Goal: Check status: Check status

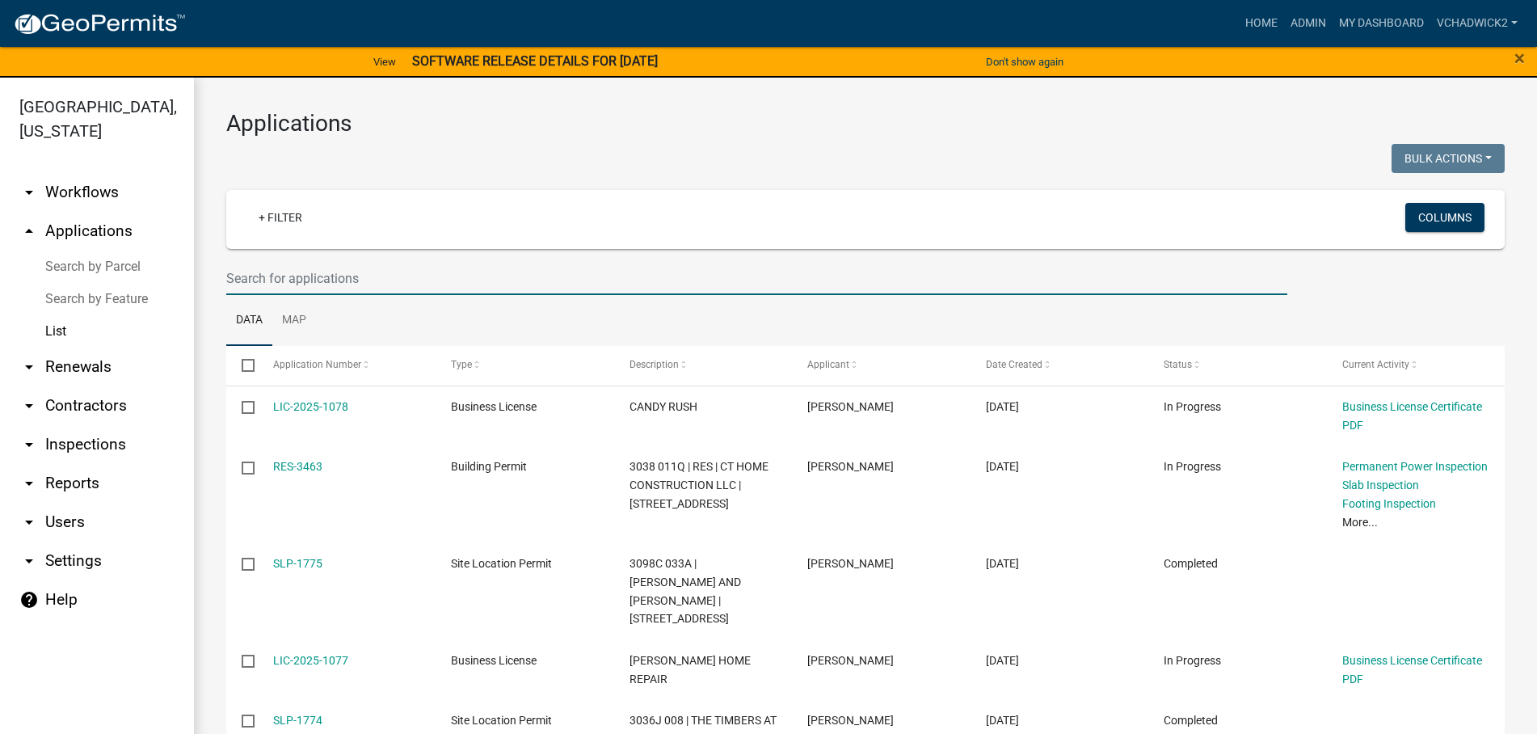
click at [303, 278] on input "text" at bounding box center [756, 278] width 1061 height 33
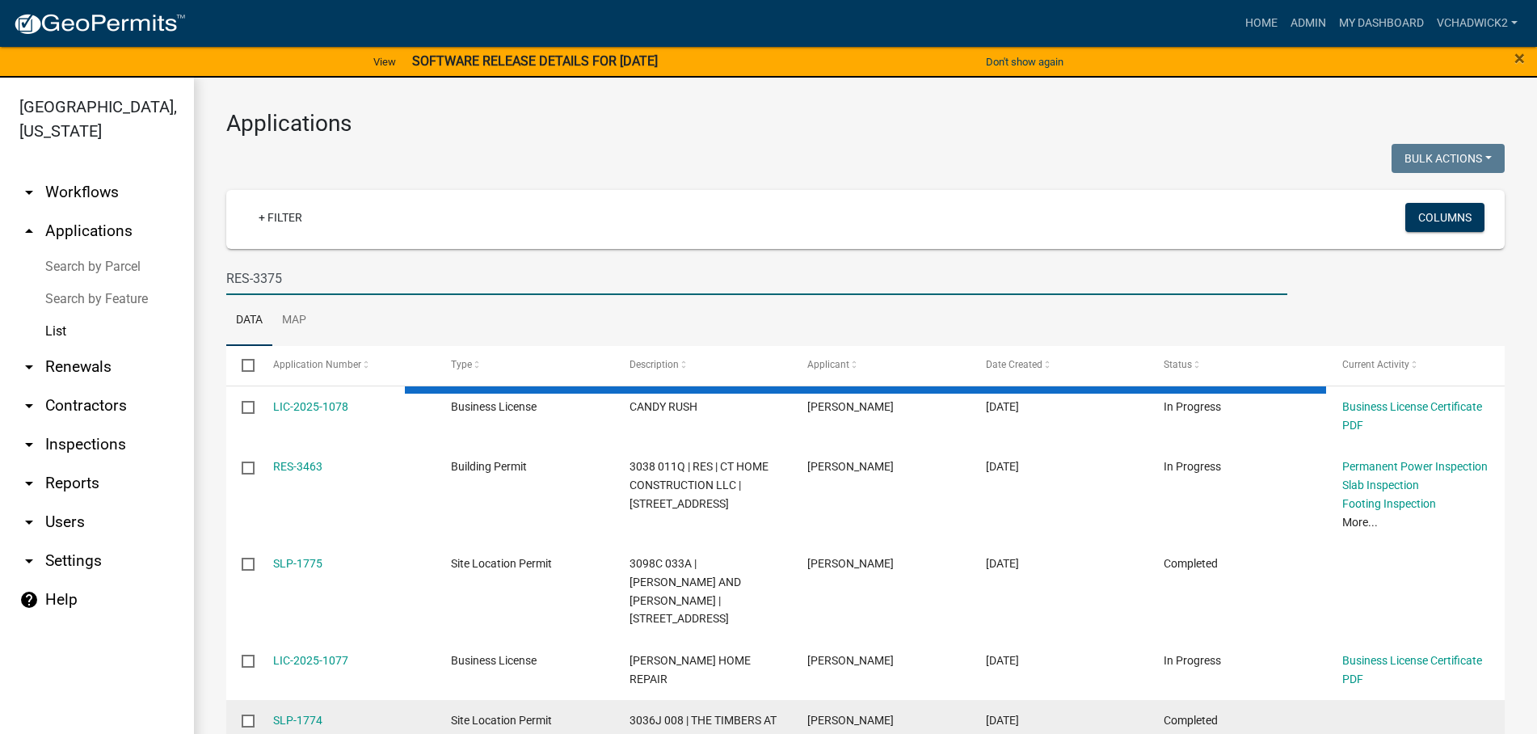
type input "RES-3375"
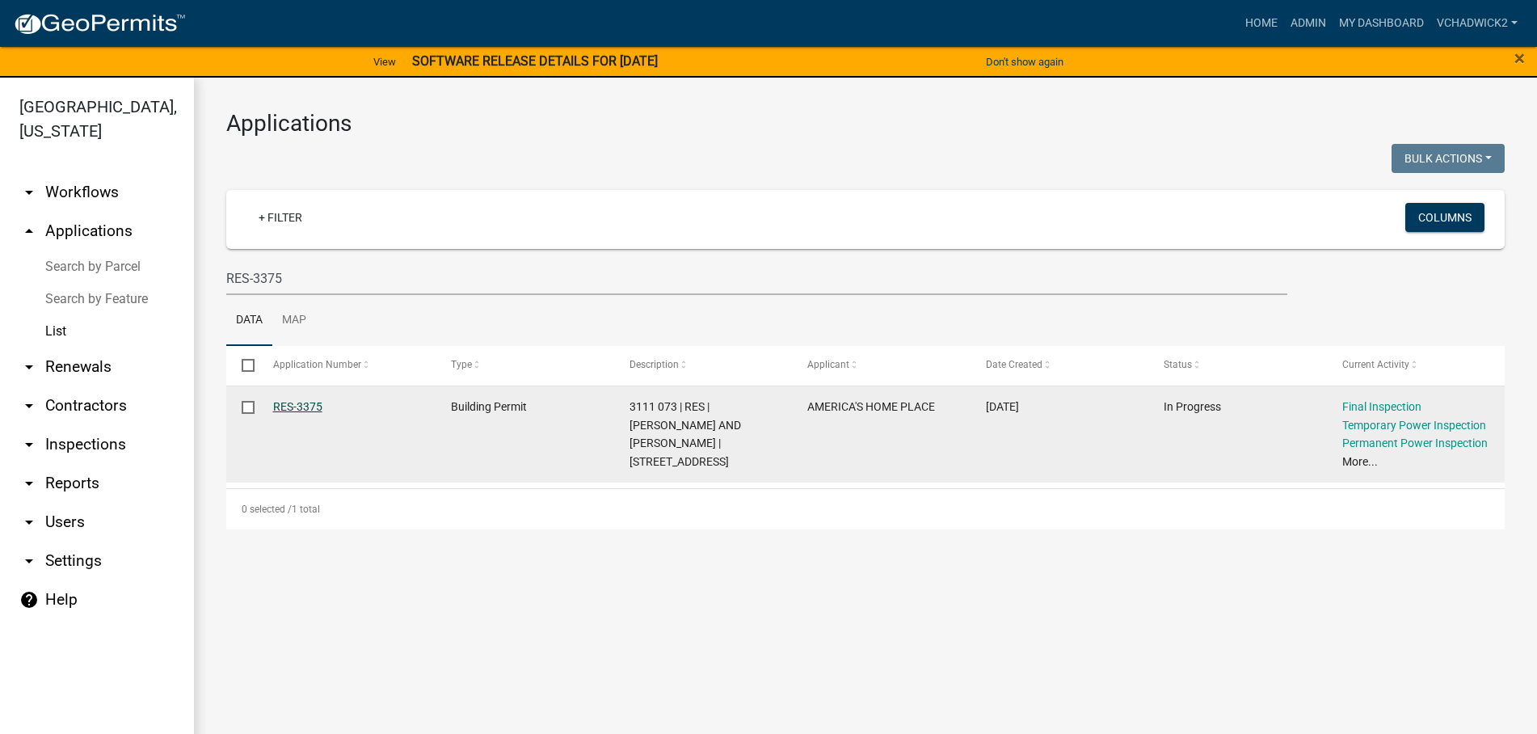
click at [296, 405] on link "RES-3375" at bounding box center [297, 406] width 49 height 13
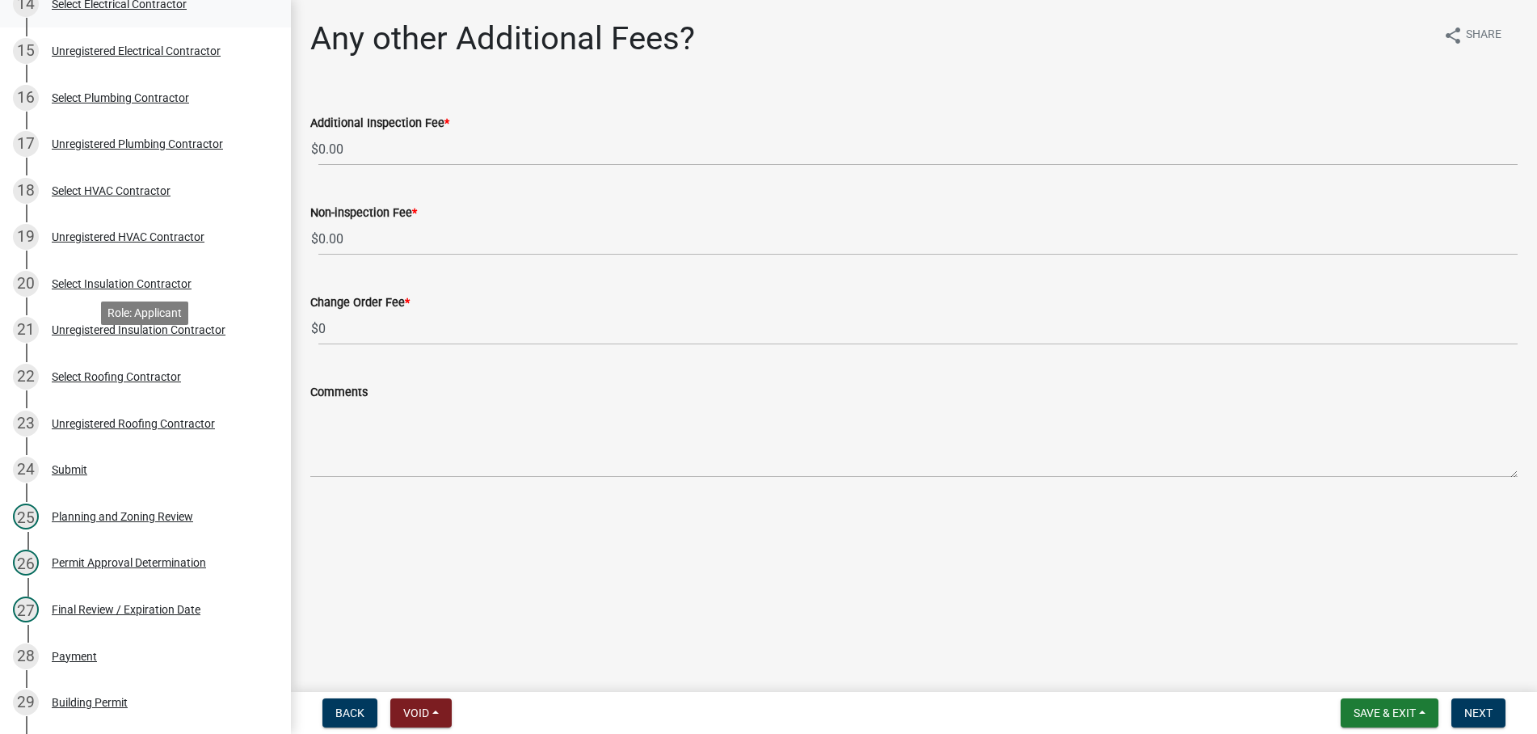
scroll to position [907, 0]
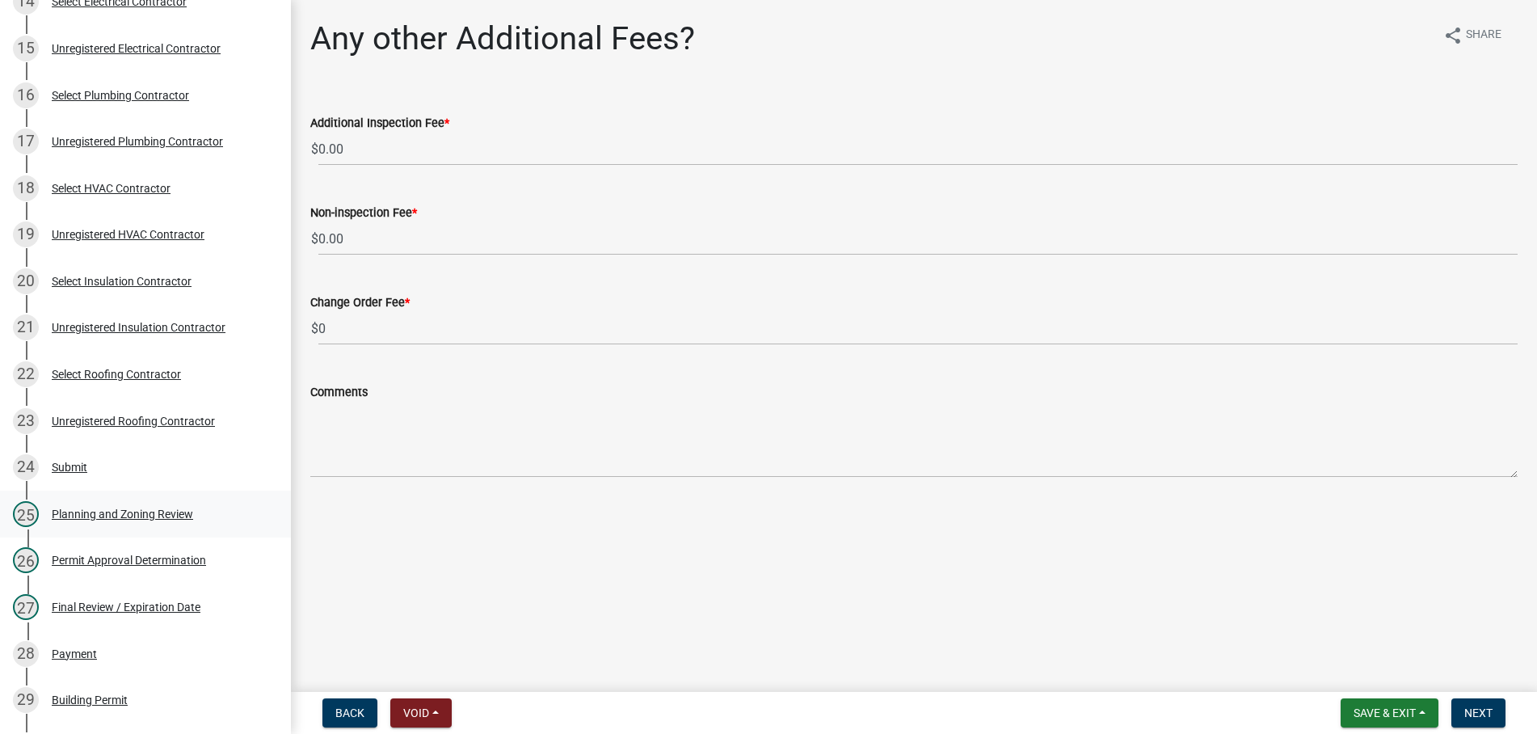
click at [80, 508] on div "Planning and Zoning Review" at bounding box center [122, 513] width 141 height 11
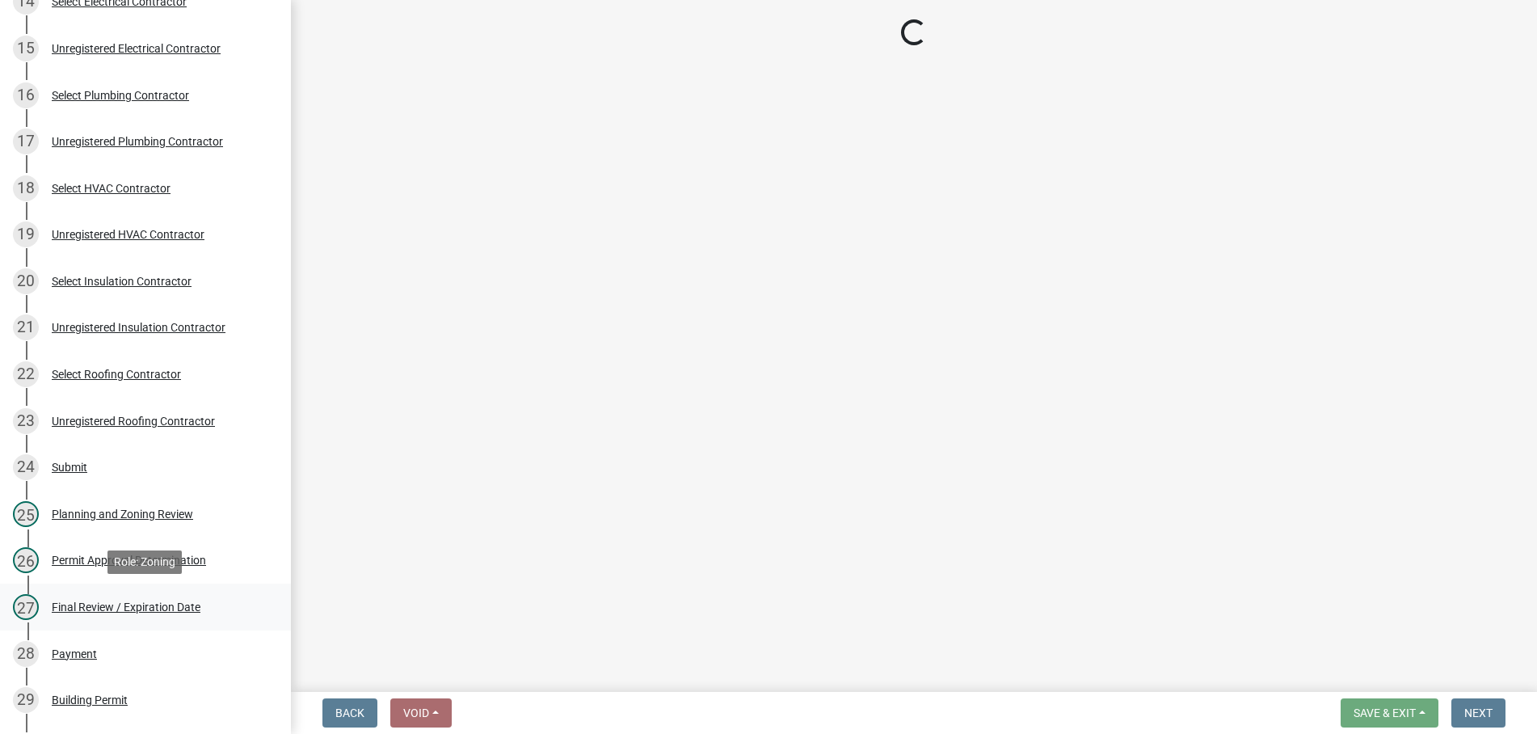
select select "b5c39336-92b9-49ce-a0a5-4e9e9babf743"
select select "5ce200eb-feb1-496b-8127-7891293955f5"
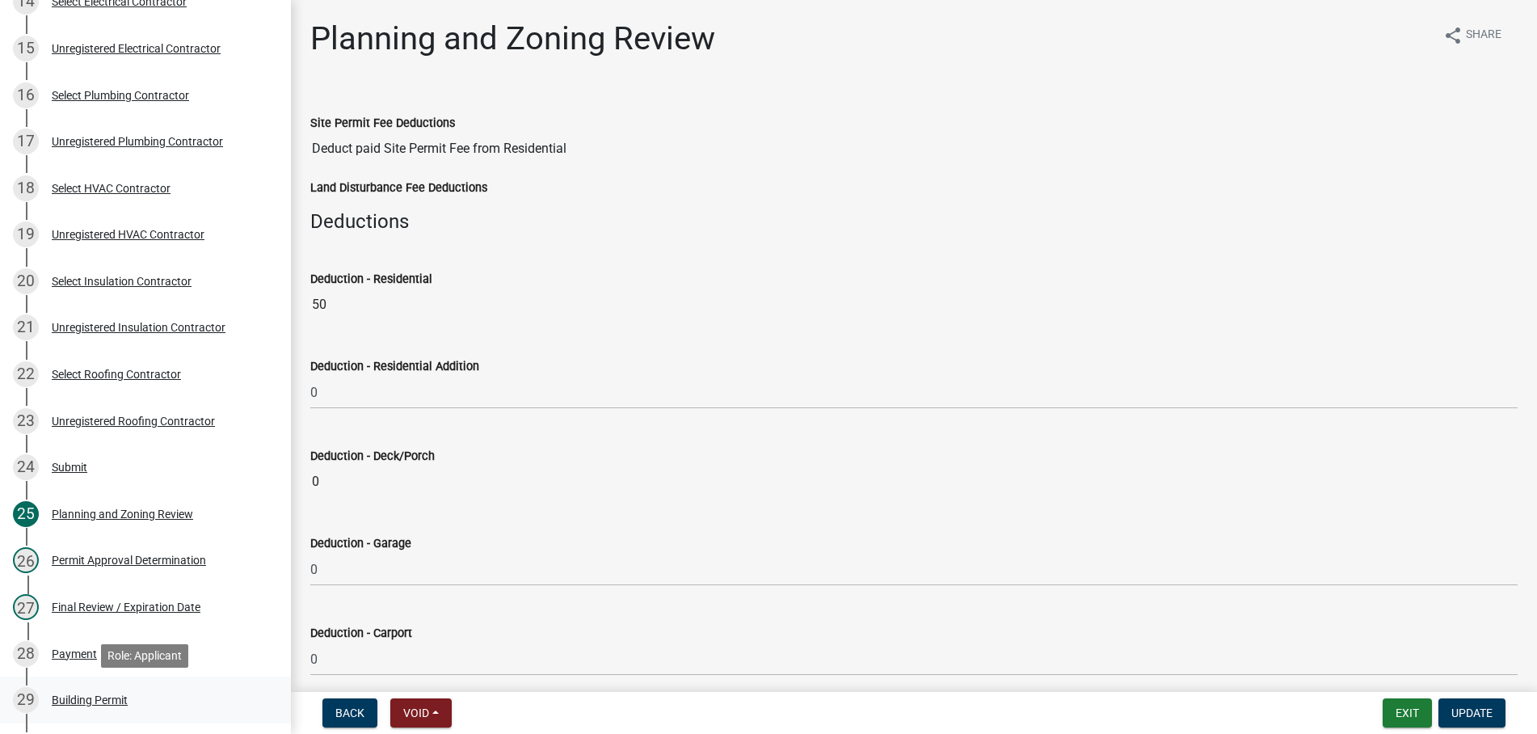
click at [84, 694] on div "Building Permit" at bounding box center [90, 699] width 76 height 11
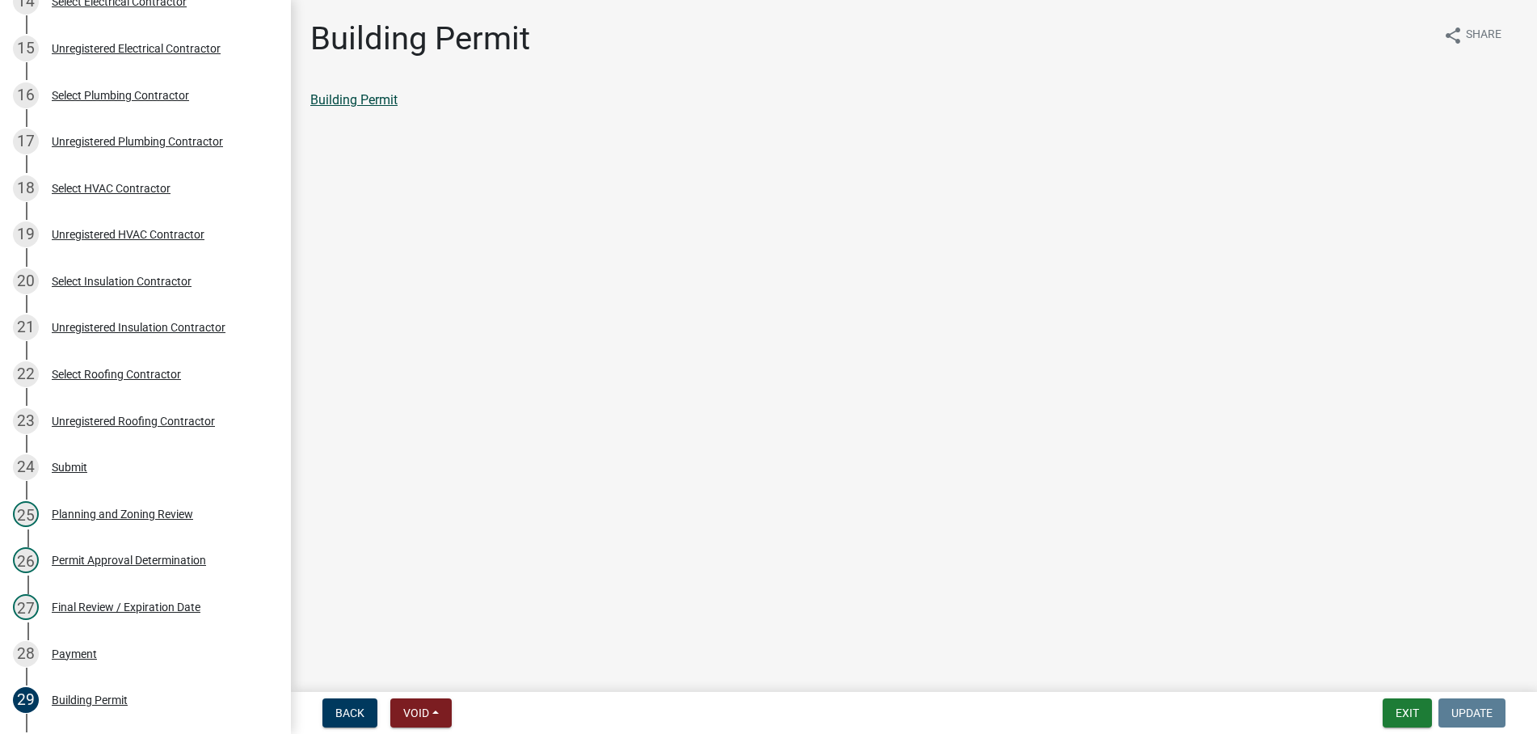
click at [347, 100] on link "Building Permit" at bounding box center [353, 99] width 87 height 15
click at [1418, 711] on button "Exit" at bounding box center [1406, 712] width 49 height 29
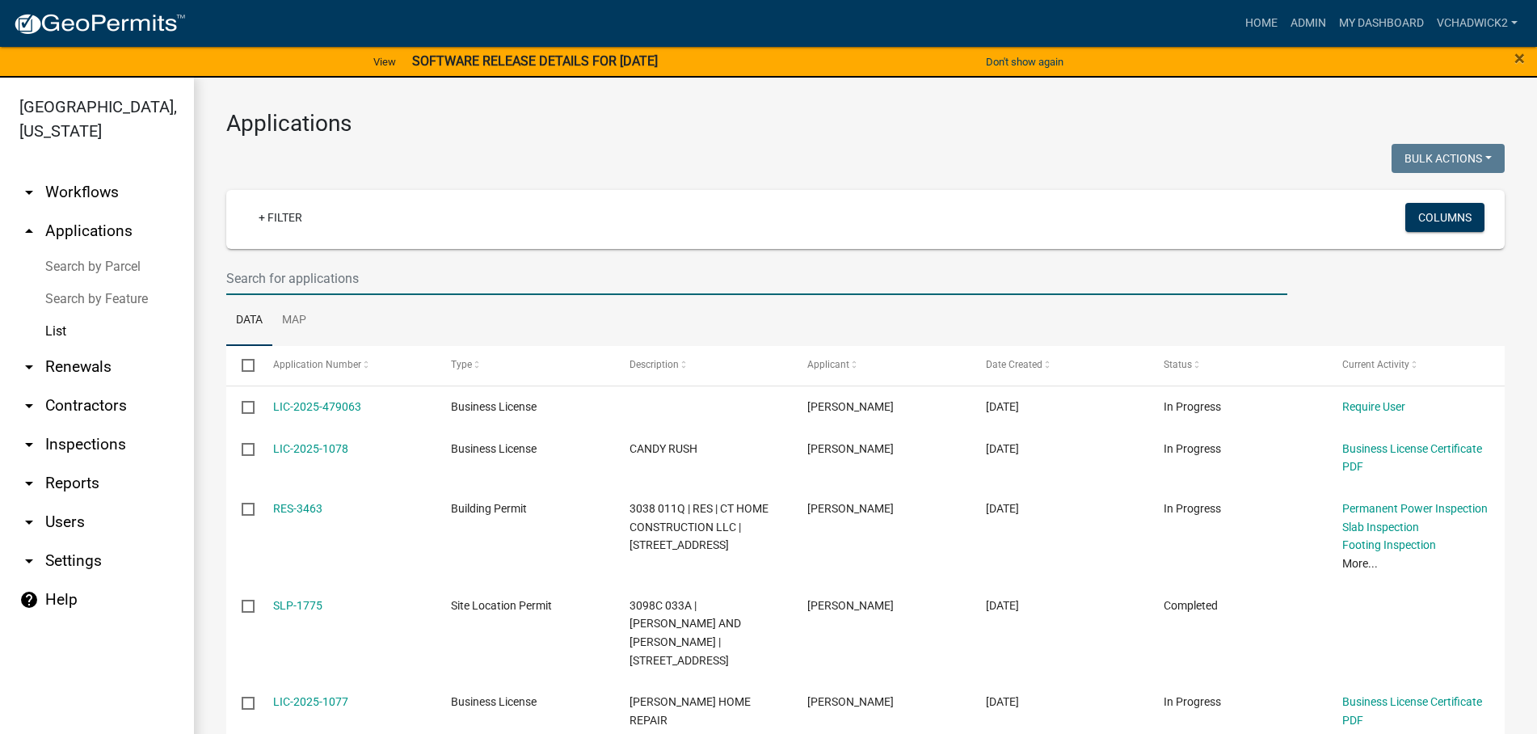
click at [269, 277] on input "text" at bounding box center [756, 278] width 1061 height 33
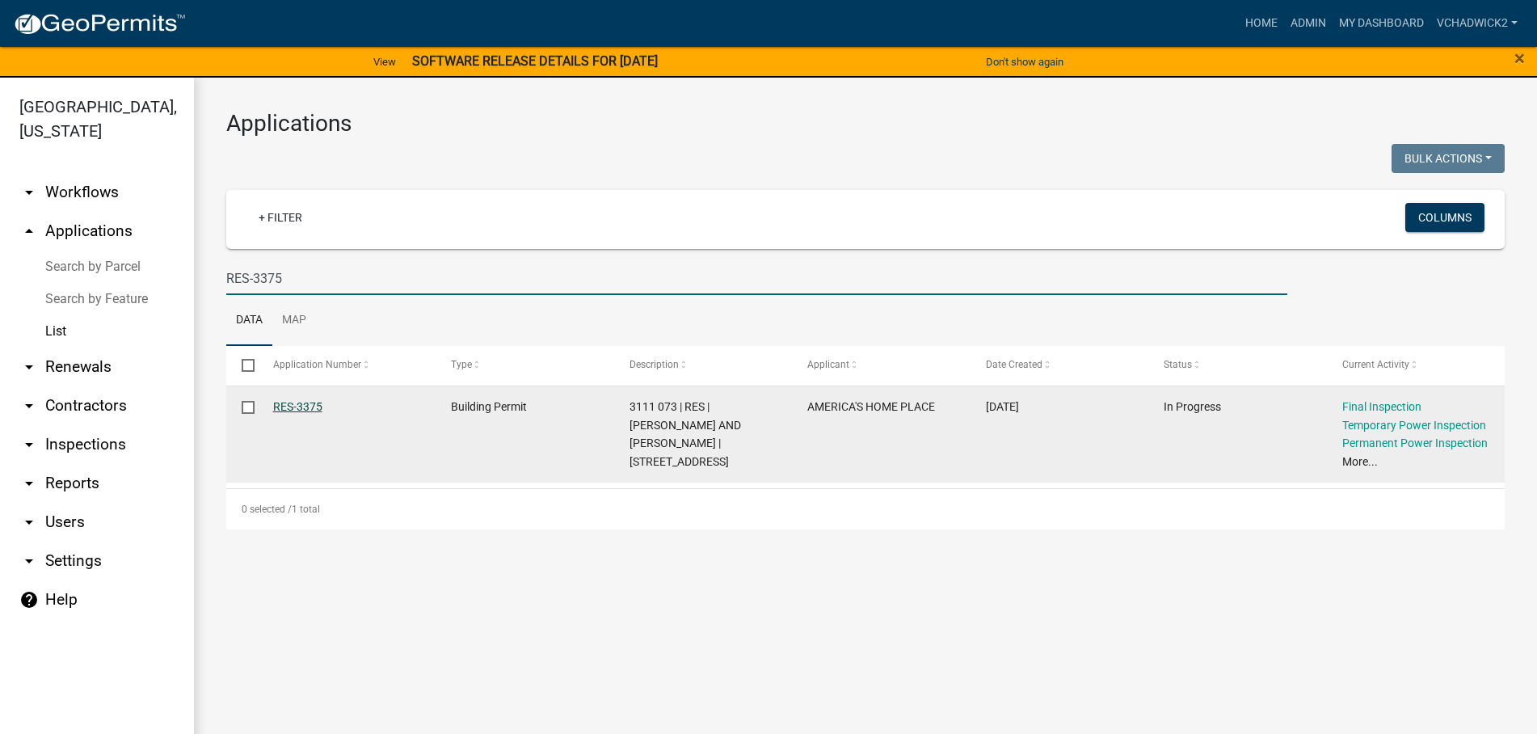
type input "RES-3375"
click at [296, 404] on link "RES-3375" at bounding box center [297, 406] width 49 height 13
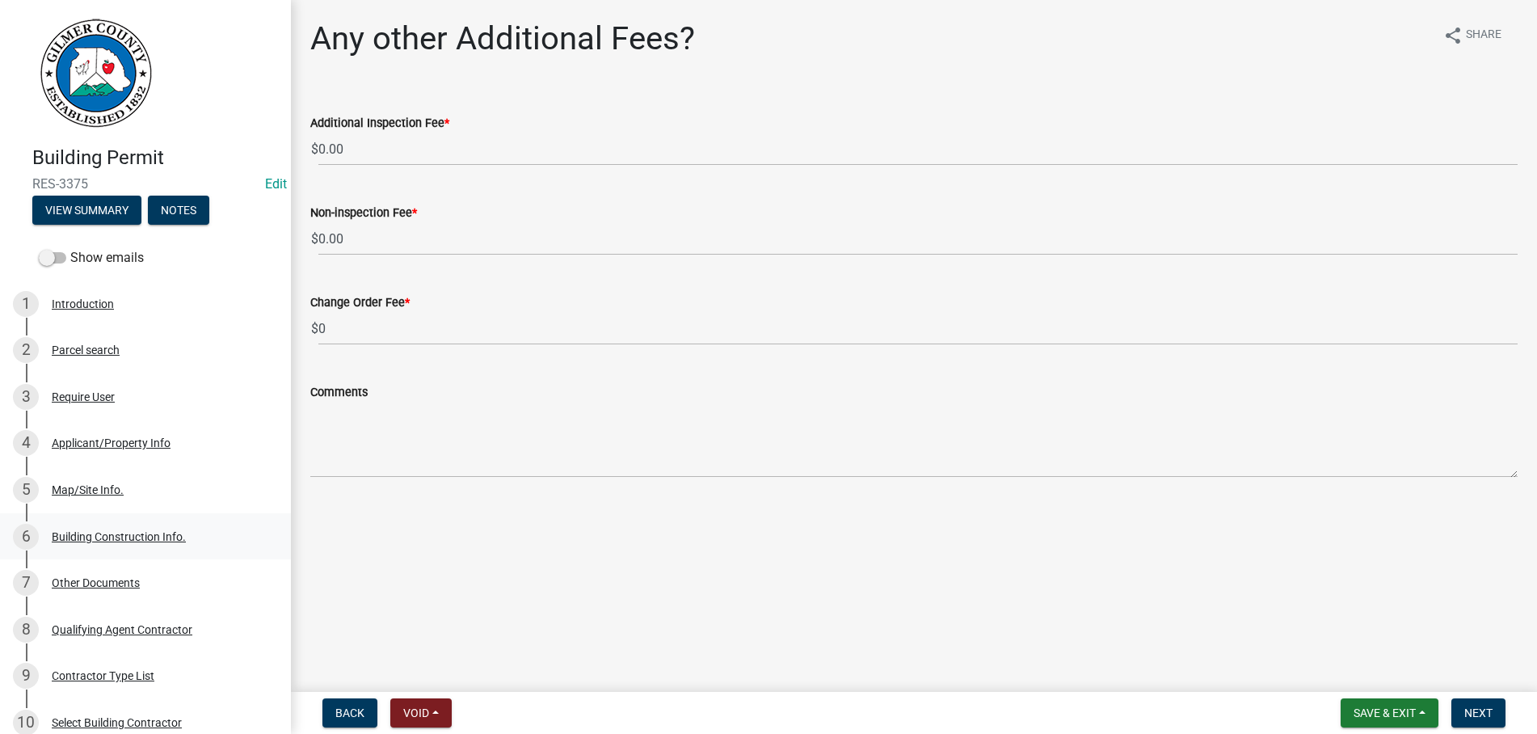
click at [101, 536] on div "Building Construction Info." at bounding box center [119, 536] width 134 height 11
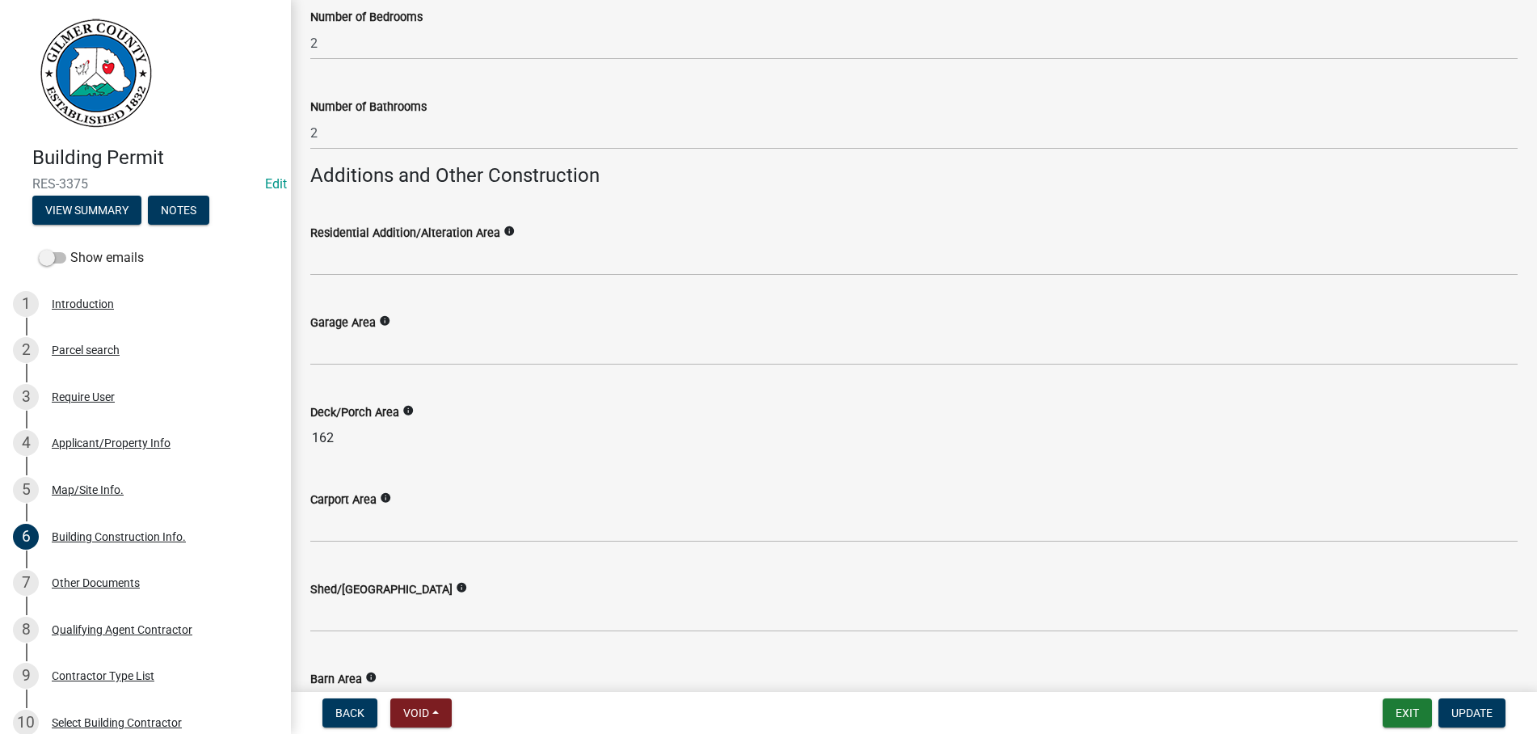
scroll to position [645, 0]
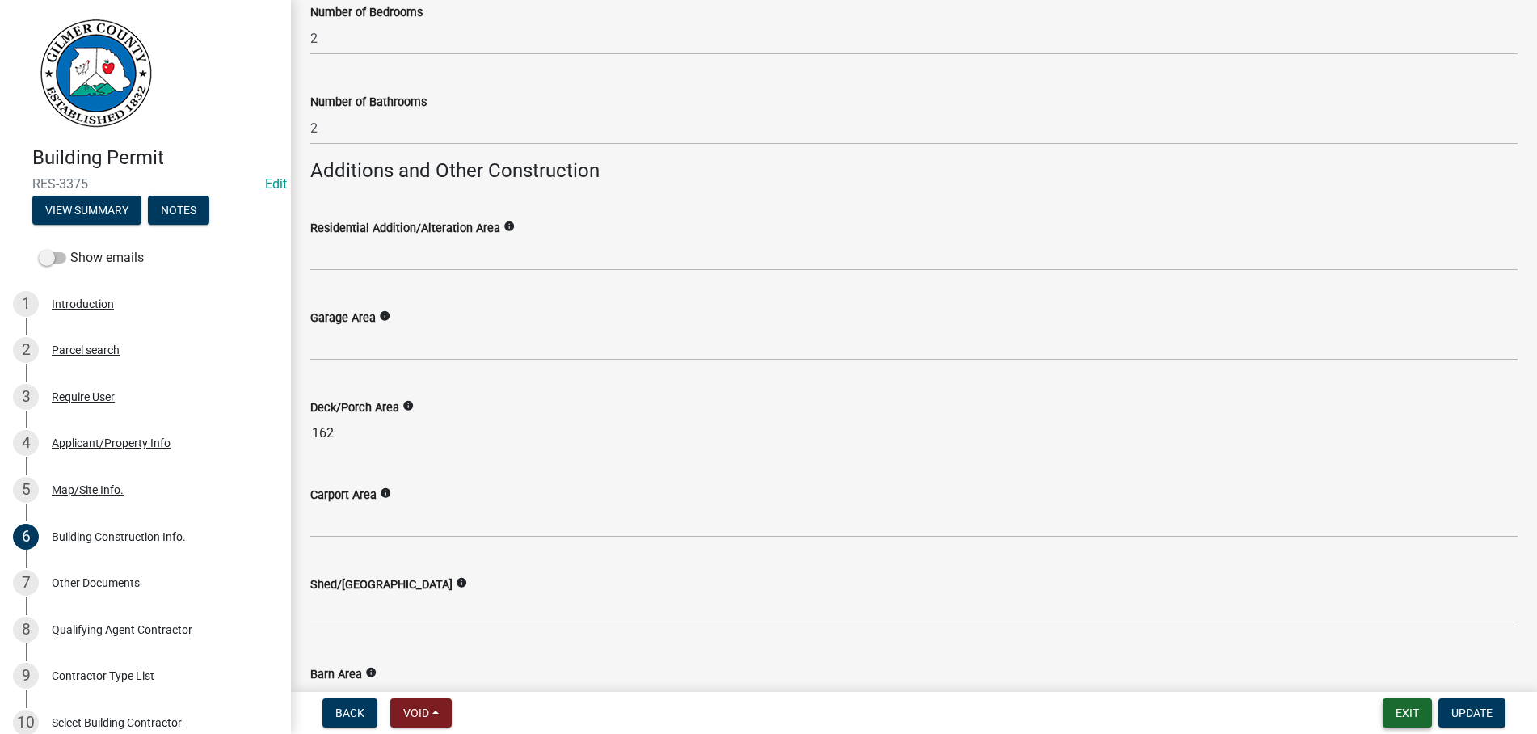
click at [1407, 707] on button "Exit" at bounding box center [1406, 712] width 49 height 29
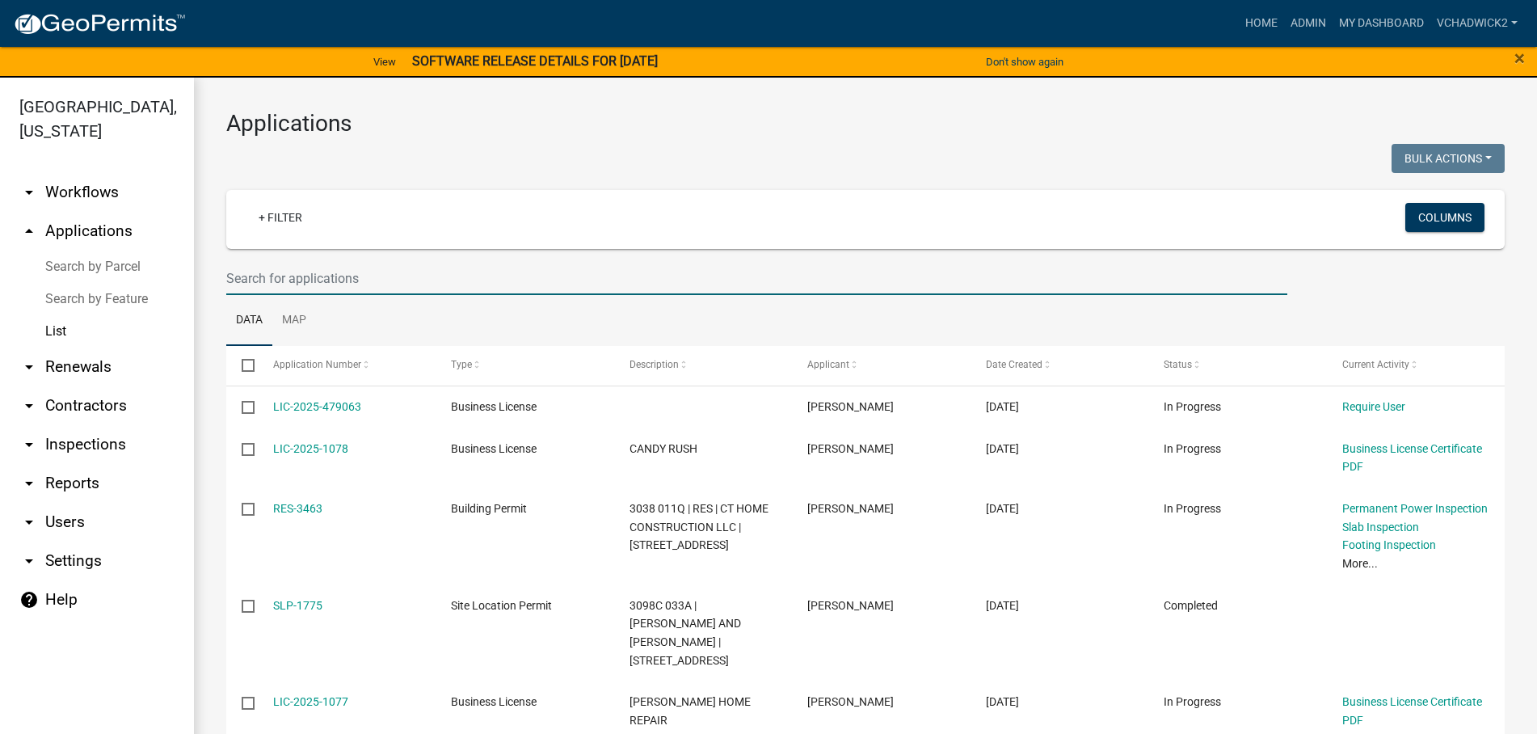
click at [266, 278] on input "text" at bounding box center [756, 278] width 1061 height 33
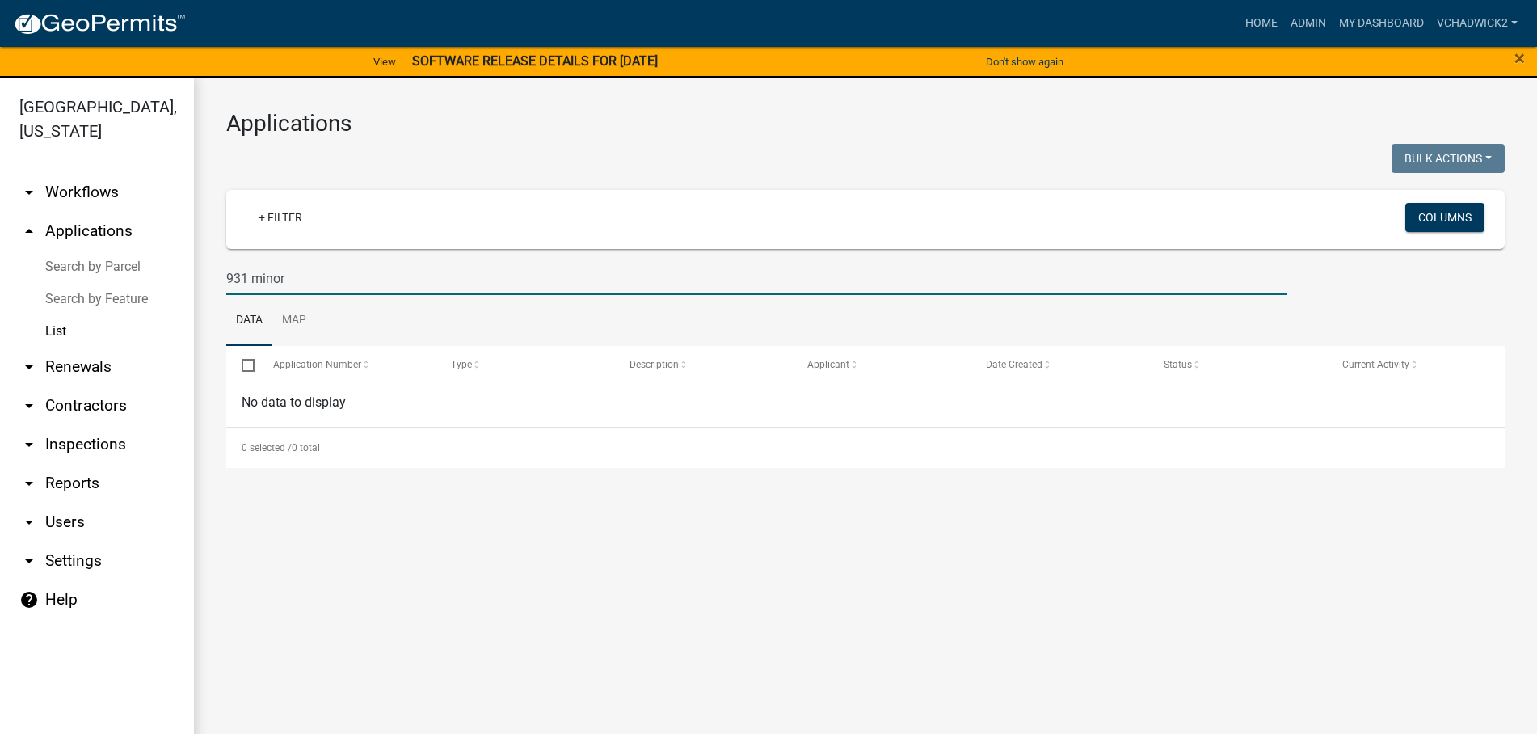
drag, startPoint x: 316, startPoint y: 271, endPoint x: 114, endPoint y: 282, distance: 202.3
click at [226, 282] on input "931 minor" at bounding box center [756, 278] width 1061 height 33
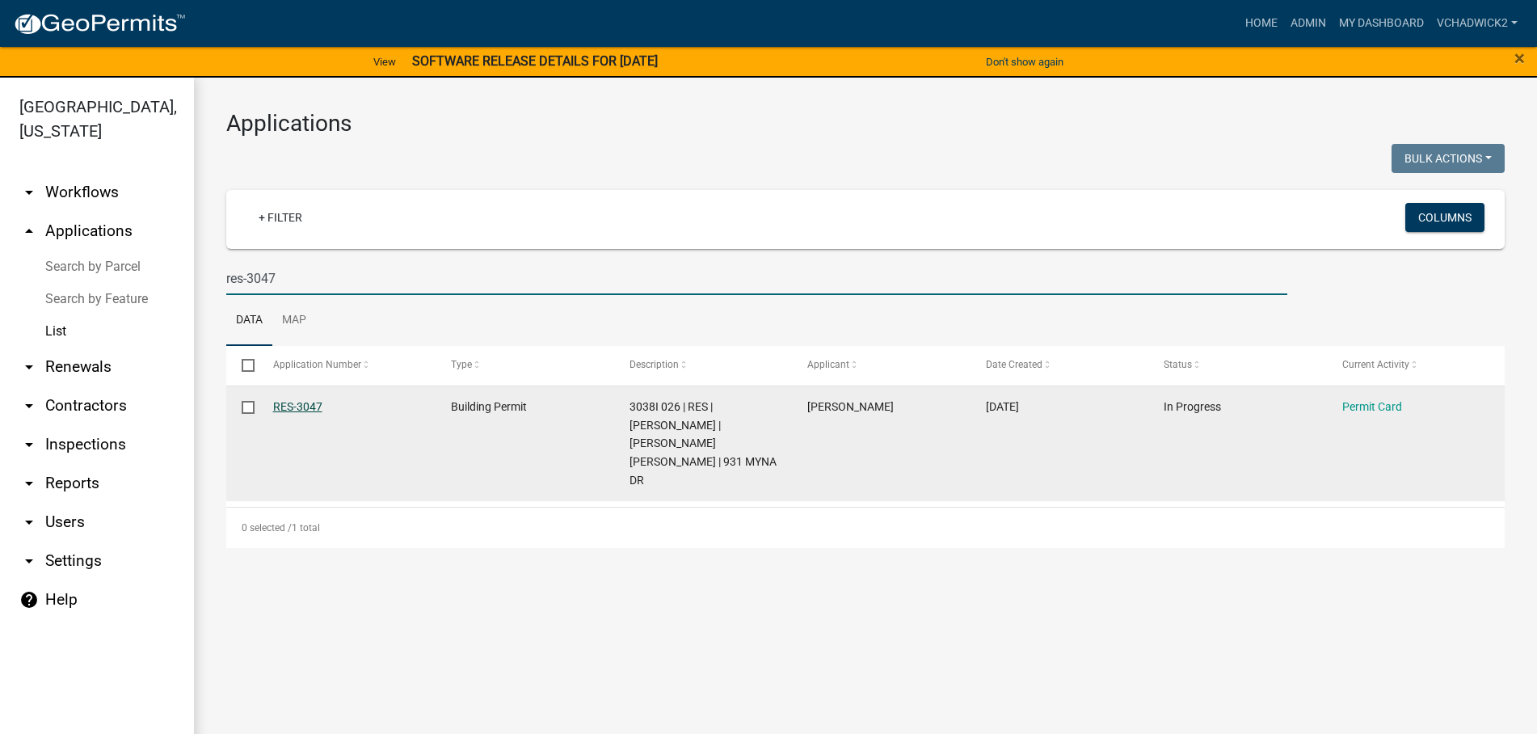
type input "res-3047"
click at [296, 406] on link "RES-3047" at bounding box center [297, 406] width 49 height 13
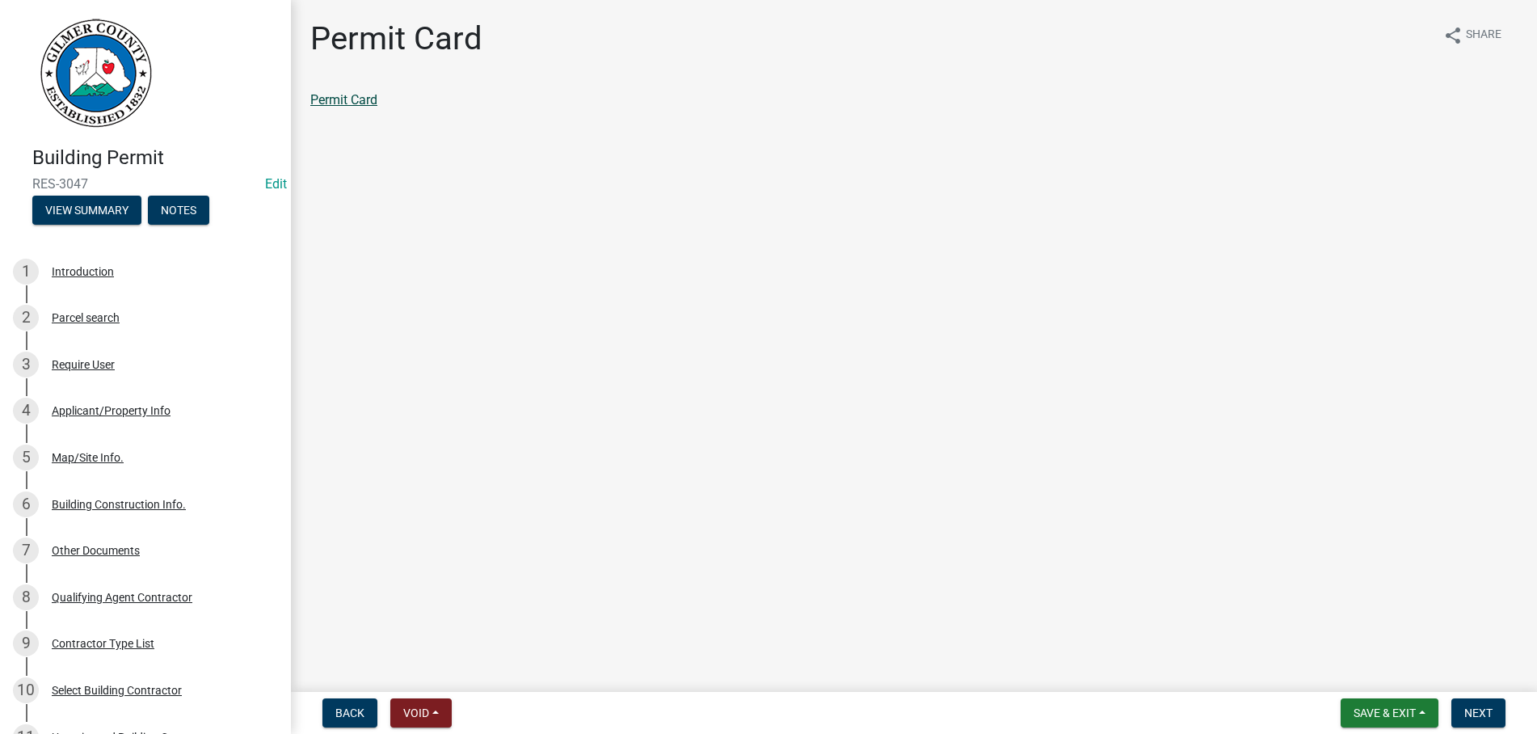
click at [337, 102] on link "Permit Card" at bounding box center [343, 99] width 67 height 15
click at [1374, 713] on span "Save & Exit" at bounding box center [1384, 712] width 62 height 13
click at [1382, 666] on button "Save & Exit" at bounding box center [1373, 670] width 129 height 39
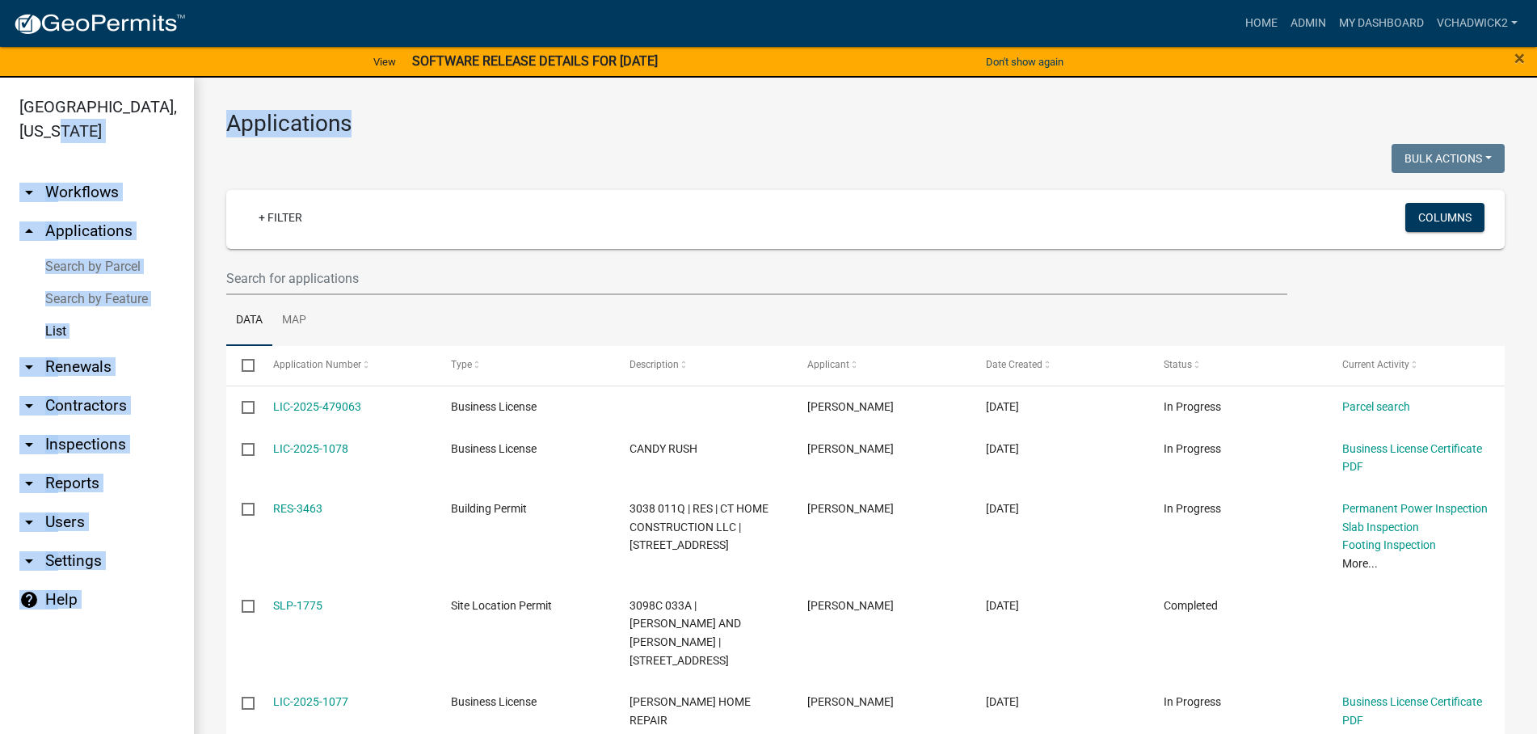
drag, startPoint x: 351, startPoint y: 124, endPoint x: 164, endPoint y: 128, distance: 187.5
click at [194, 128] on main "Applications Bulk Actions Void Expire Lock Withdraw + Filter Columns Data Map S…" at bounding box center [865, 415] width 1343 height 675
click at [335, 124] on h3 "Applications" at bounding box center [865, 123] width 1278 height 27
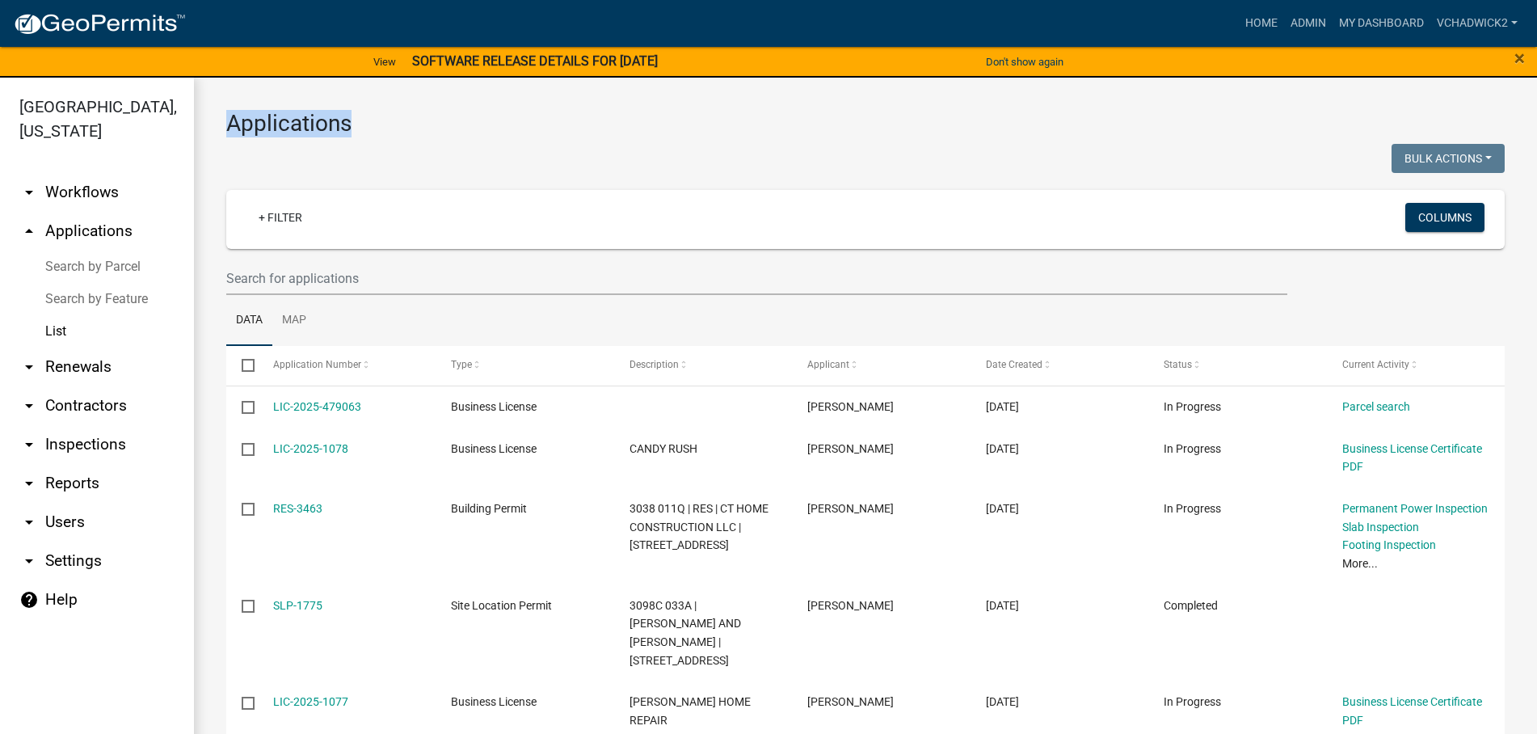
drag, startPoint x: 349, startPoint y: 126, endPoint x: 227, endPoint y: 130, distance: 122.1
click at [227, 130] on h3 "Applications" at bounding box center [865, 123] width 1278 height 27
click at [720, 159] on div at bounding box center [539, 160] width 651 height 33
click at [367, 57] on link "View" at bounding box center [385, 61] width 36 height 27
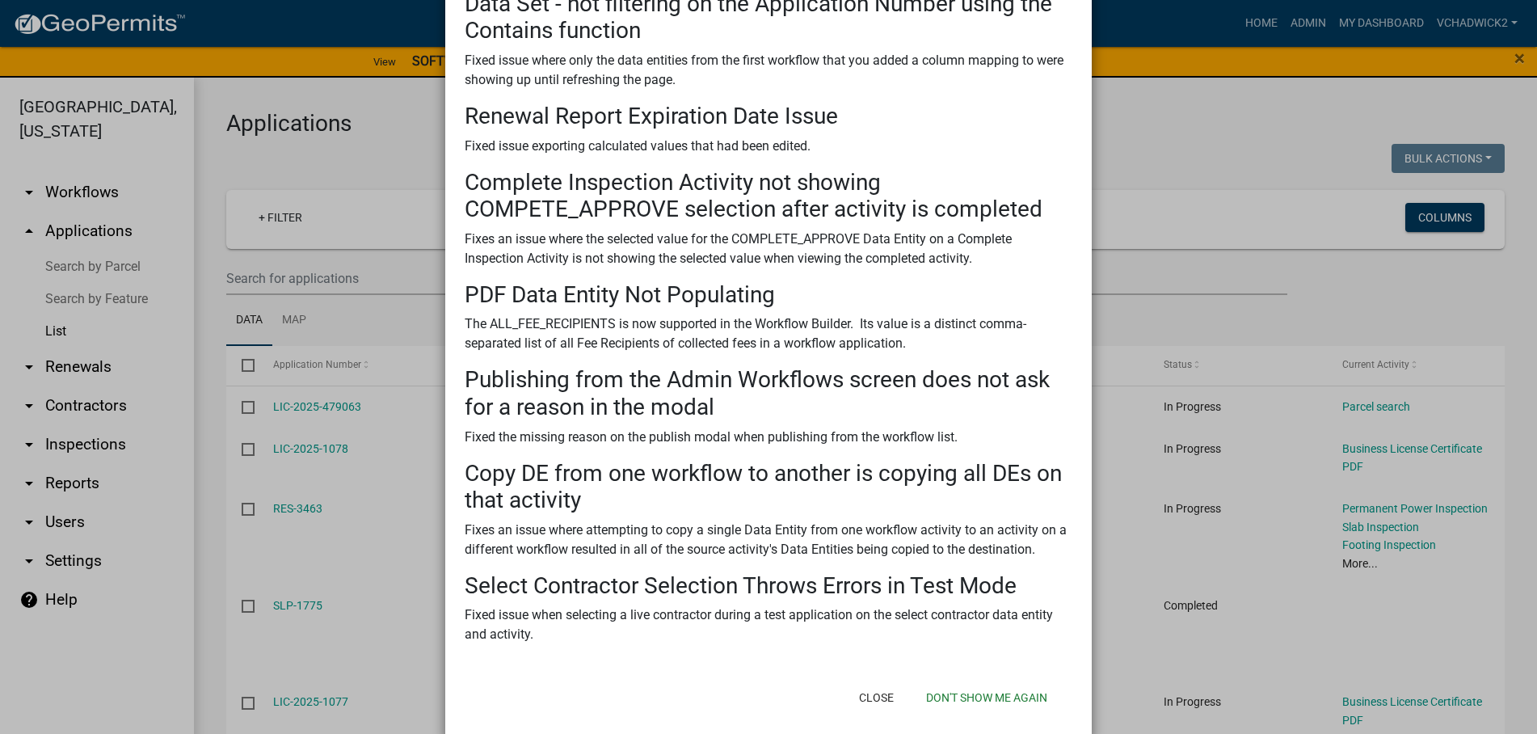
scroll to position [410, 0]
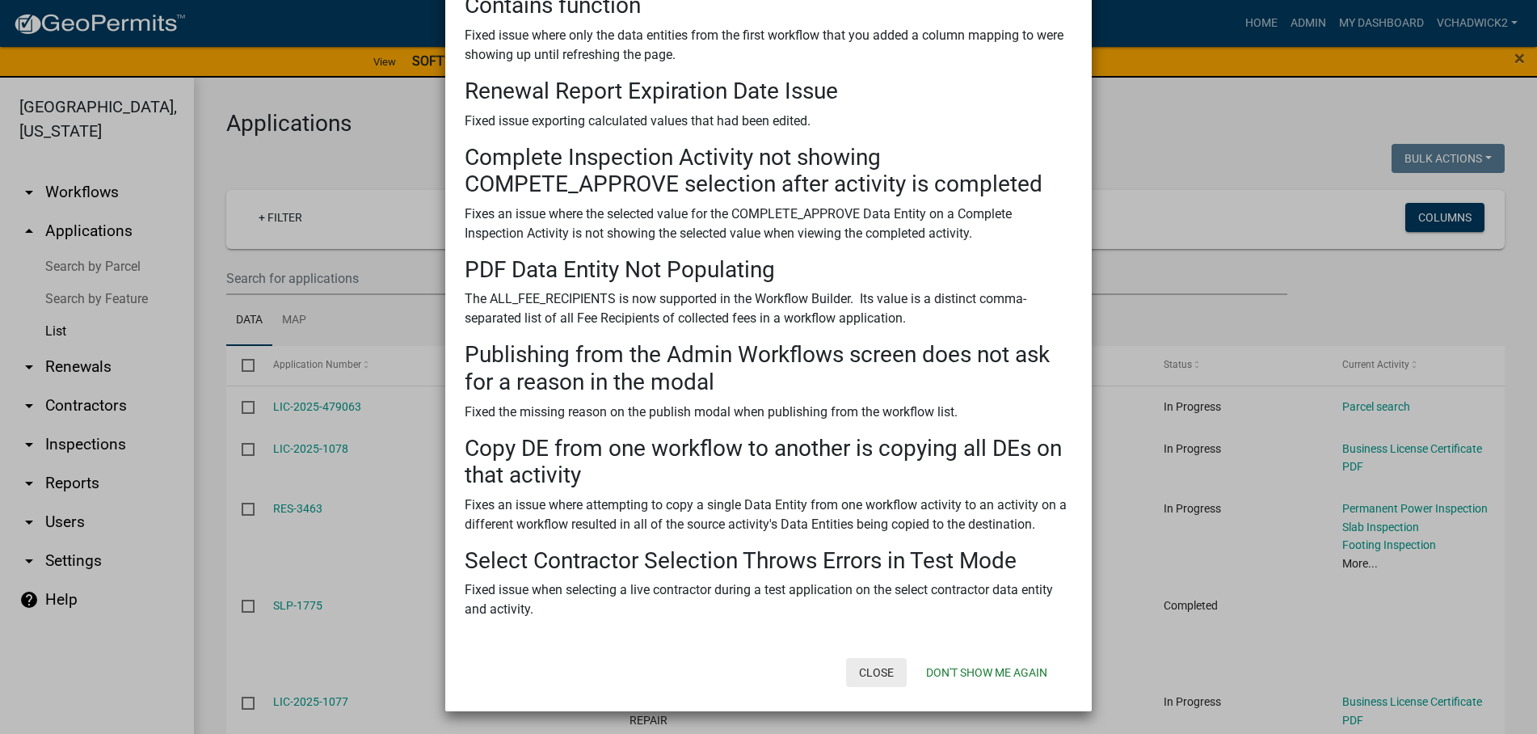
click at [869, 668] on button "Close" at bounding box center [876, 672] width 61 height 29
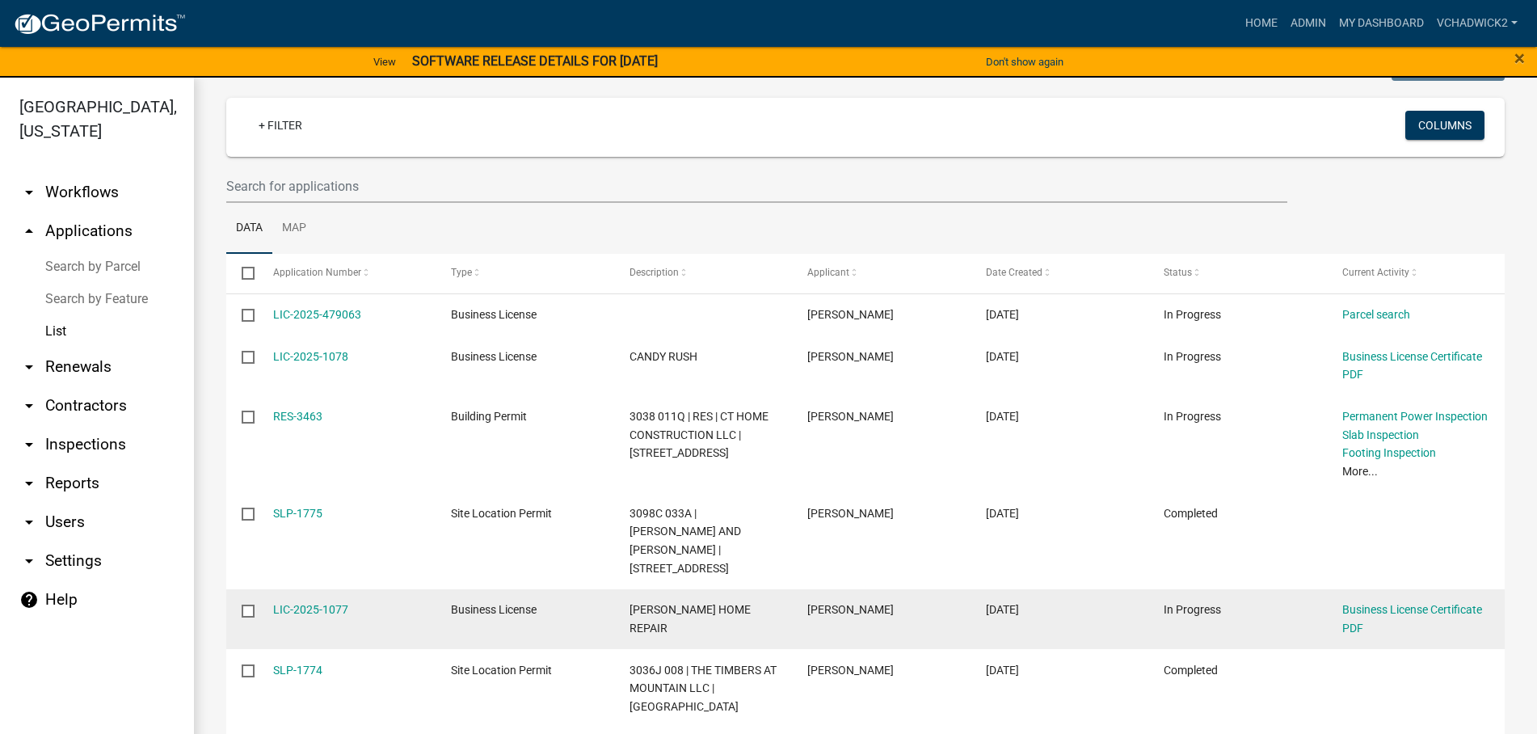
scroll to position [0, 0]
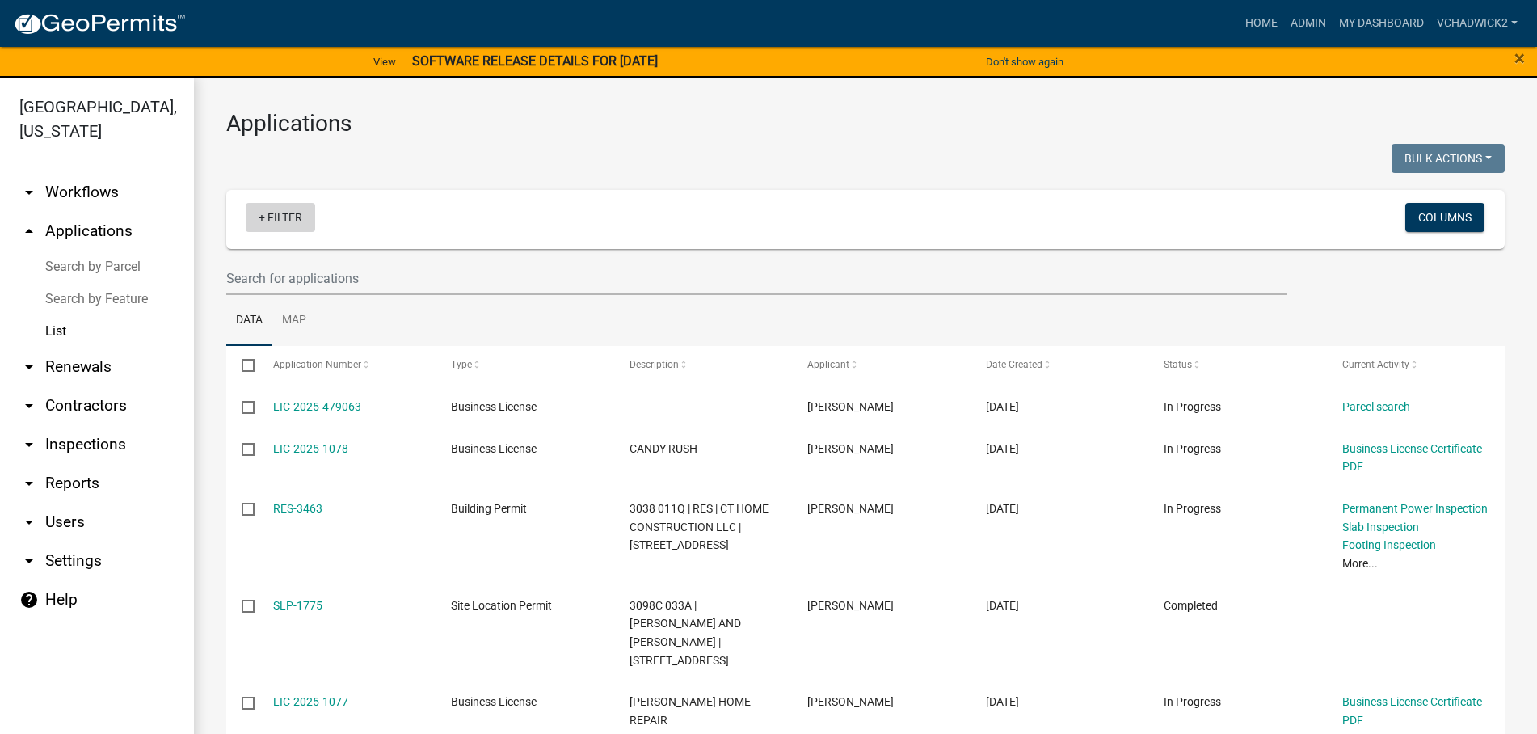
click at [297, 219] on link "+ Filter" at bounding box center [280, 217] width 69 height 29
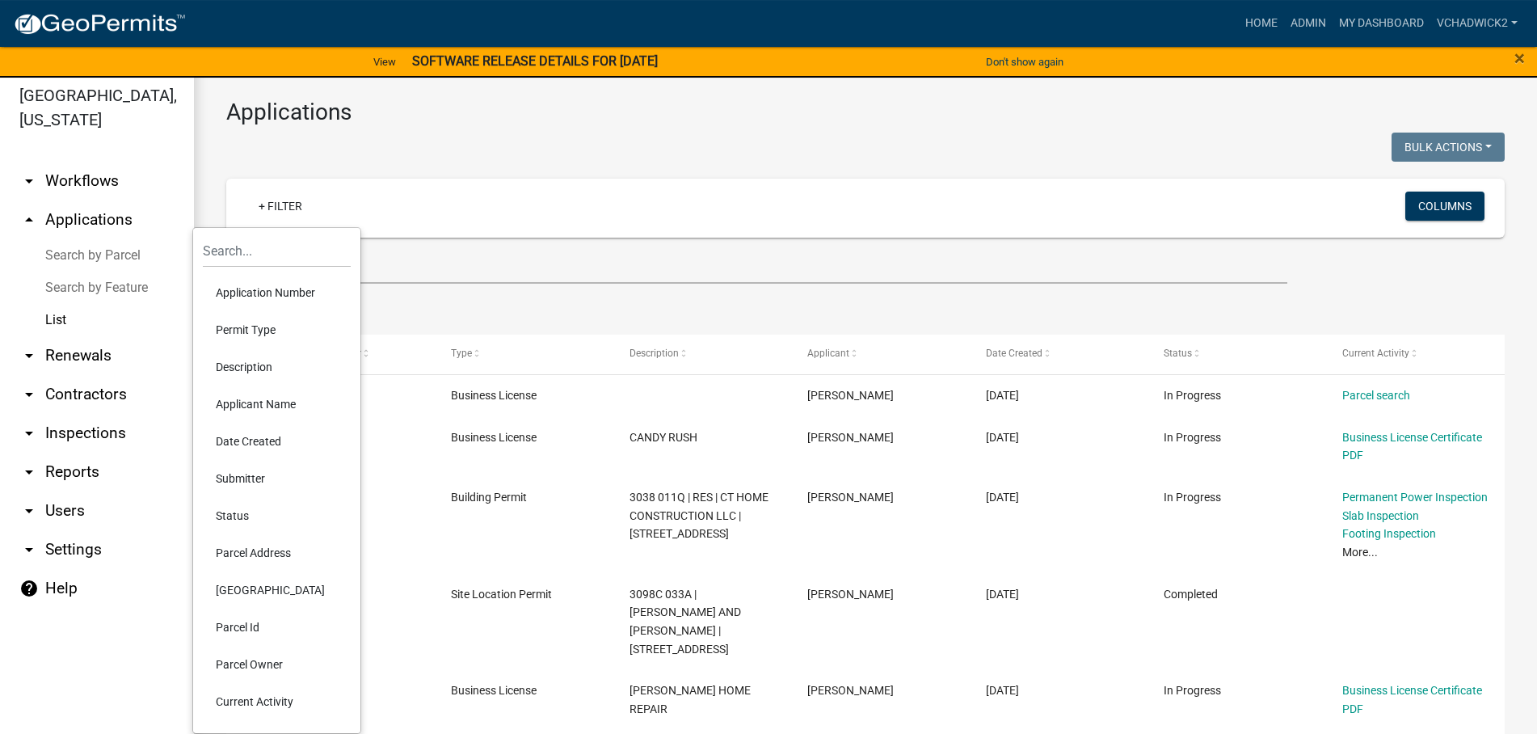
scroll to position [19, 0]
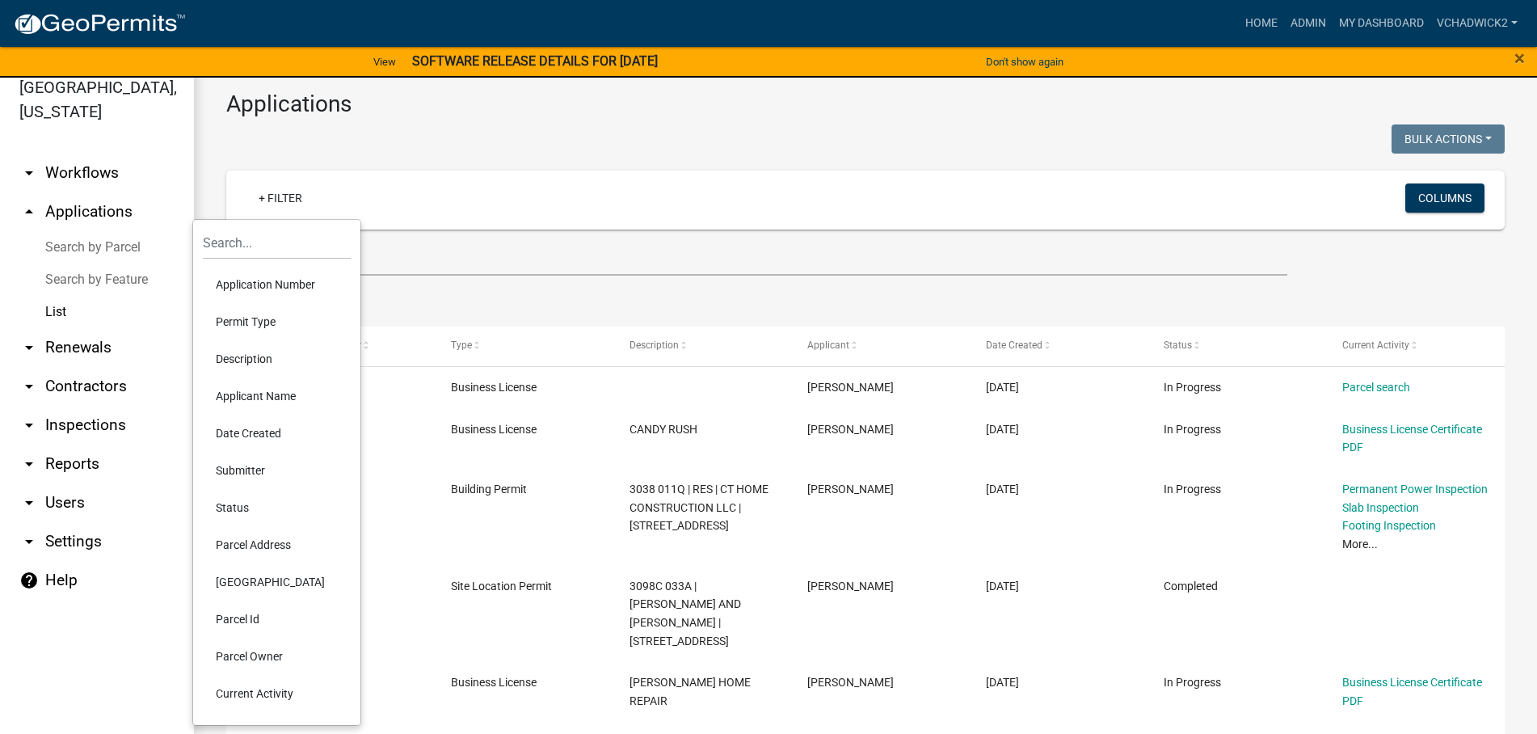
click at [538, 169] on div "Applications Bulk Actions Void Expire Lock Withdraw + Filter Columns Data Map S…" at bounding box center [865, 715] width 1343 height 1314
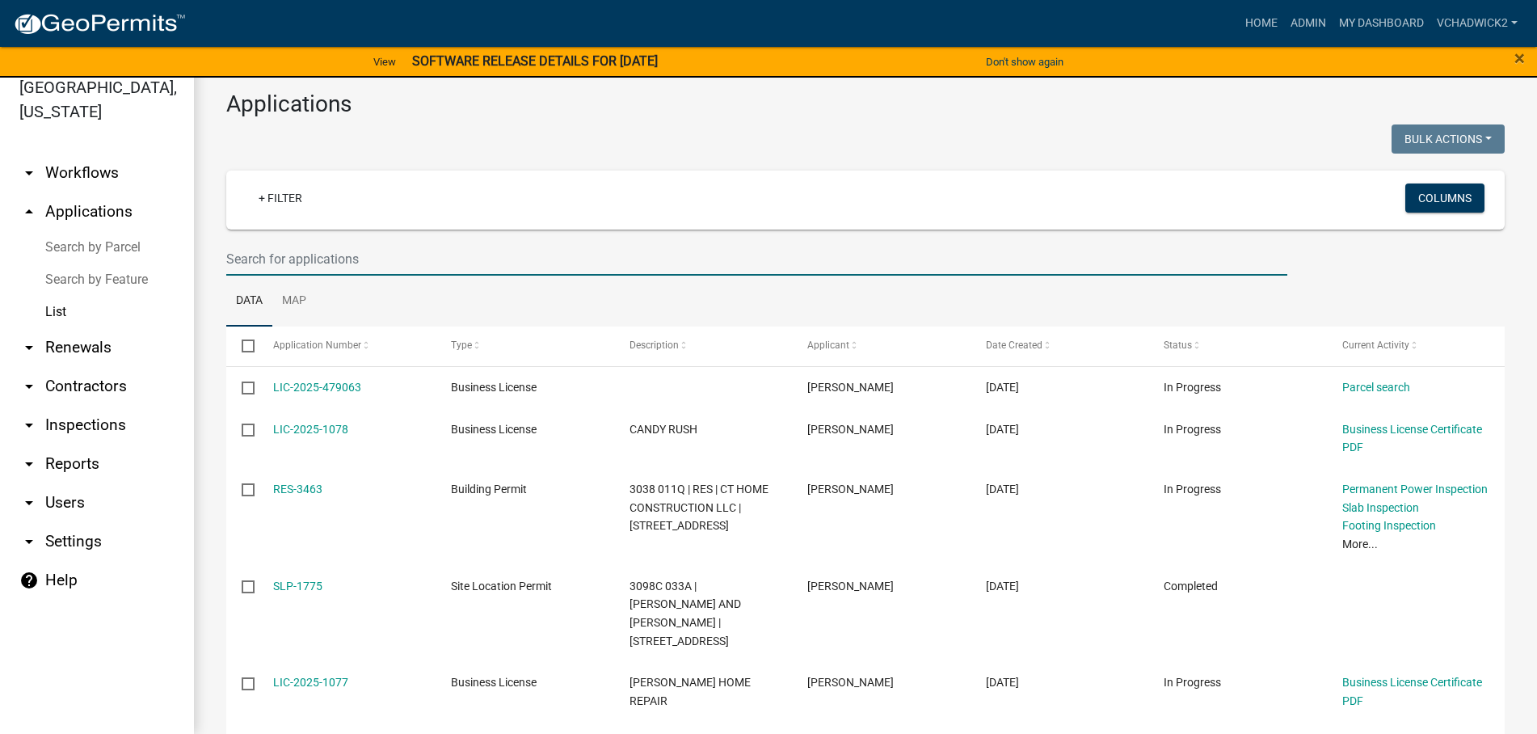
click at [393, 267] on input "text" at bounding box center [756, 258] width 1061 height 33
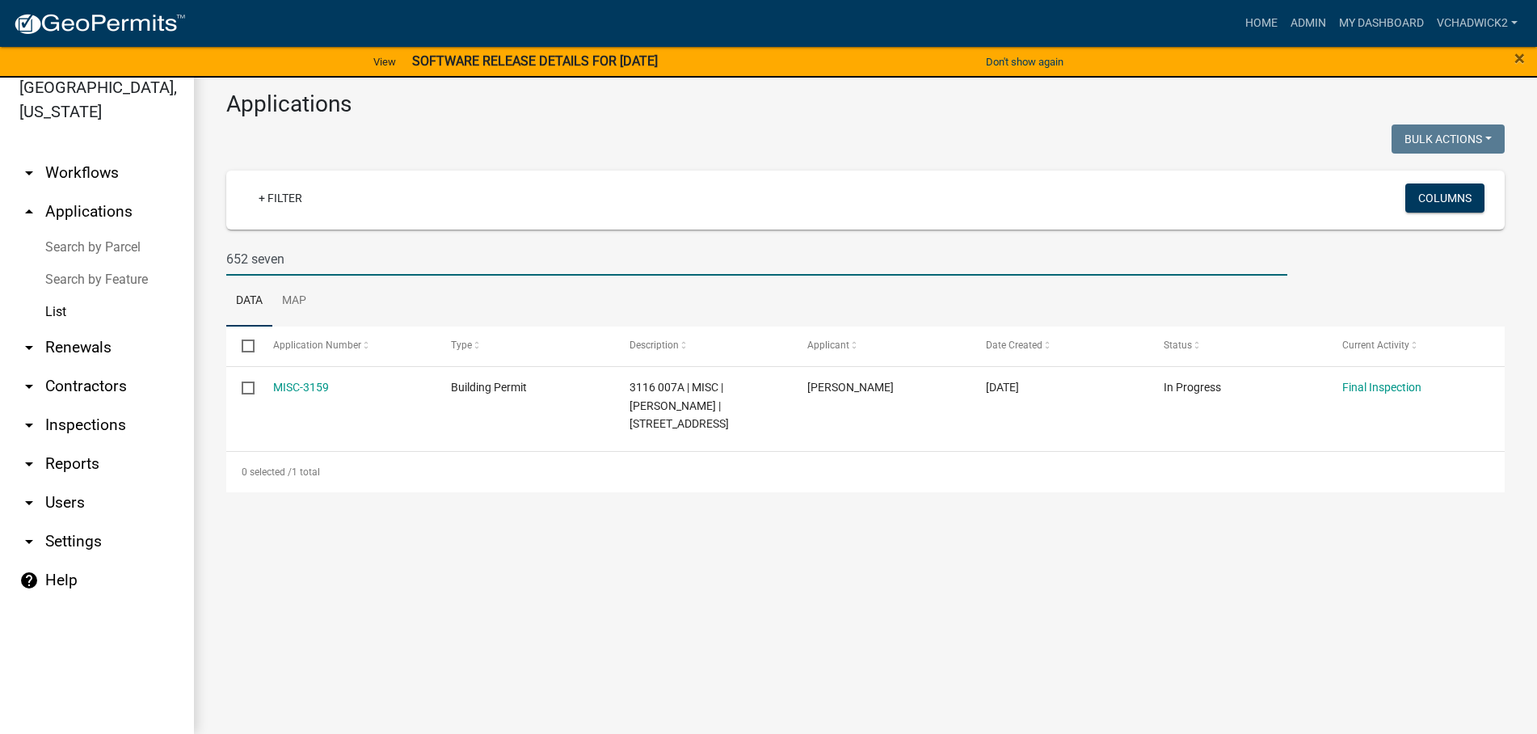
type input "652 seven"
drag, startPoint x: 298, startPoint y: 259, endPoint x: 31, endPoint y: 255, distance: 267.5
click at [226, 253] on input "652 seven" at bounding box center [756, 258] width 1061 height 33
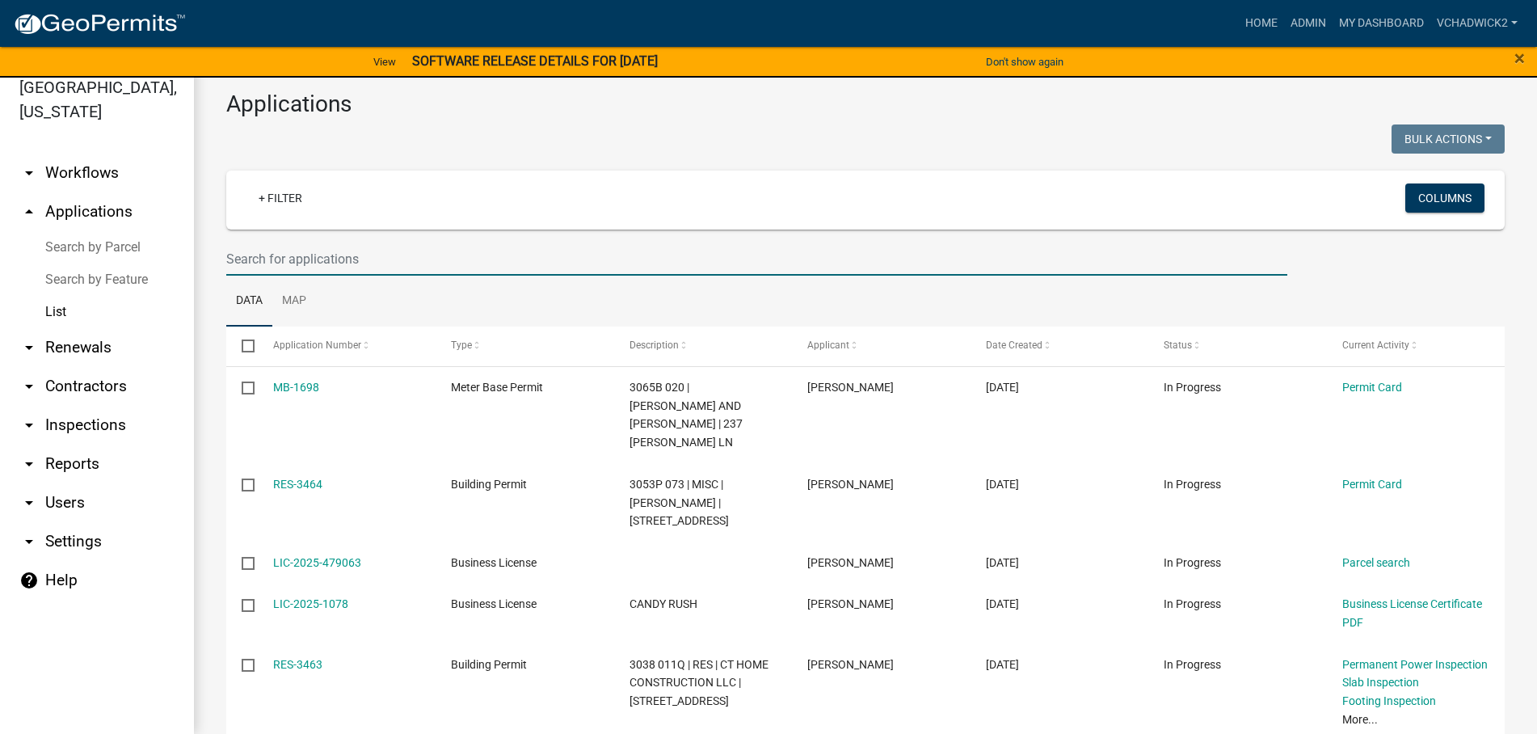
click at [248, 270] on input "text" at bounding box center [756, 258] width 1061 height 33
click at [69, 380] on link "arrow_drop_down Contractors" at bounding box center [97, 386] width 194 height 39
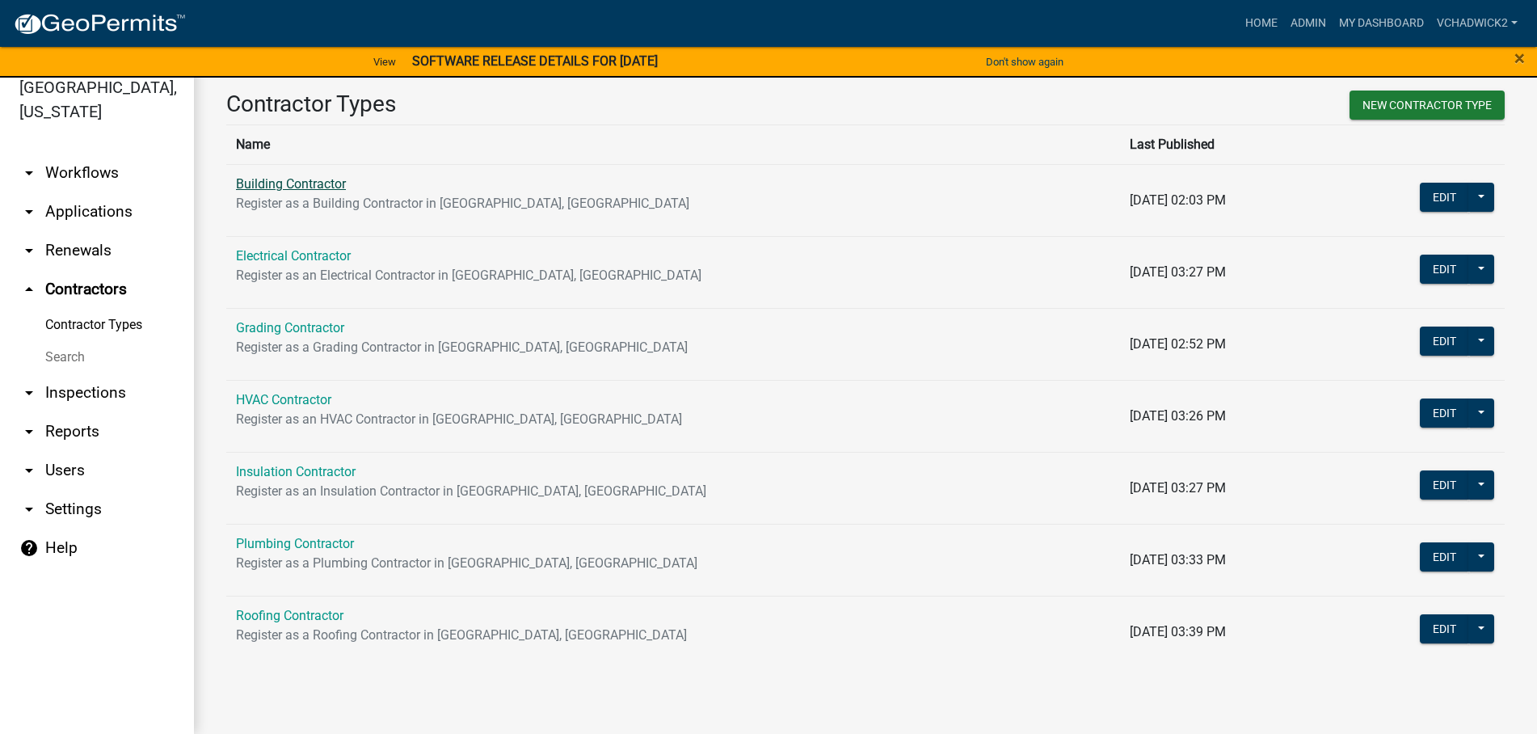
click at [295, 182] on link "Building Contractor" at bounding box center [291, 183] width 110 height 15
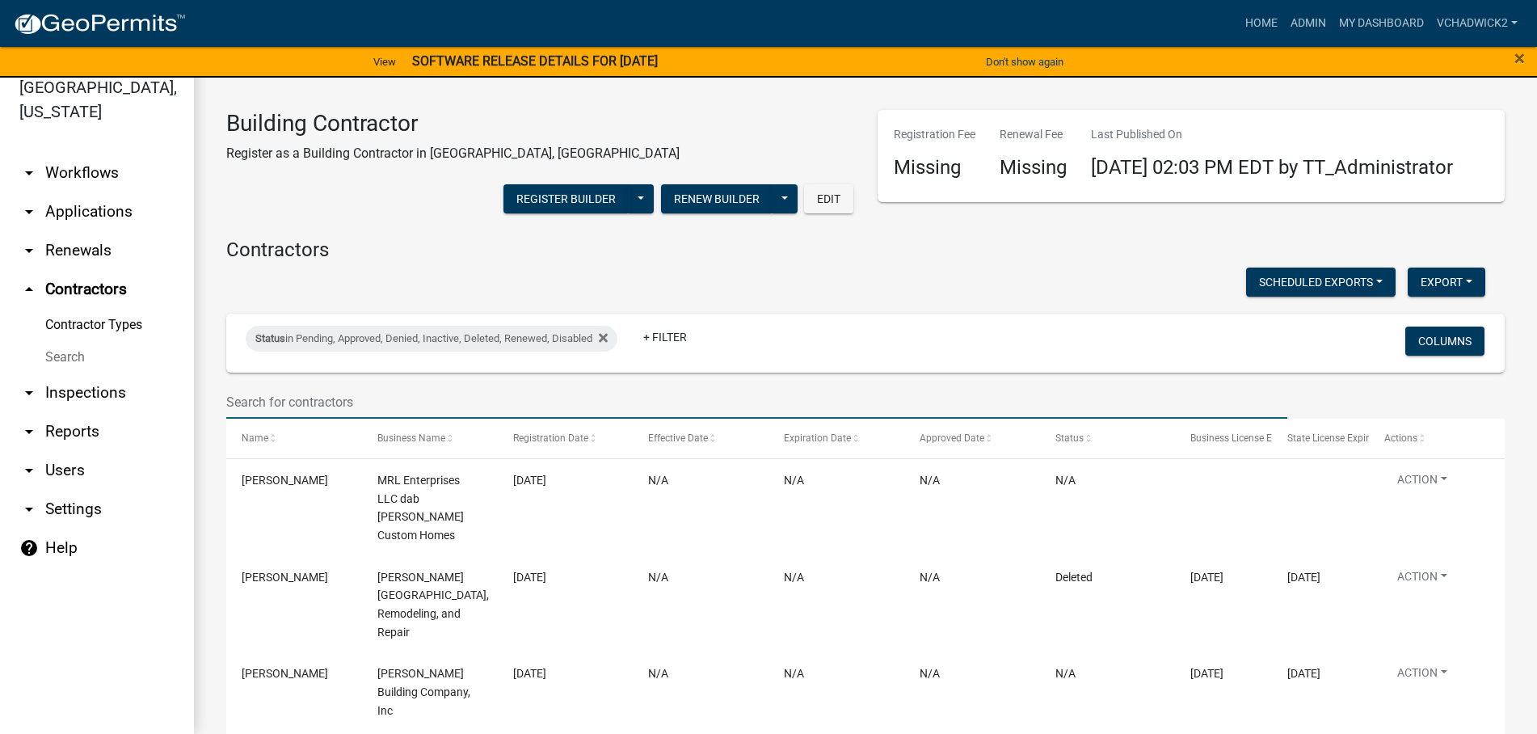
click at [304, 419] on input "text" at bounding box center [756, 401] width 1061 height 33
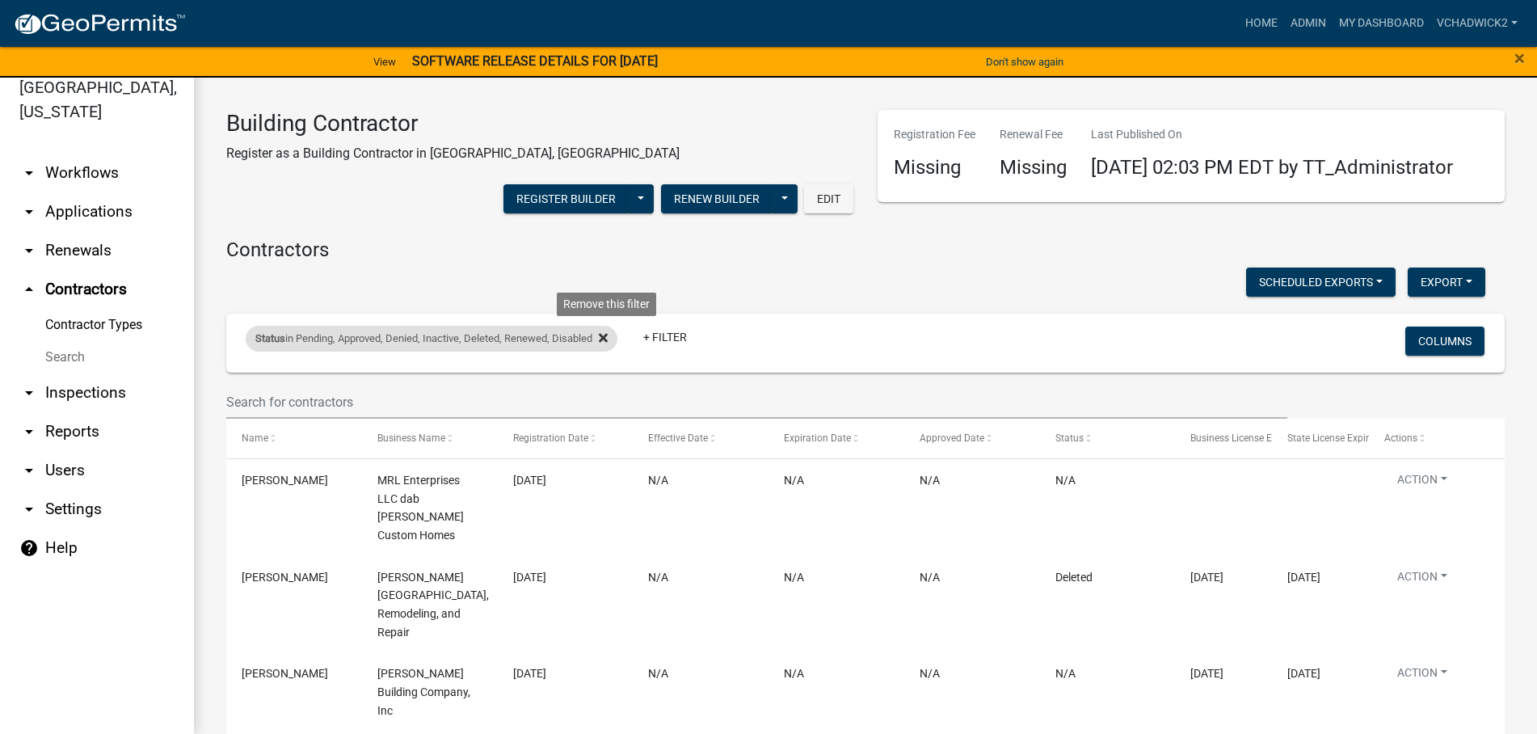
click at [608, 342] on icon at bounding box center [603, 337] width 9 height 9
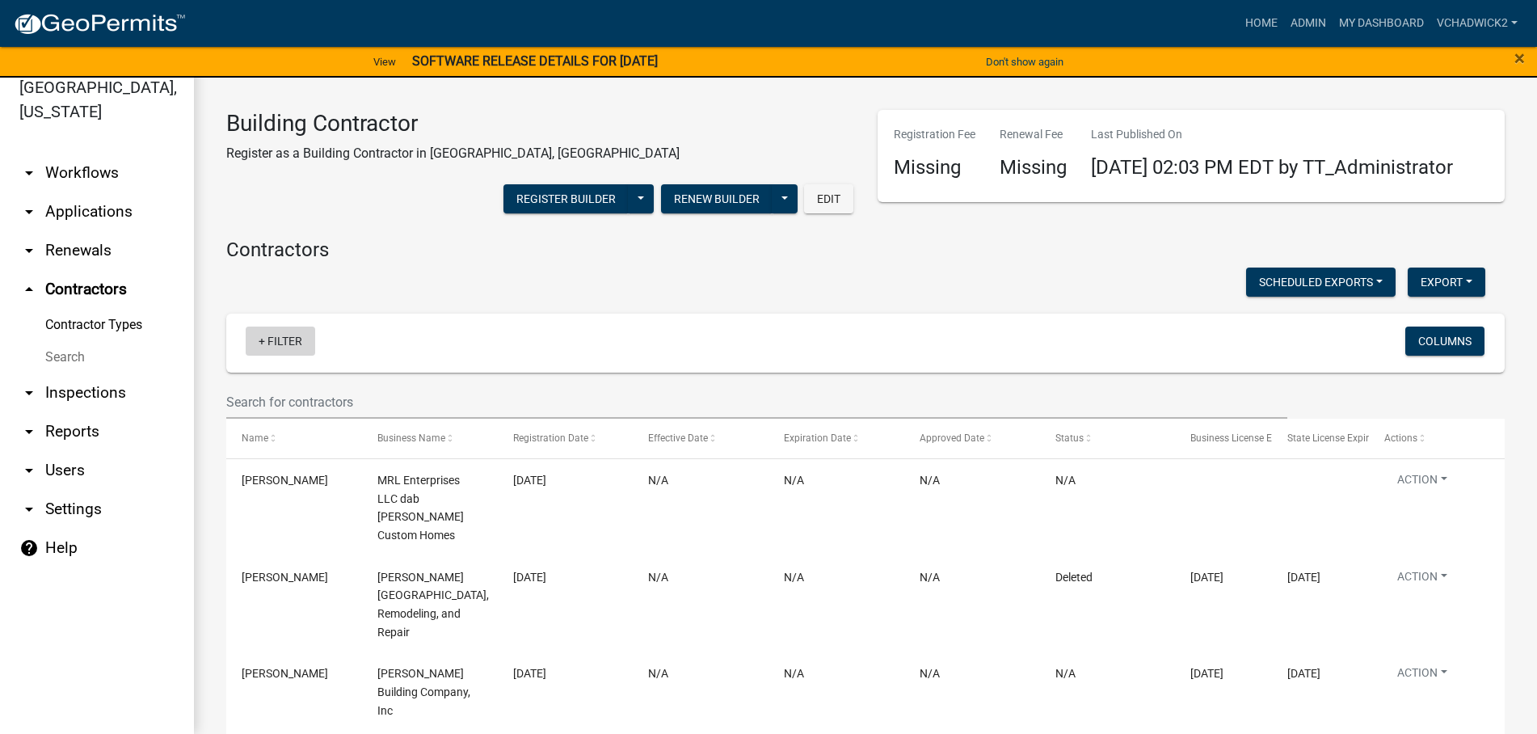
click at [271, 356] on link "+ Filter" at bounding box center [280, 340] width 69 height 29
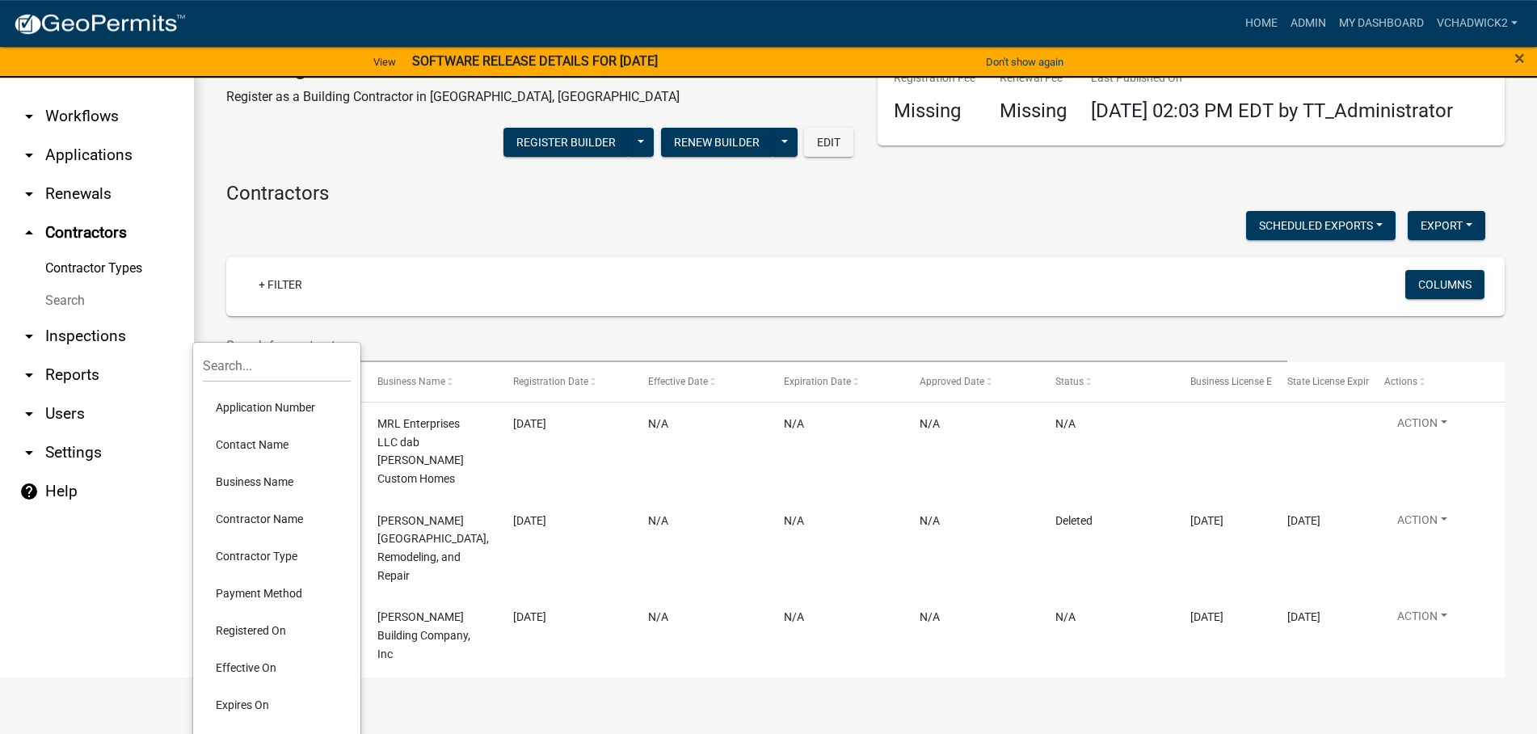
scroll to position [102, 0]
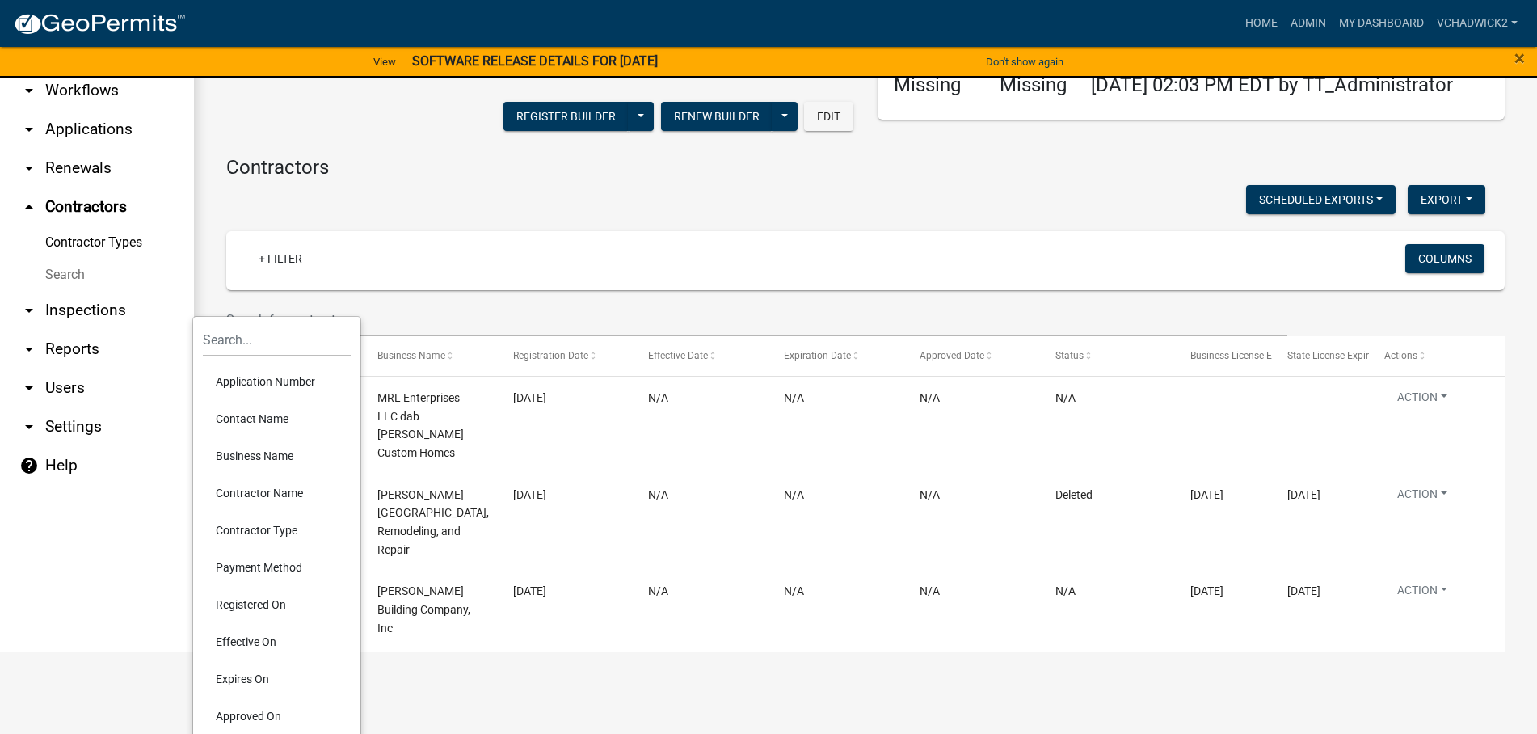
click at [263, 455] on li "Business Name" at bounding box center [277, 455] width 148 height 37
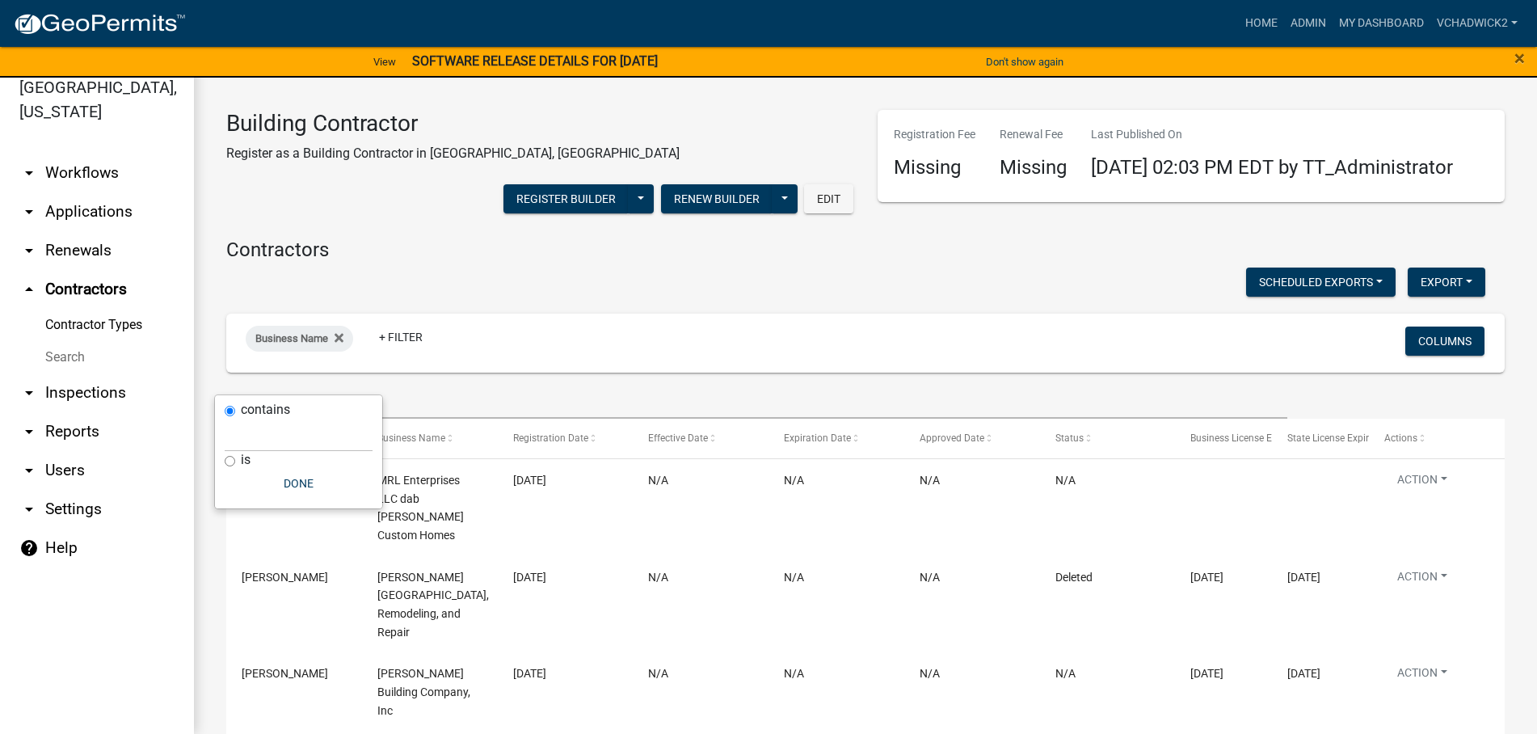
scroll to position [19, 0]
click at [299, 486] on button "Done" at bounding box center [299, 483] width 148 height 29
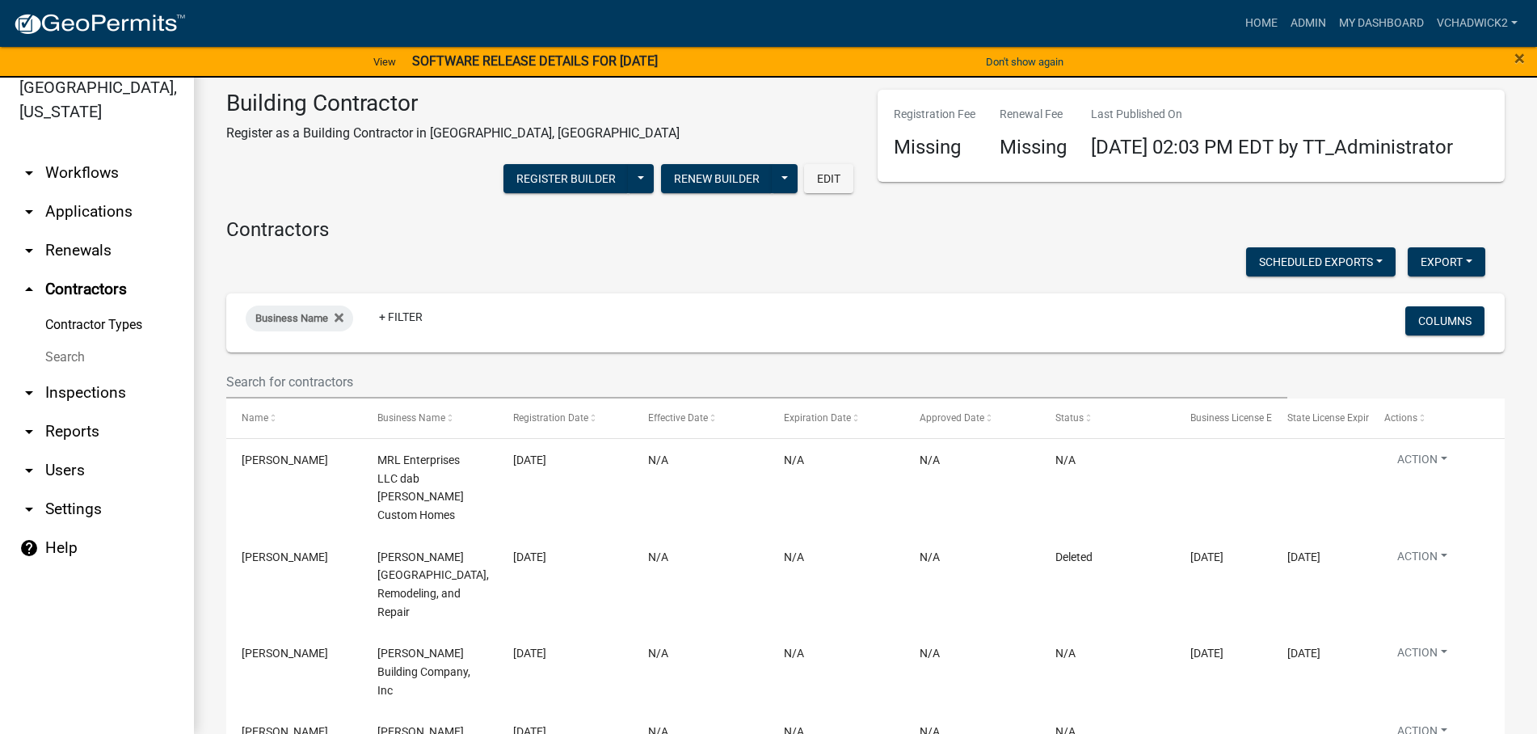
scroll to position [0, 0]
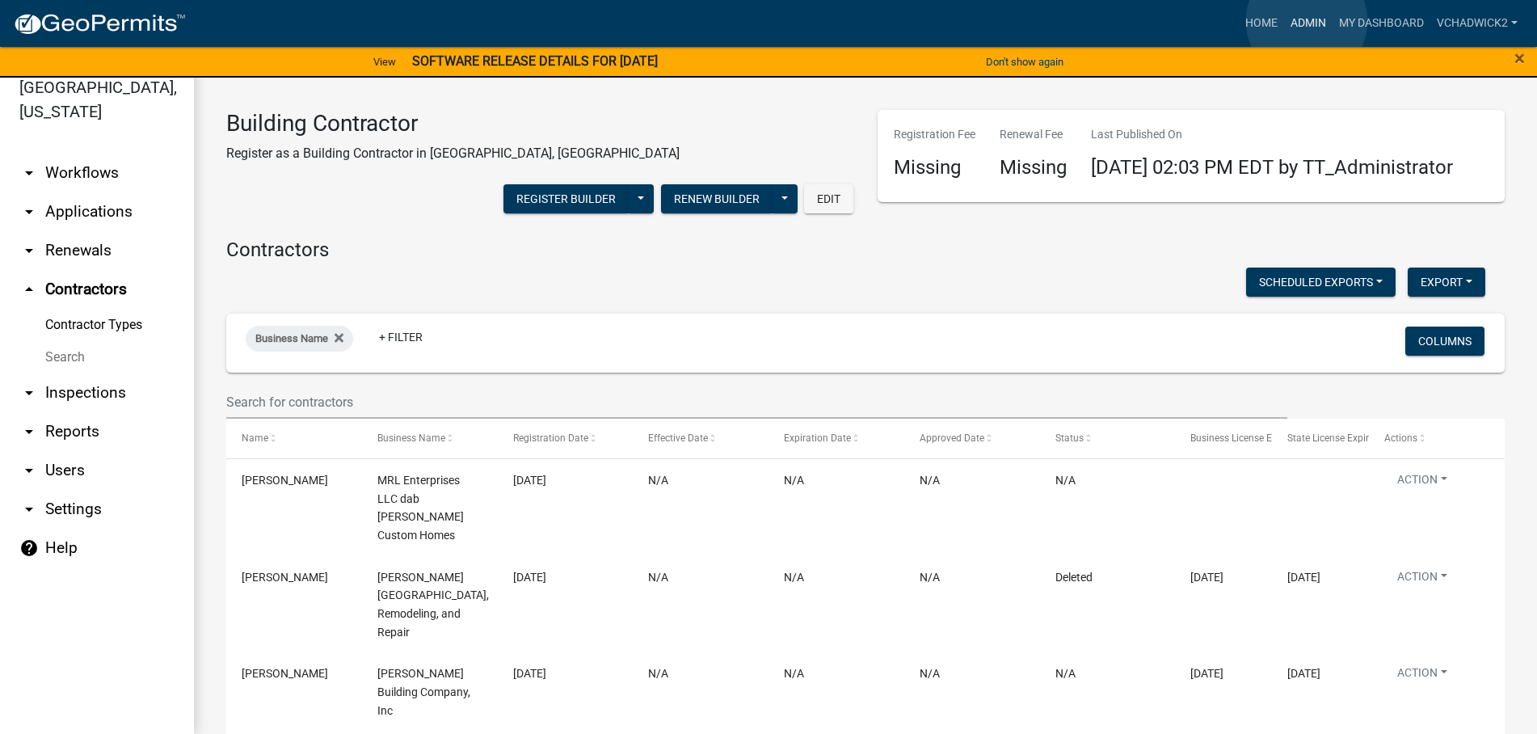
click at [1306, 21] on link "Admin" at bounding box center [1308, 23] width 48 height 31
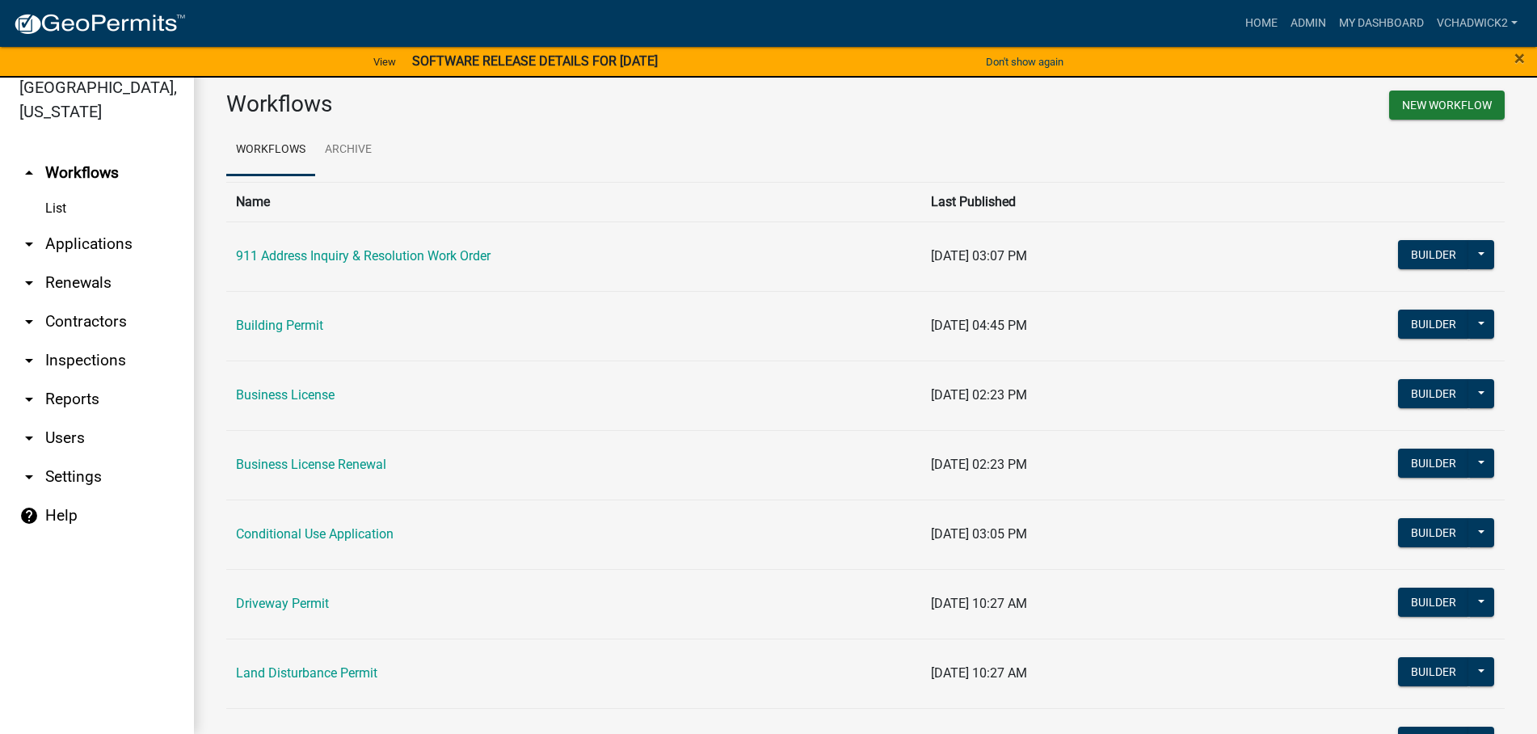
click at [111, 236] on link "arrow_drop_down Applications" at bounding box center [97, 244] width 194 height 39
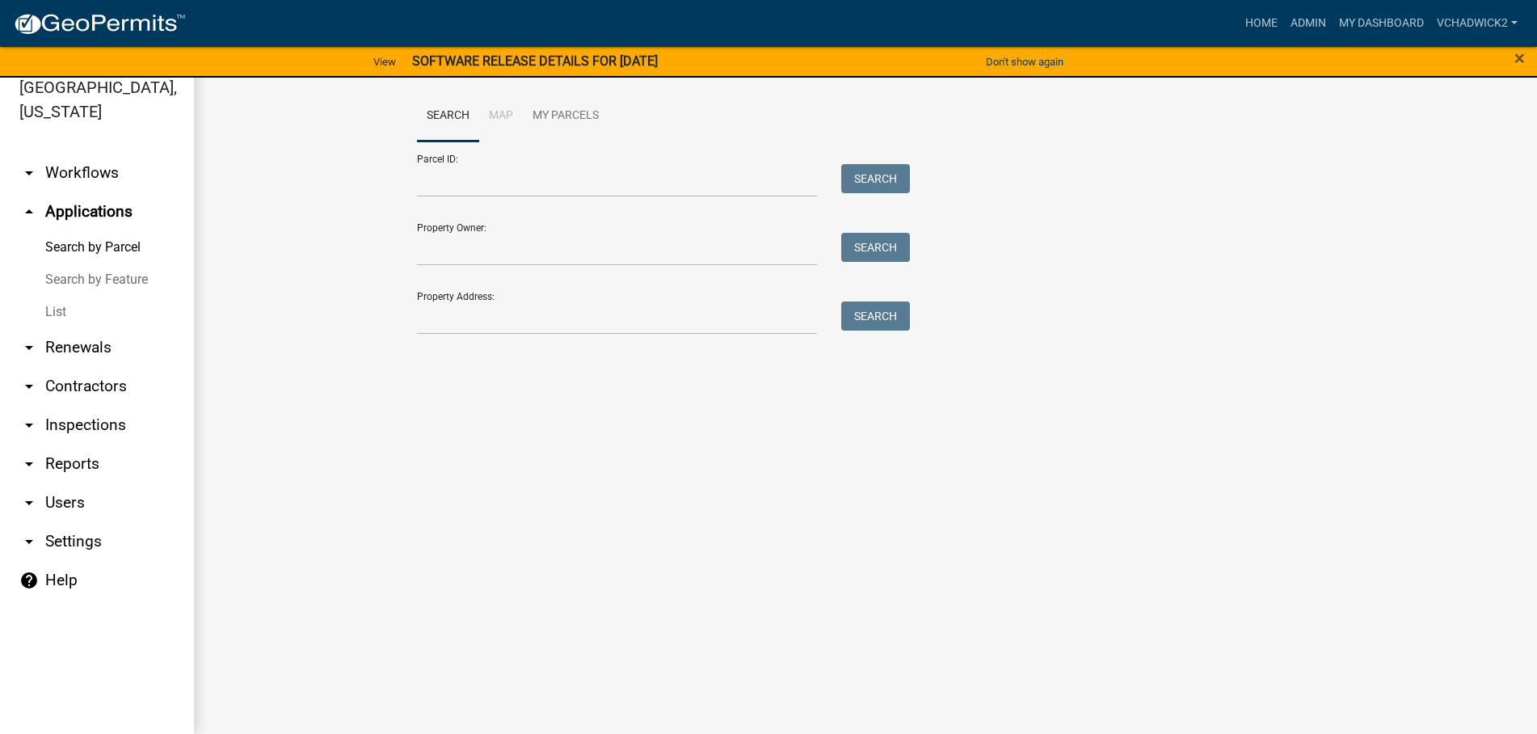
click at [65, 305] on link "List" at bounding box center [97, 312] width 194 height 32
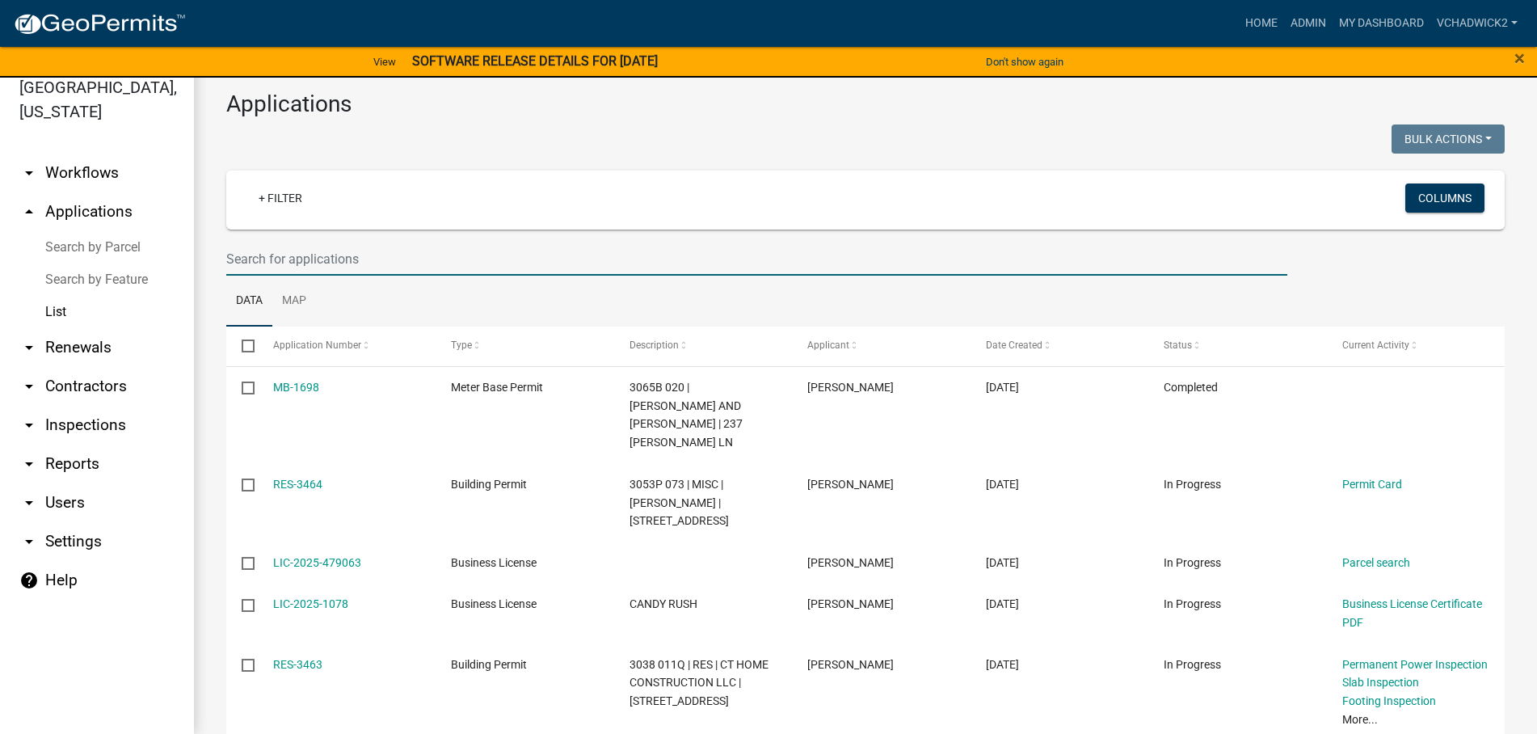
click at [279, 255] on input "text" at bounding box center [756, 258] width 1061 height 33
type input "m"
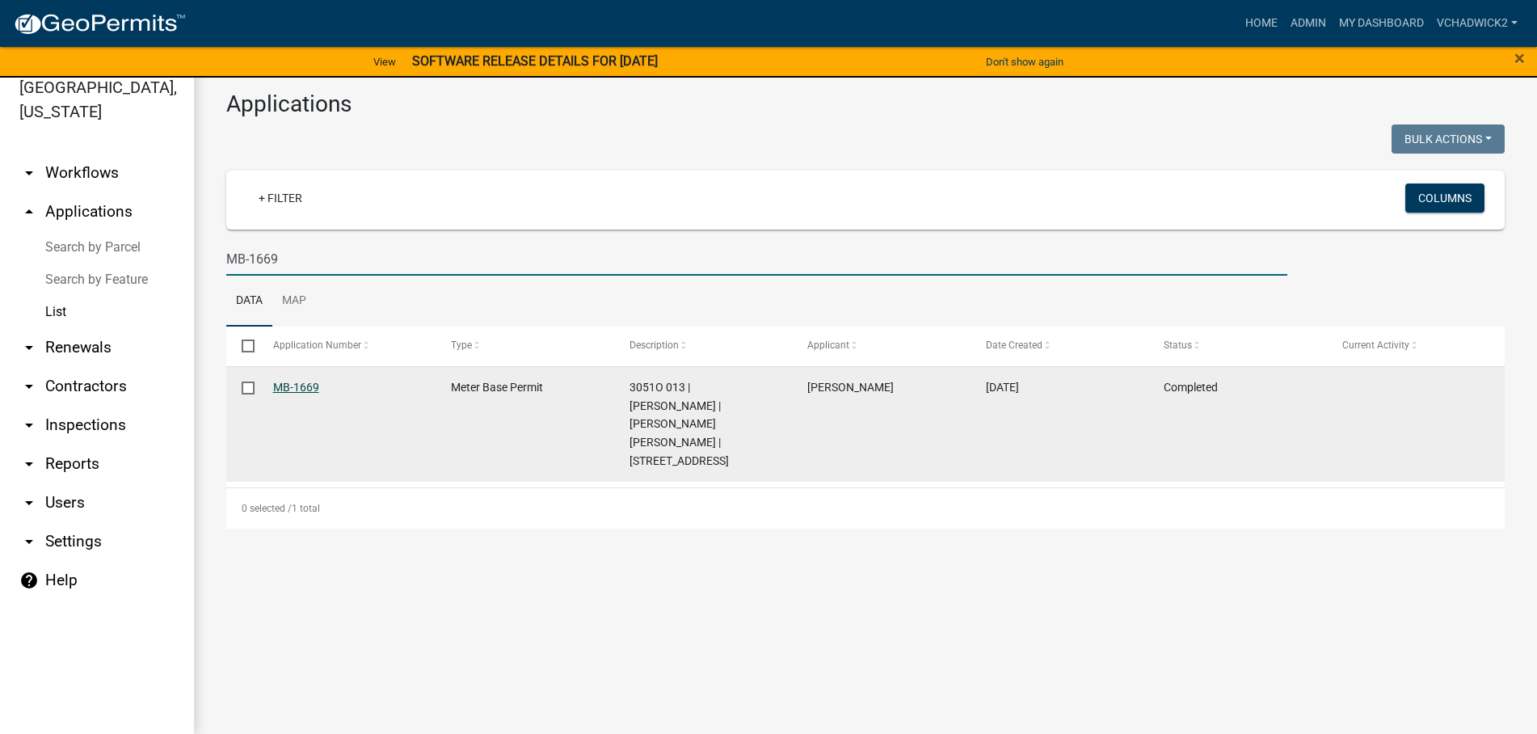
type input "MB-1669"
click at [291, 383] on link "MB-1669" at bounding box center [296, 387] width 46 height 13
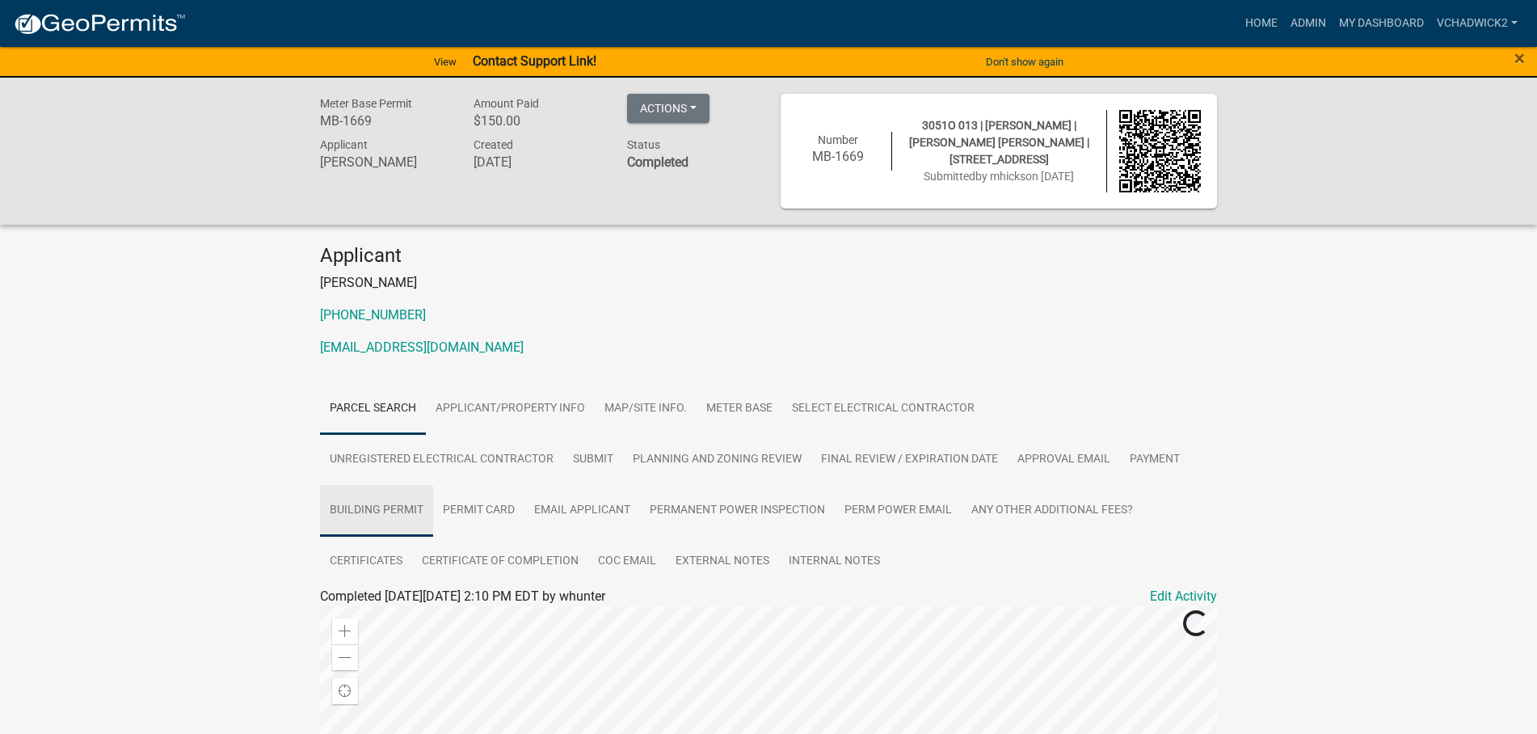
click at [396, 509] on link "Building Permit" at bounding box center [376, 511] width 113 height 52
click at [352, 616] on link "Building Permit" at bounding box center [363, 615] width 87 height 15
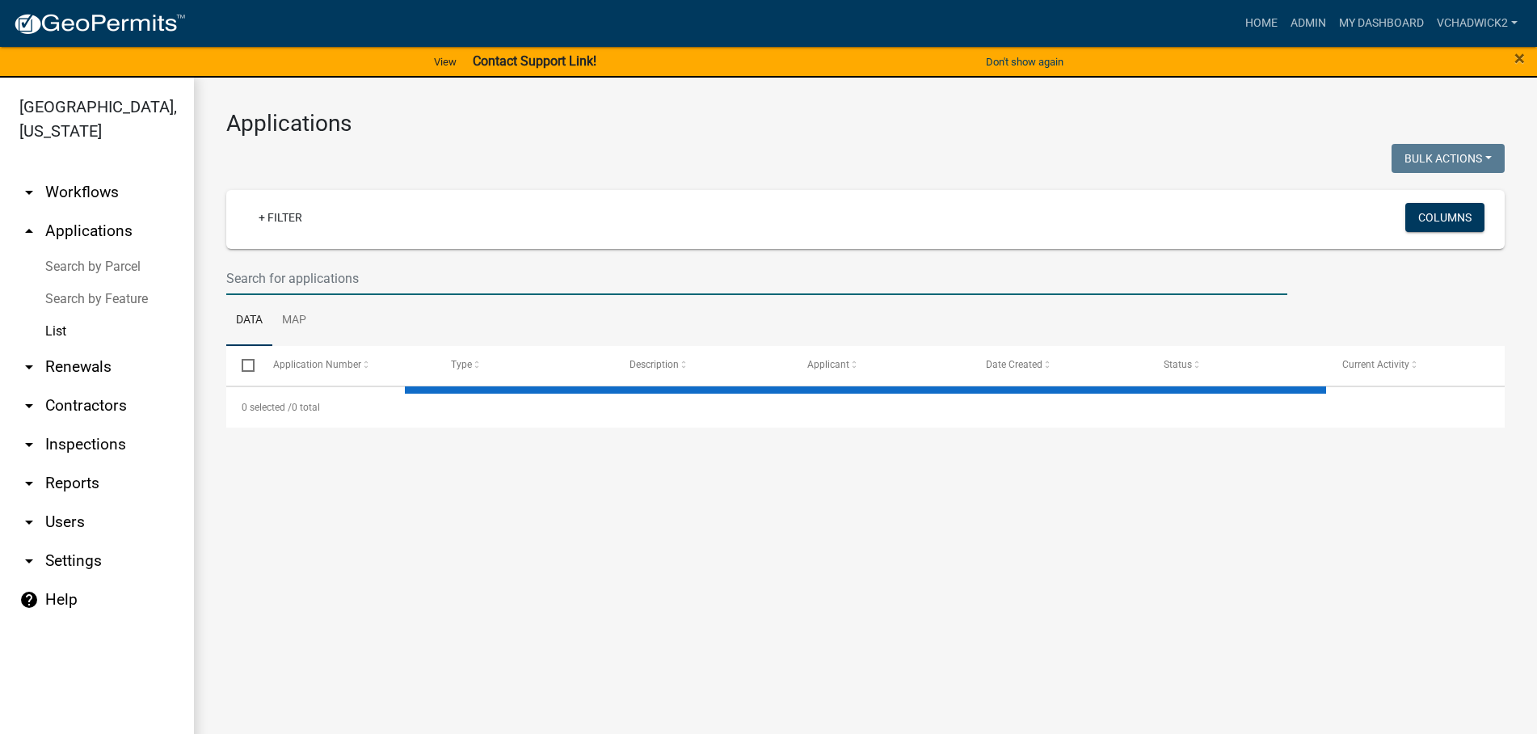
click at [347, 265] on input "text" at bounding box center [756, 278] width 1061 height 33
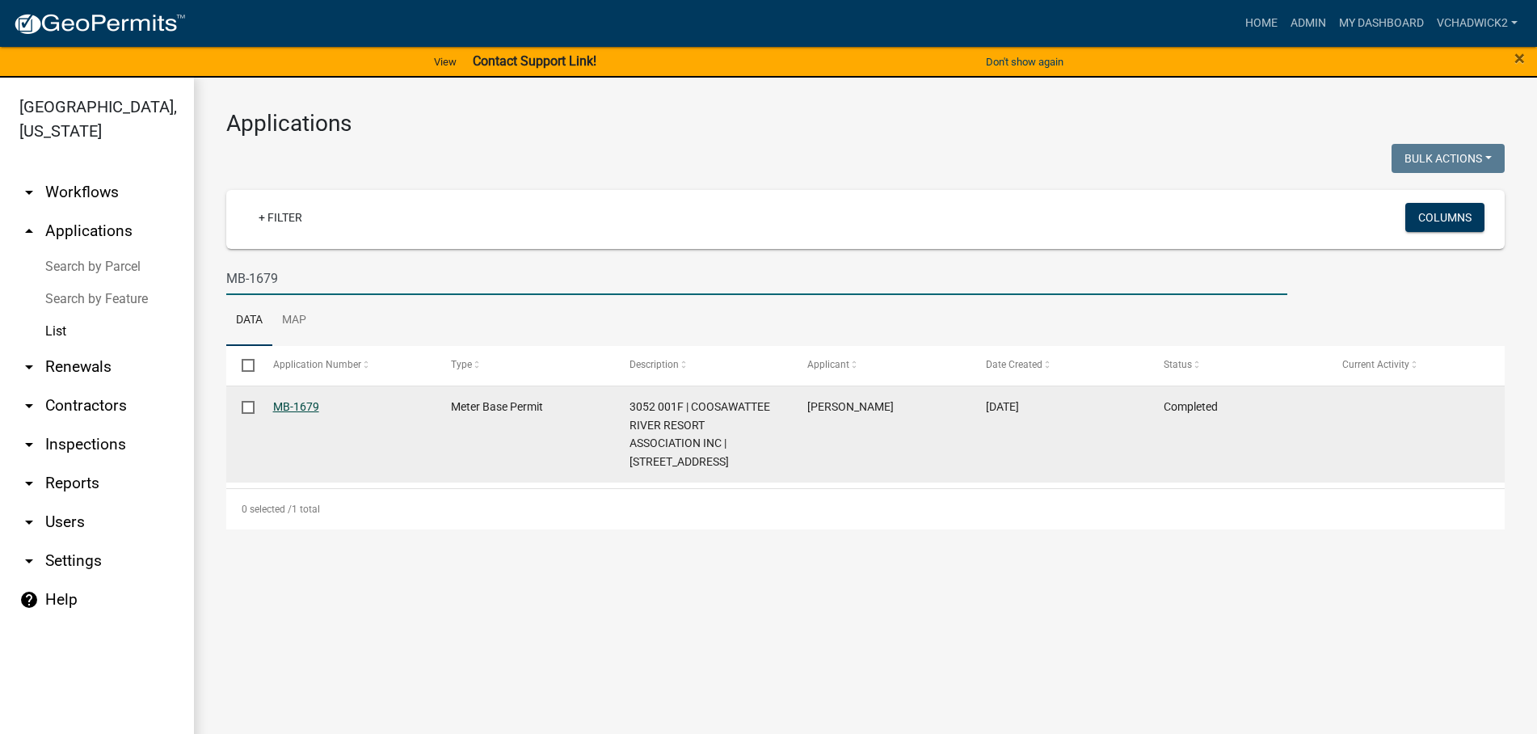
type input "MB-1679"
click at [286, 404] on link "MB-1679" at bounding box center [296, 406] width 46 height 13
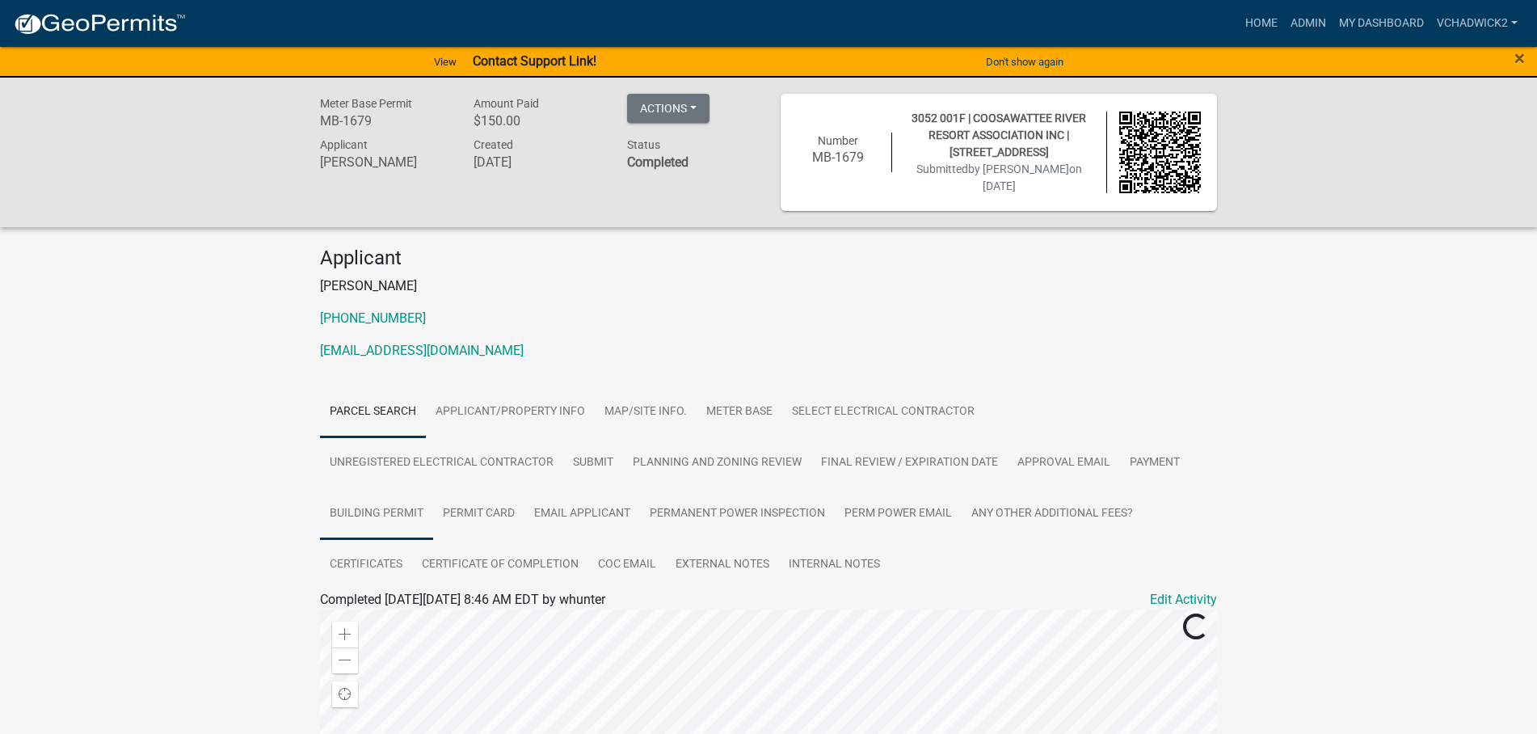
click at [389, 506] on link "Building Permit" at bounding box center [376, 514] width 113 height 52
click at [365, 614] on link "Building Permit" at bounding box center [363, 618] width 87 height 15
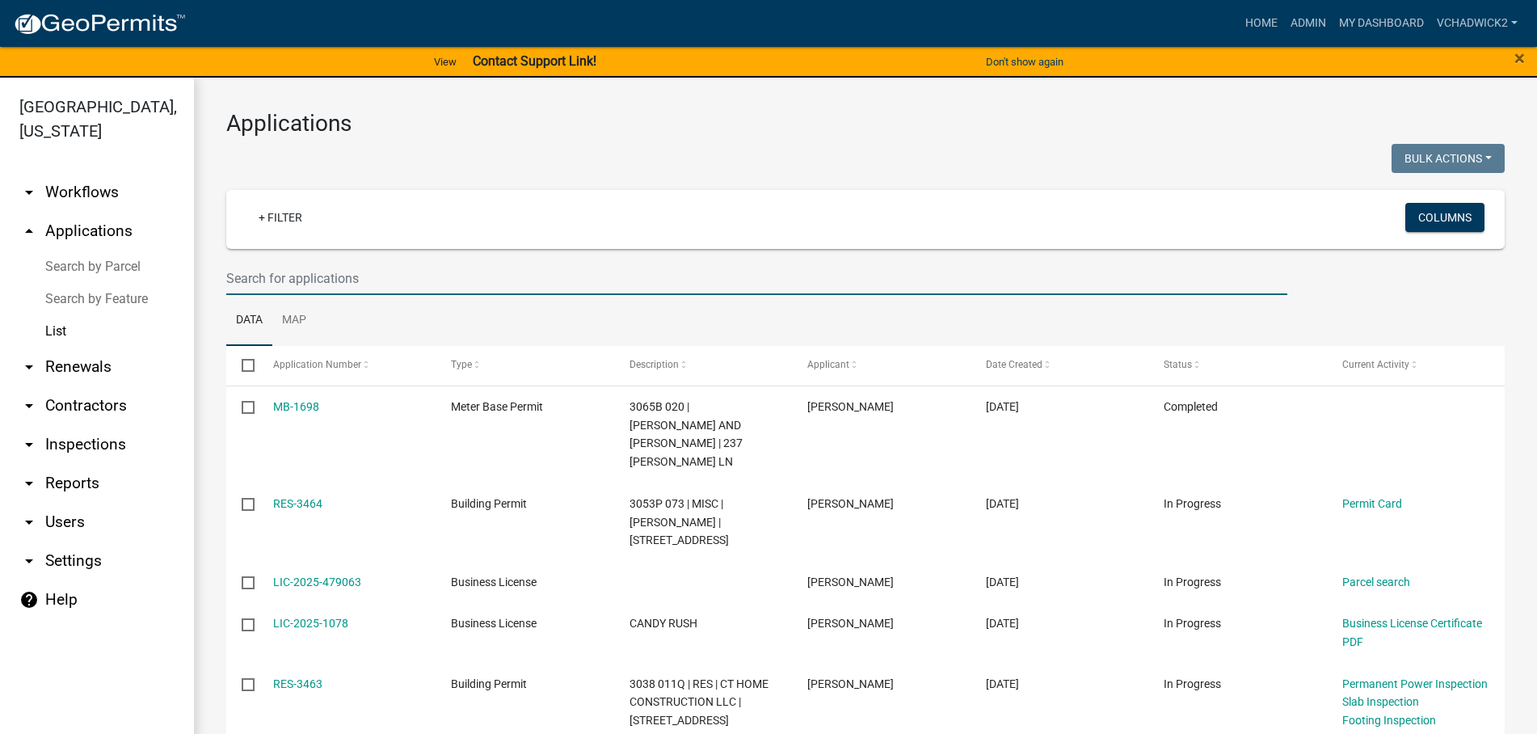
click at [466, 268] on input "text" at bounding box center [756, 278] width 1061 height 33
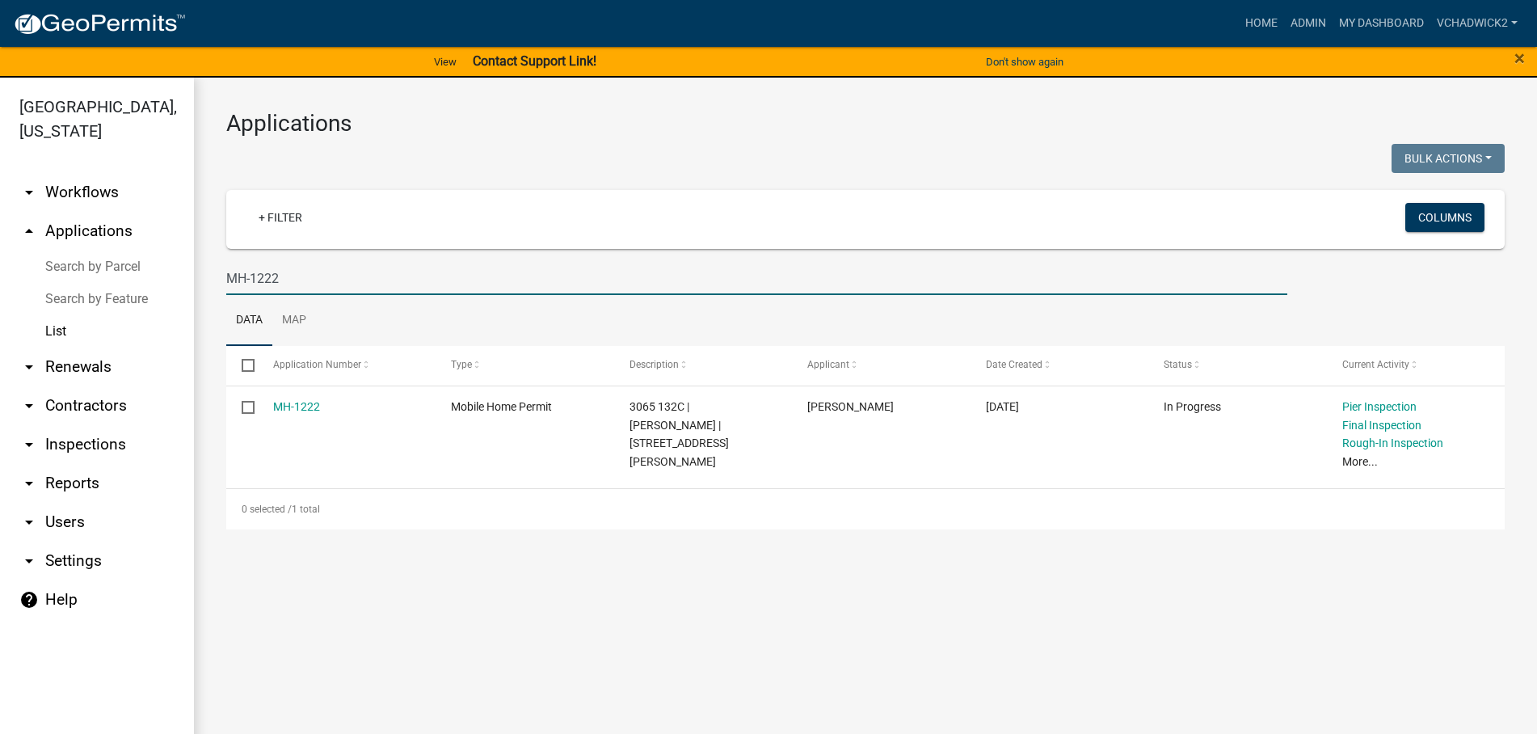
type input "MH-1222"
click at [287, 402] on link "MH-1222" at bounding box center [296, 406] width 47 height 13
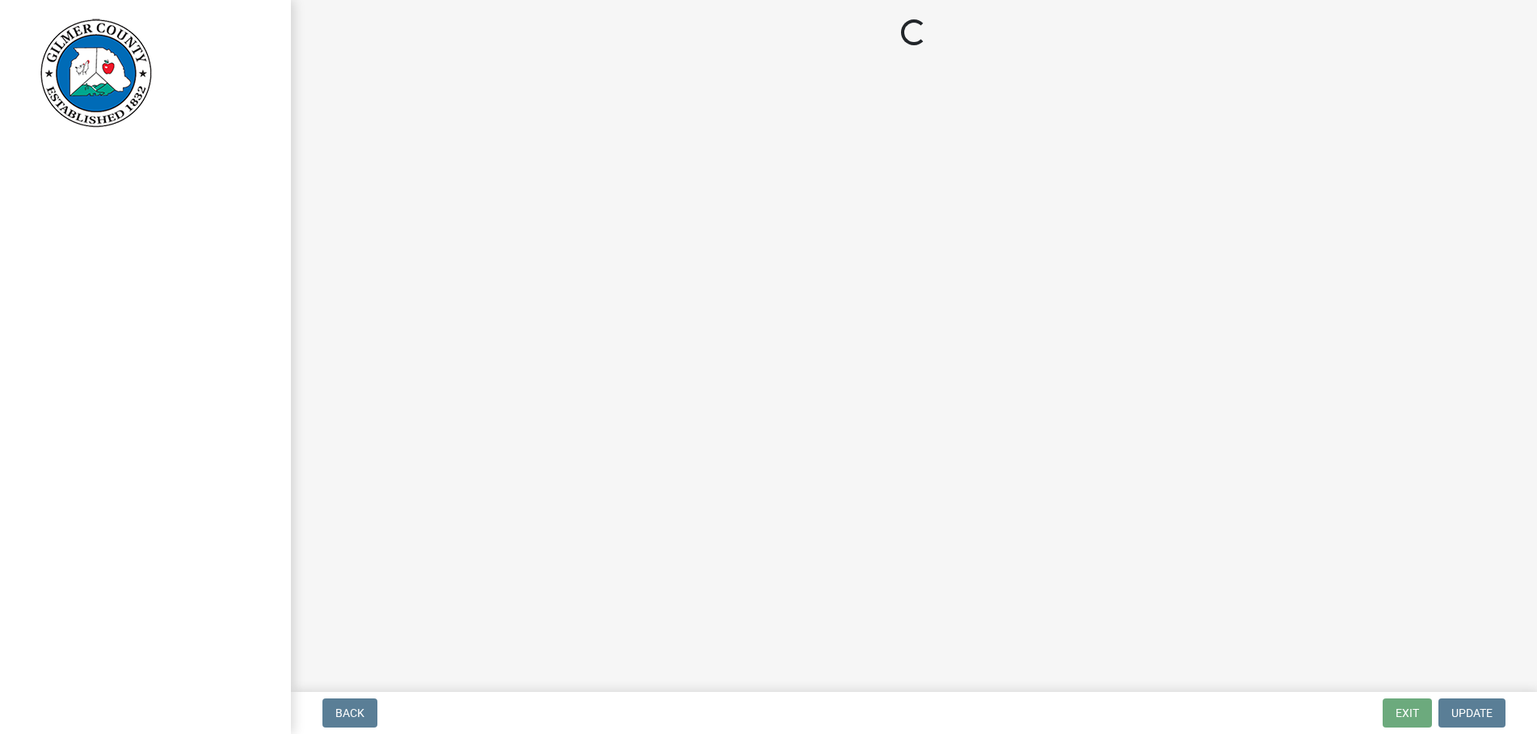
select select "144a2717-66e5-431d-b8b7-2eccda554f40"
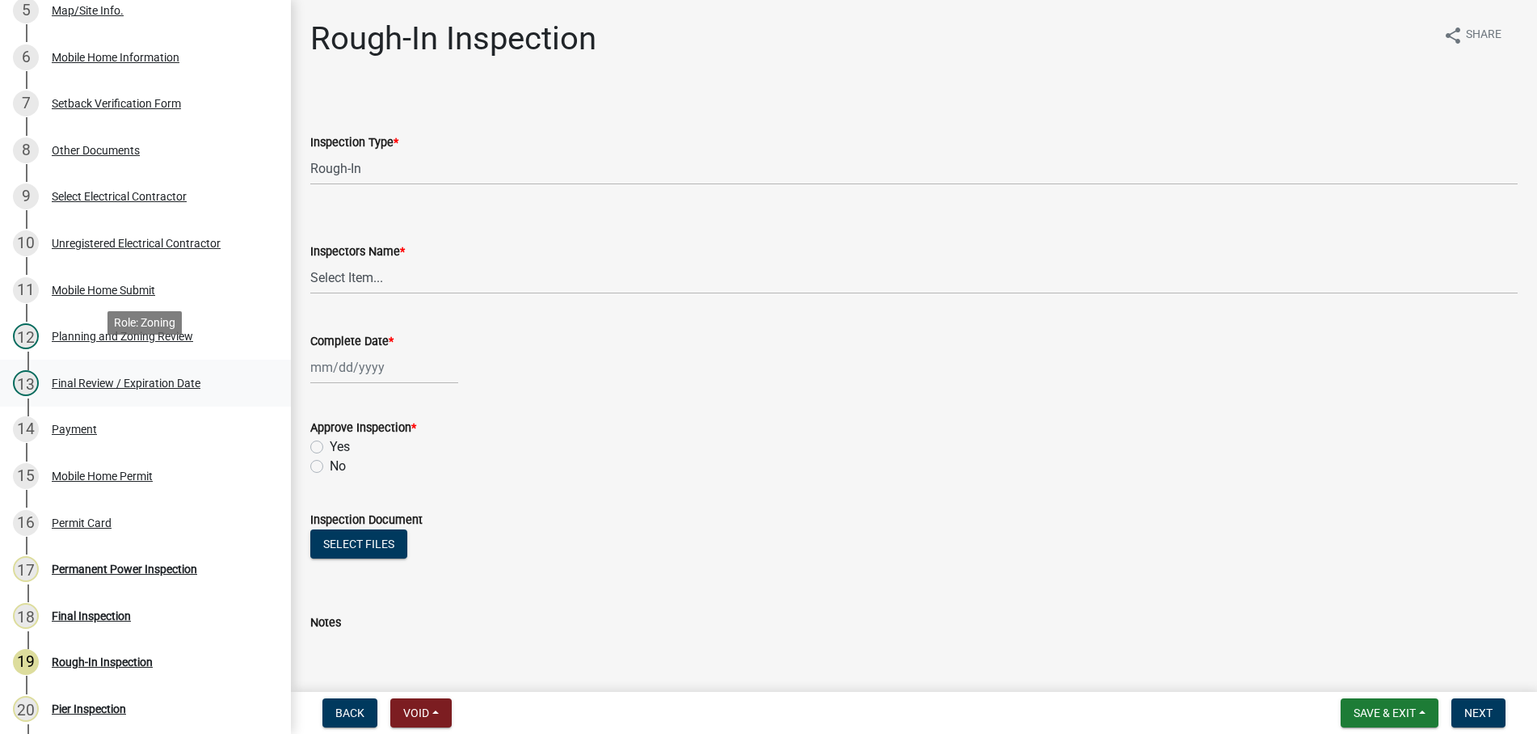
scroll to position [494, 0]
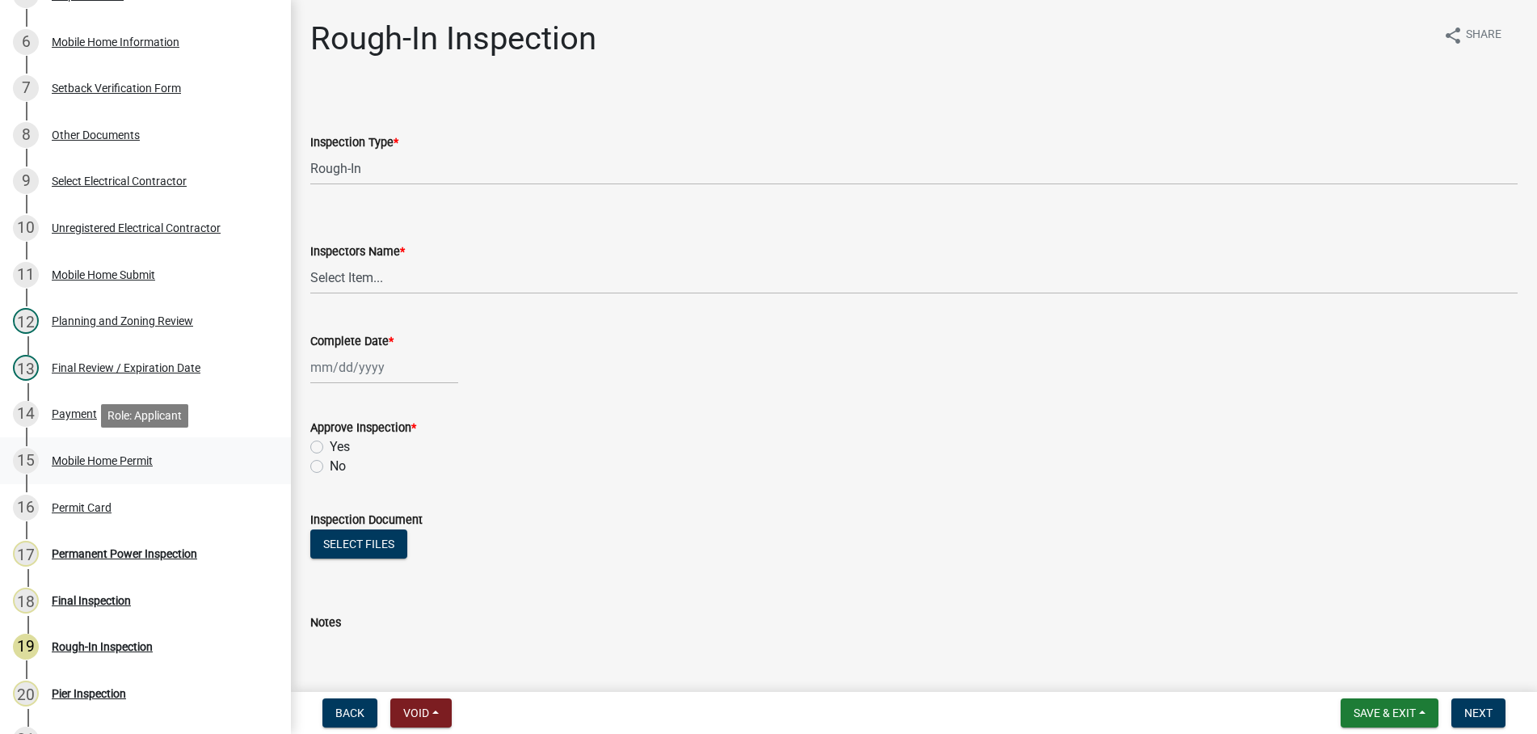
click at [110, 462] on div "Mobile Home Permit" at bounding box center [102, 460] width 101 height 11
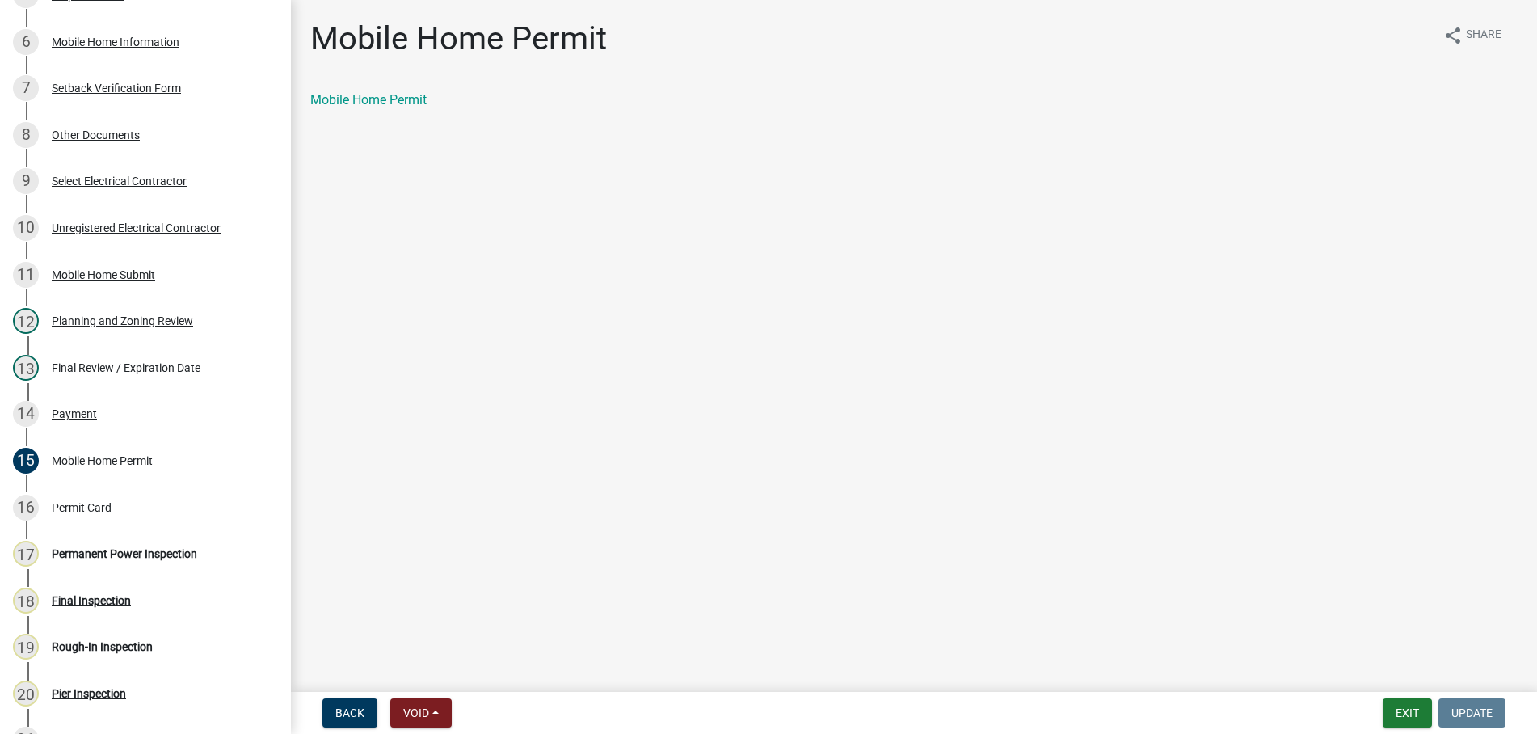
click at [420, 107] on link "Mobile Home Permit" at bounding box center [368, 99] width 116 height 15
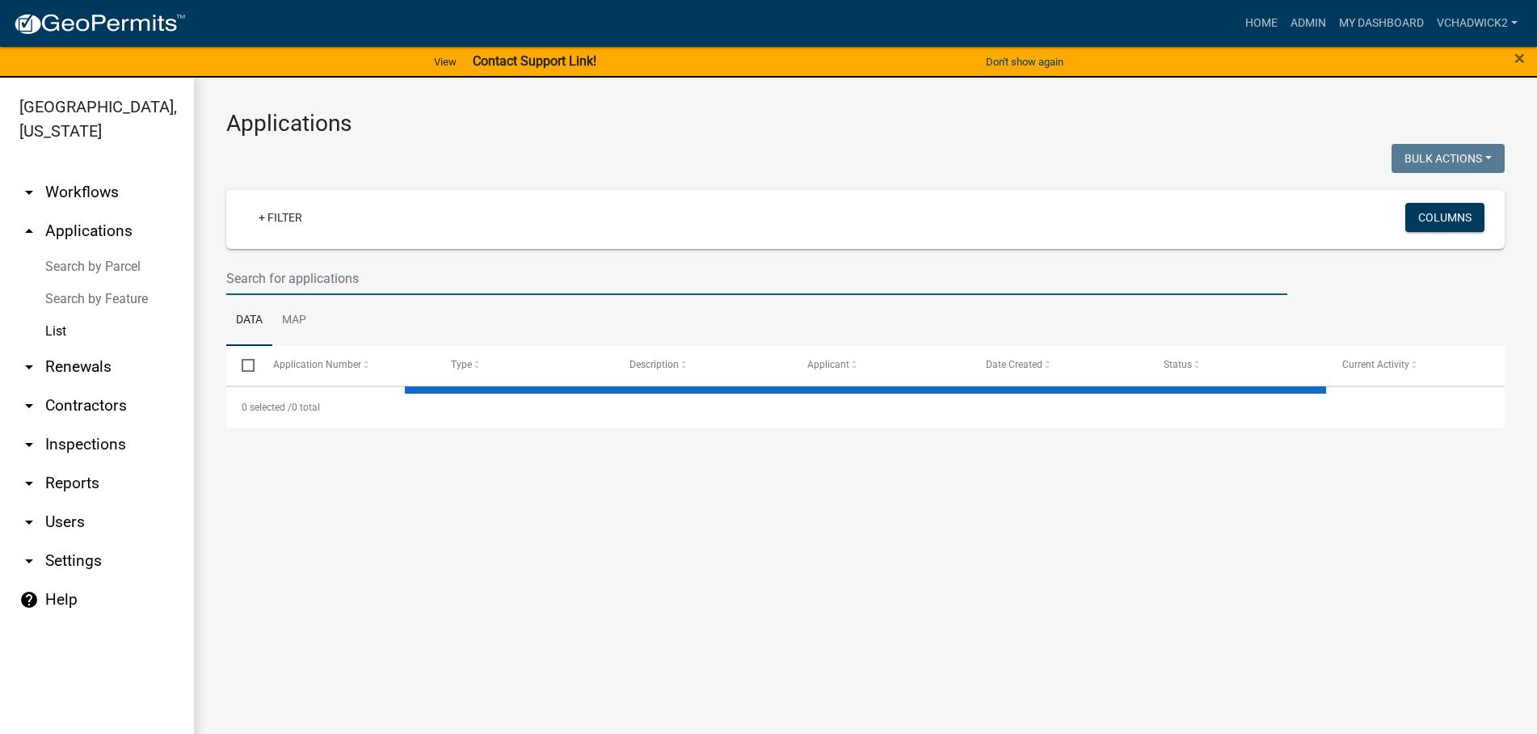
click at [433, 263] on input "text" at bounding box center [756, 278] width 1061 height 33
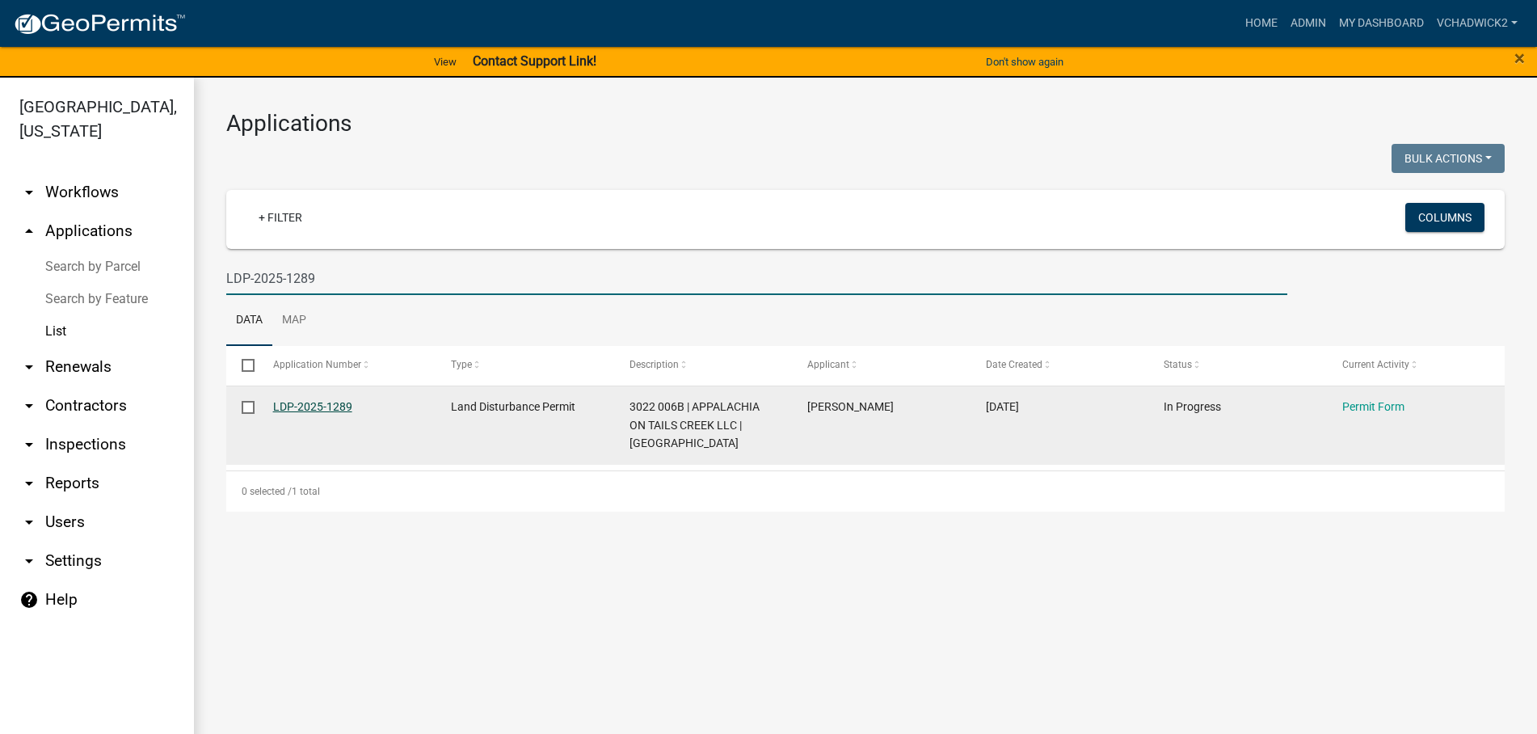
type input "LDP-2025-1289"
click at [297, 403] on link "LDP-2025-1289" at bounding box center [312, 406] width 79 height 13
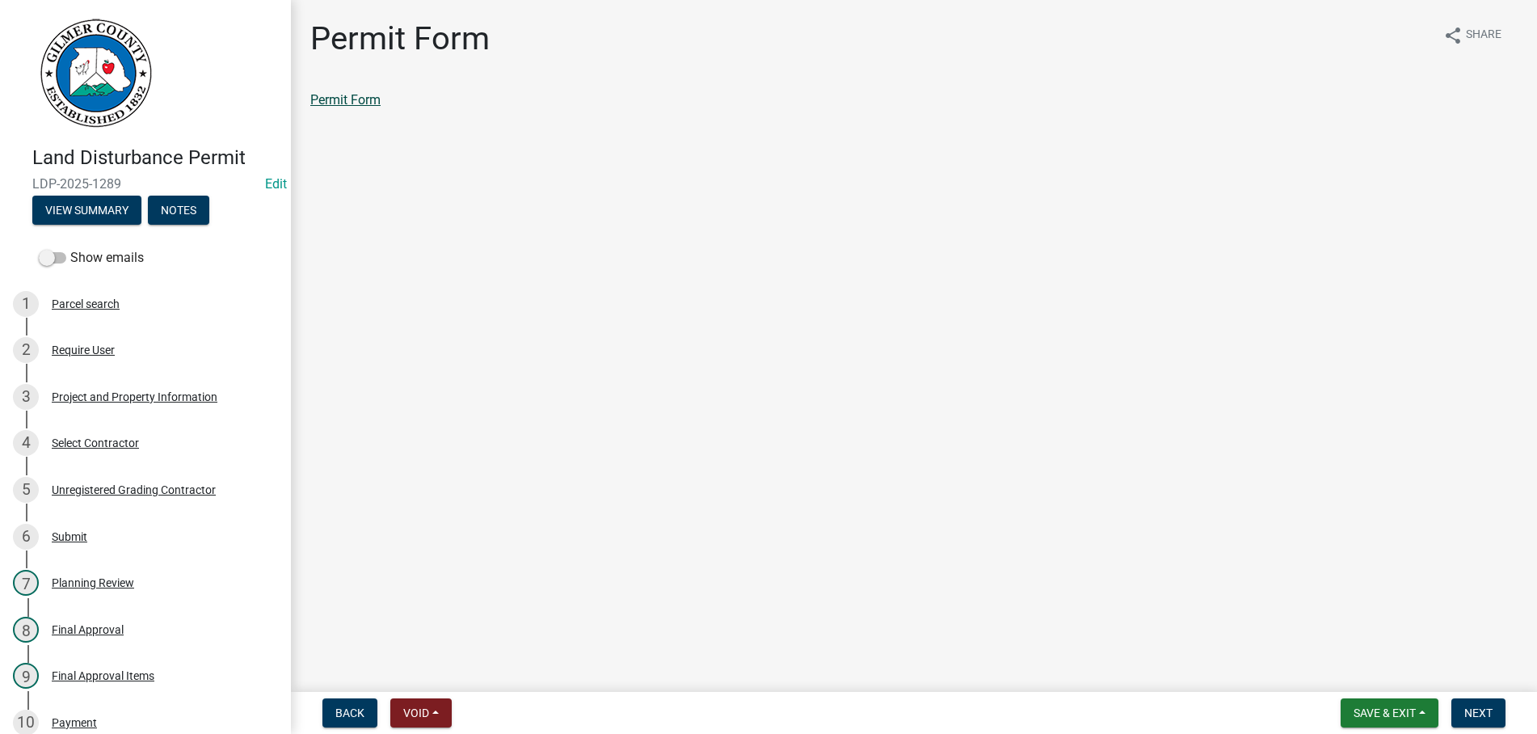
click at [358, 95] on link "Permit Form" at bounding box center [345, 99] width 70 height 15
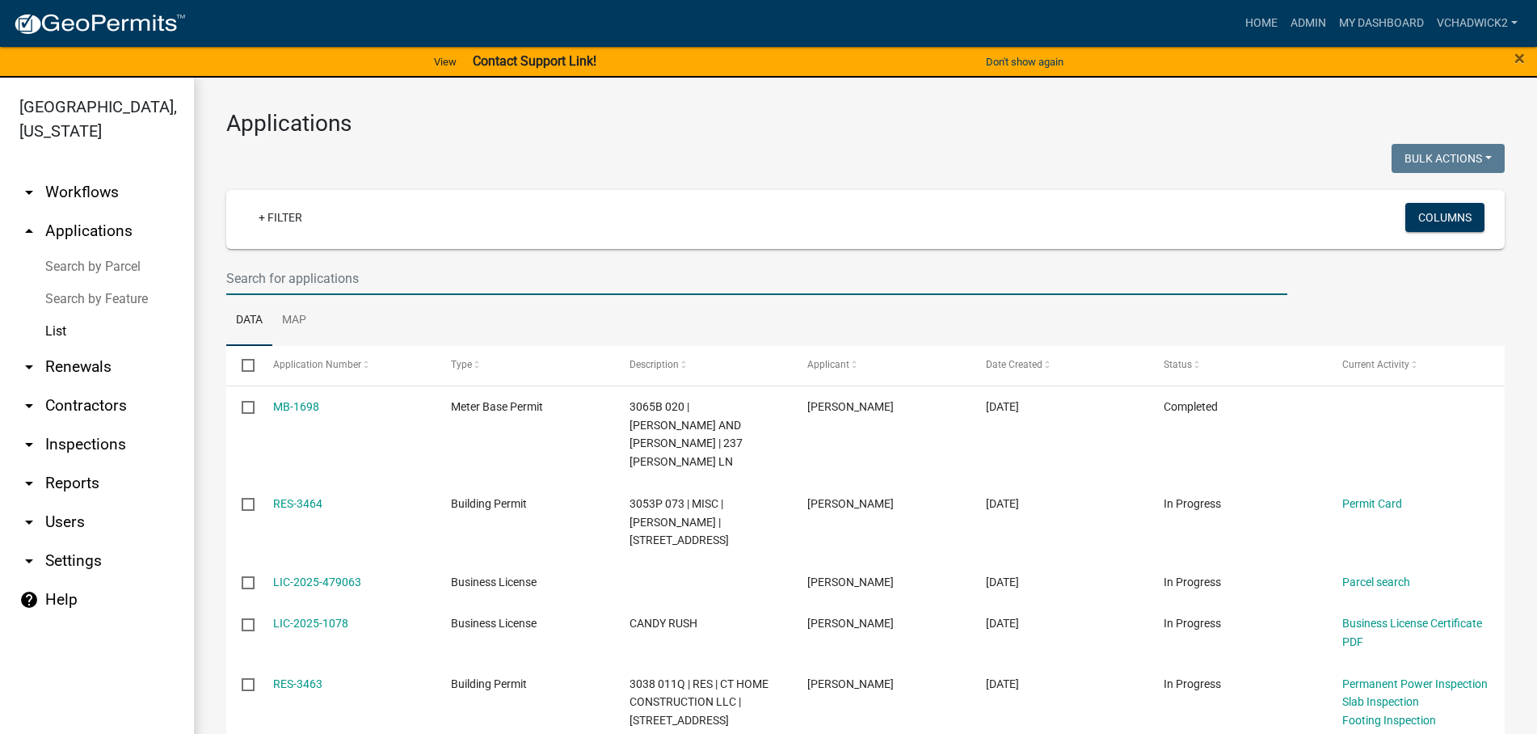
click at [305, 279] on input "text" at bounding box center [756, 278] width 1061 height 33
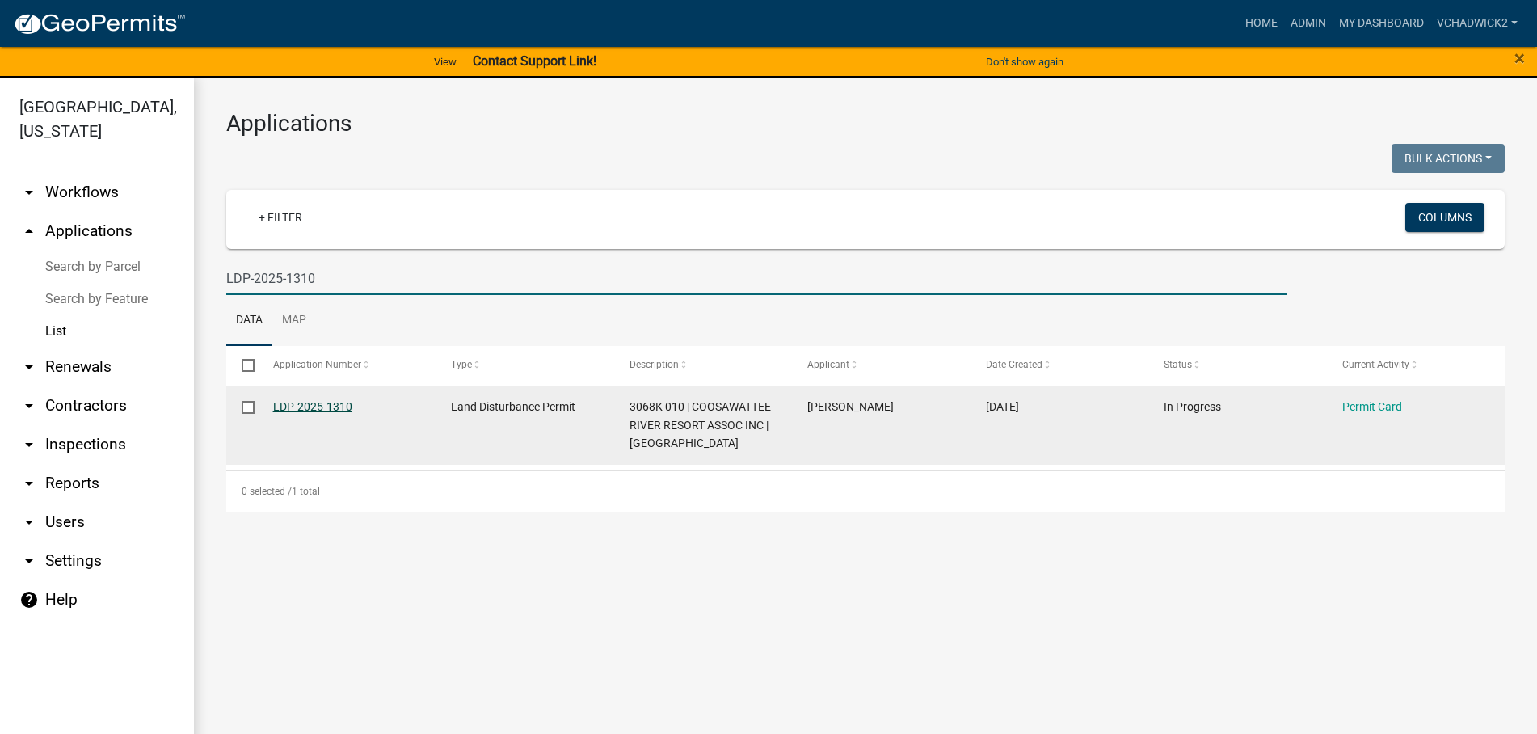
type input "LDP-2025-1310"
click at [299, 402] on link "LDP-2025-1310" at bounding box center [312, 406] width 79 height 13
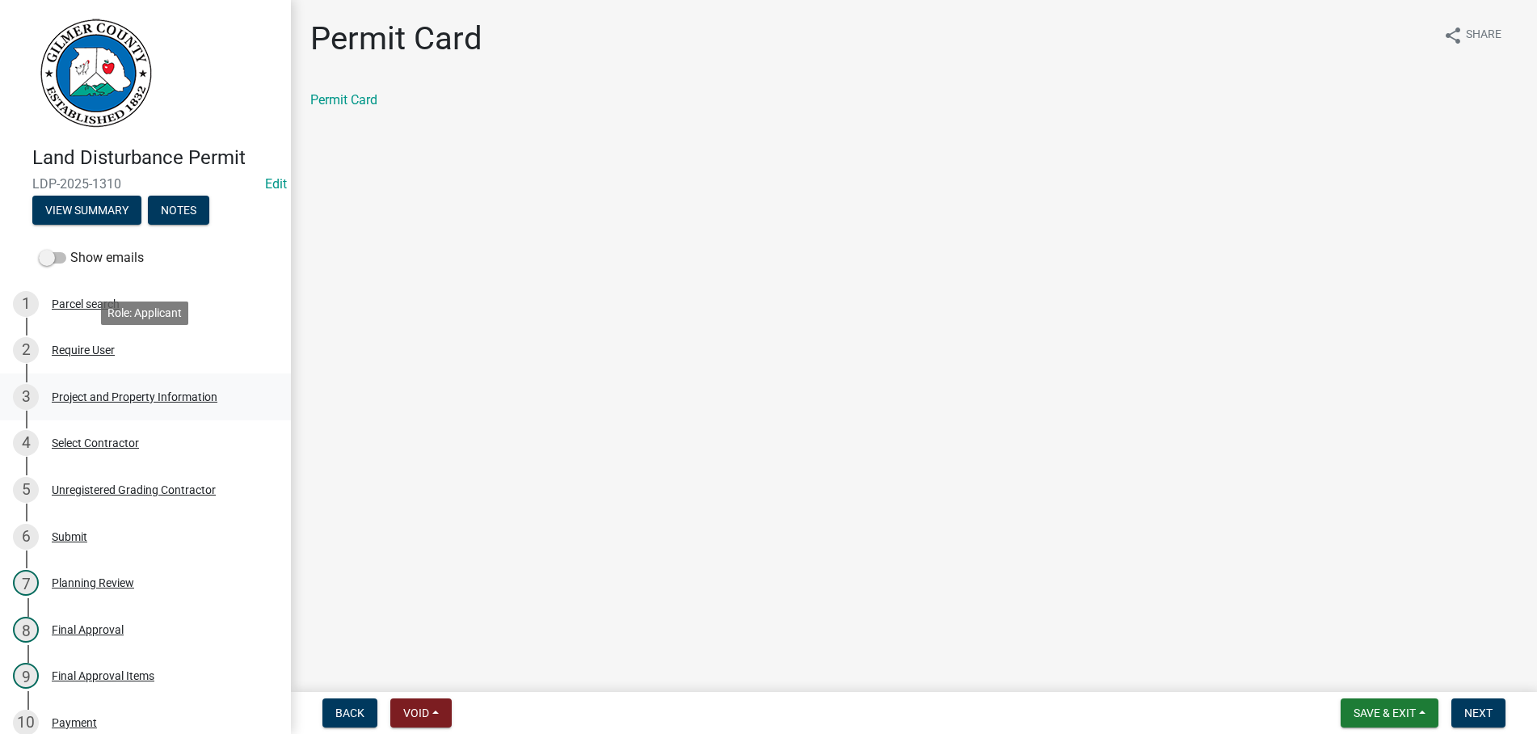
scroll to position [330, 0]
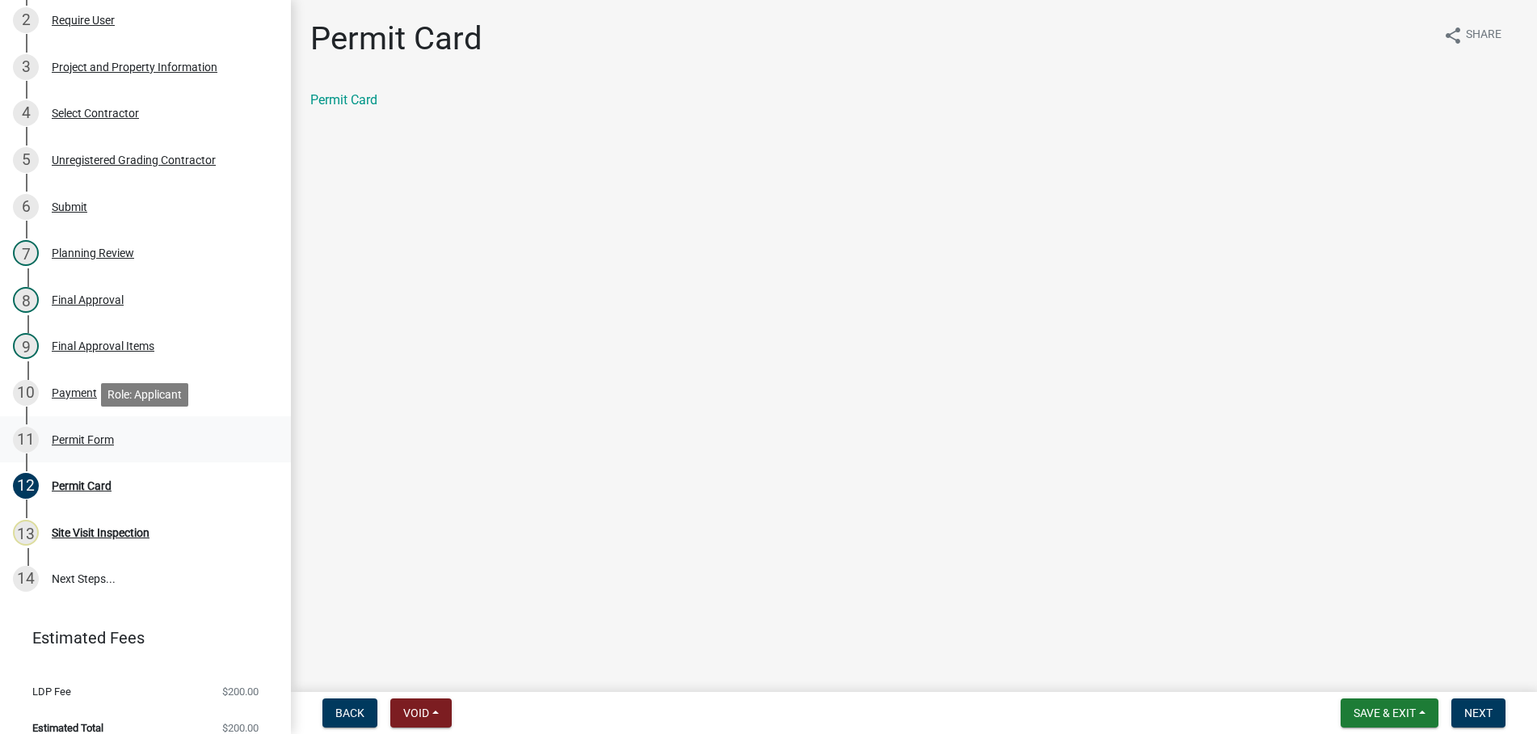
click at [83, 435] on div "Permit Form" at bounding box center [83, 439] width 62 height 11
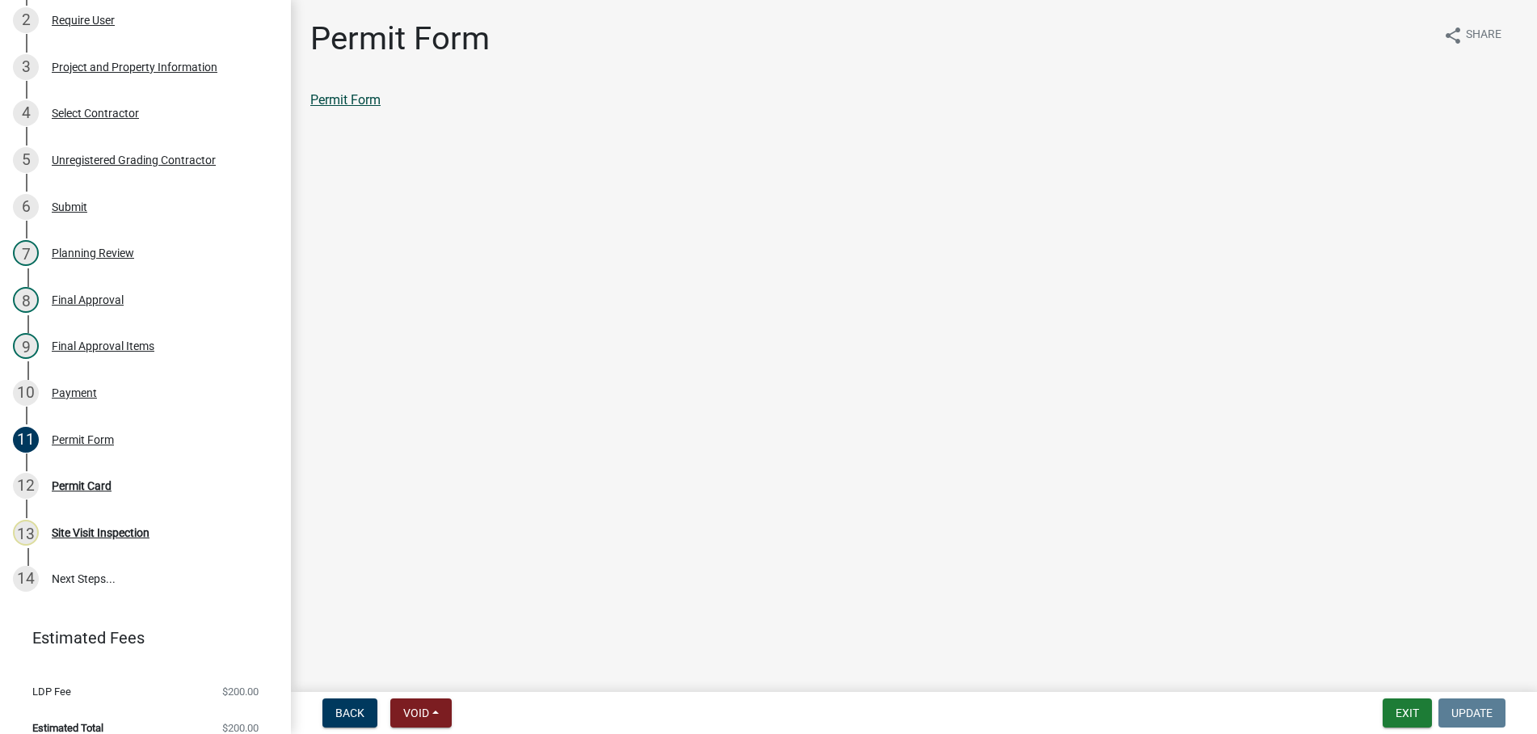
click at [368, 103] on link "Permit Form" at bounding box center [345, 99] width 70 height 15
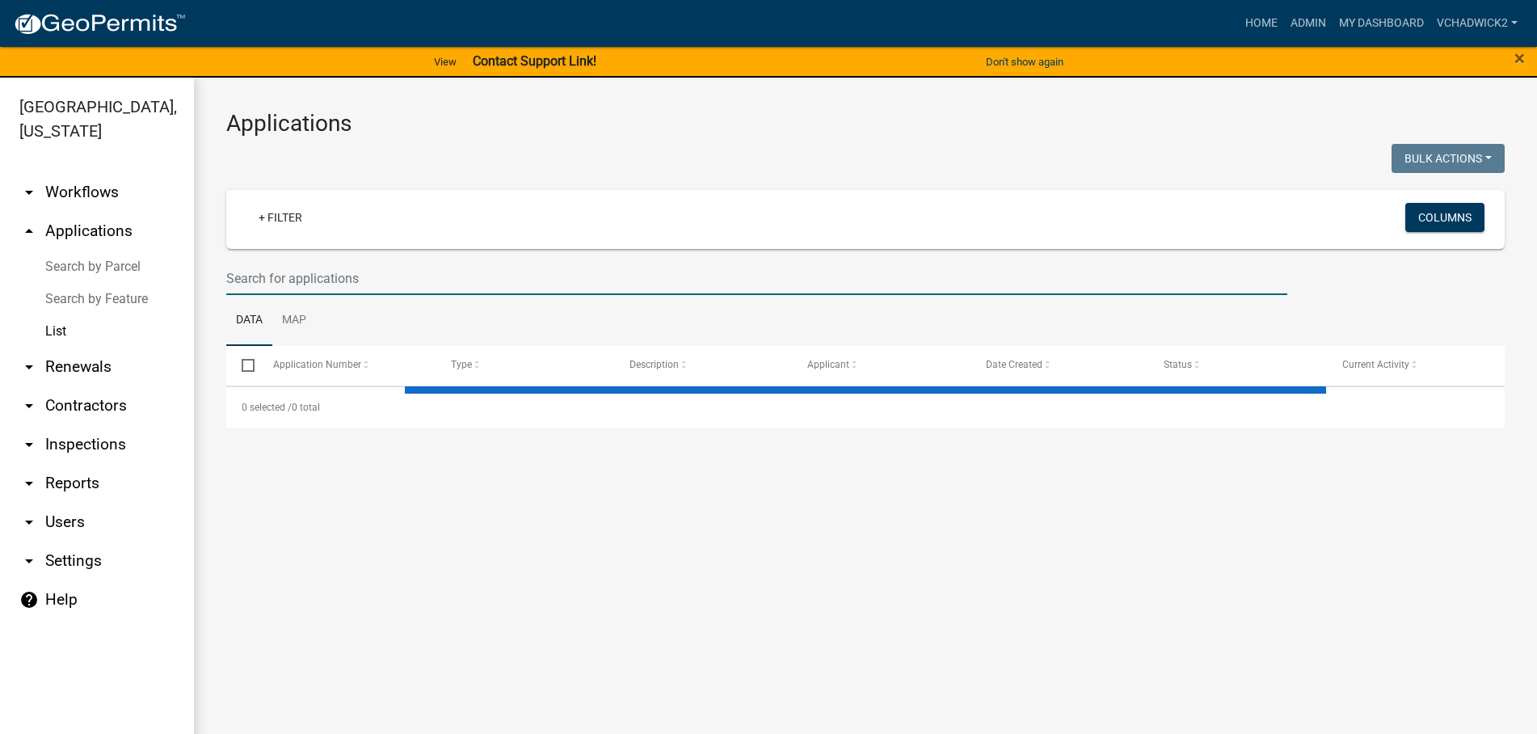
click at [351, 277] on input "text" at bounding box center [756, 278] width 1061 height 33
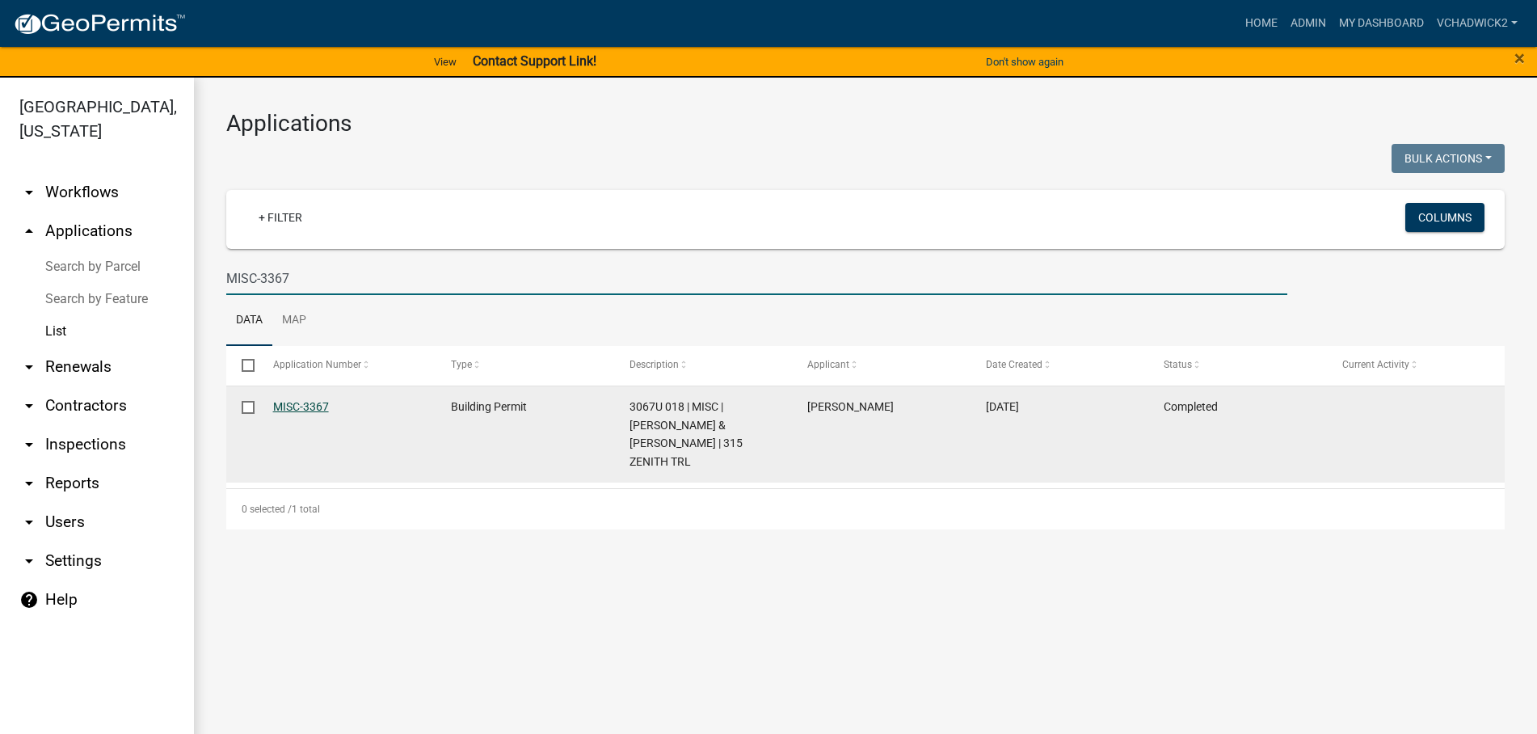
type input "MISC-3367"
click at [322, 403] on link "MISC-3367" at bounding box center [301, 406] width 56 height 13
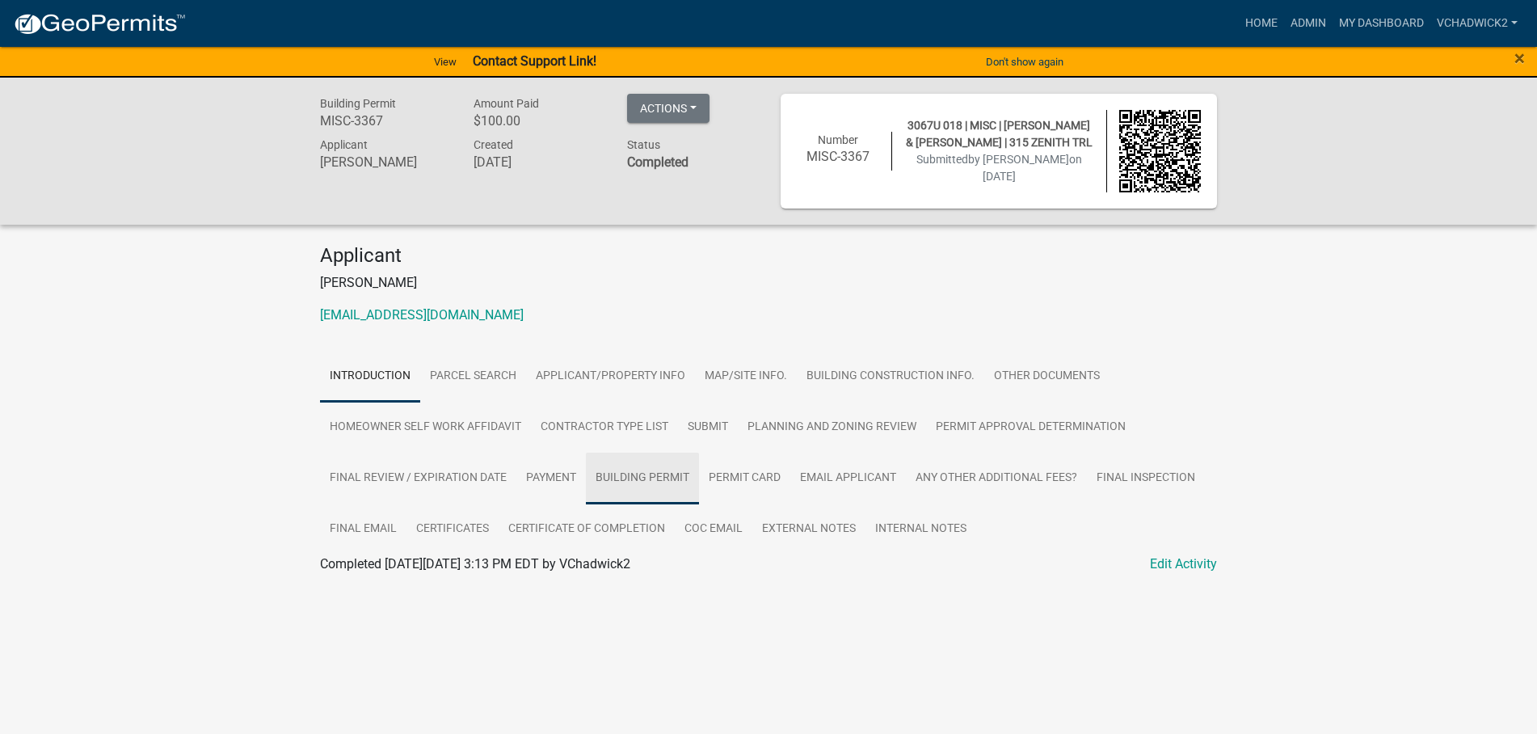
click at [616, 476] on link "Building Permit" at bounding box center [642, 478] width 113 height 52
click at [363, 587] on link "Building Permit" at bounding box center [363, 582] width 87 height 15
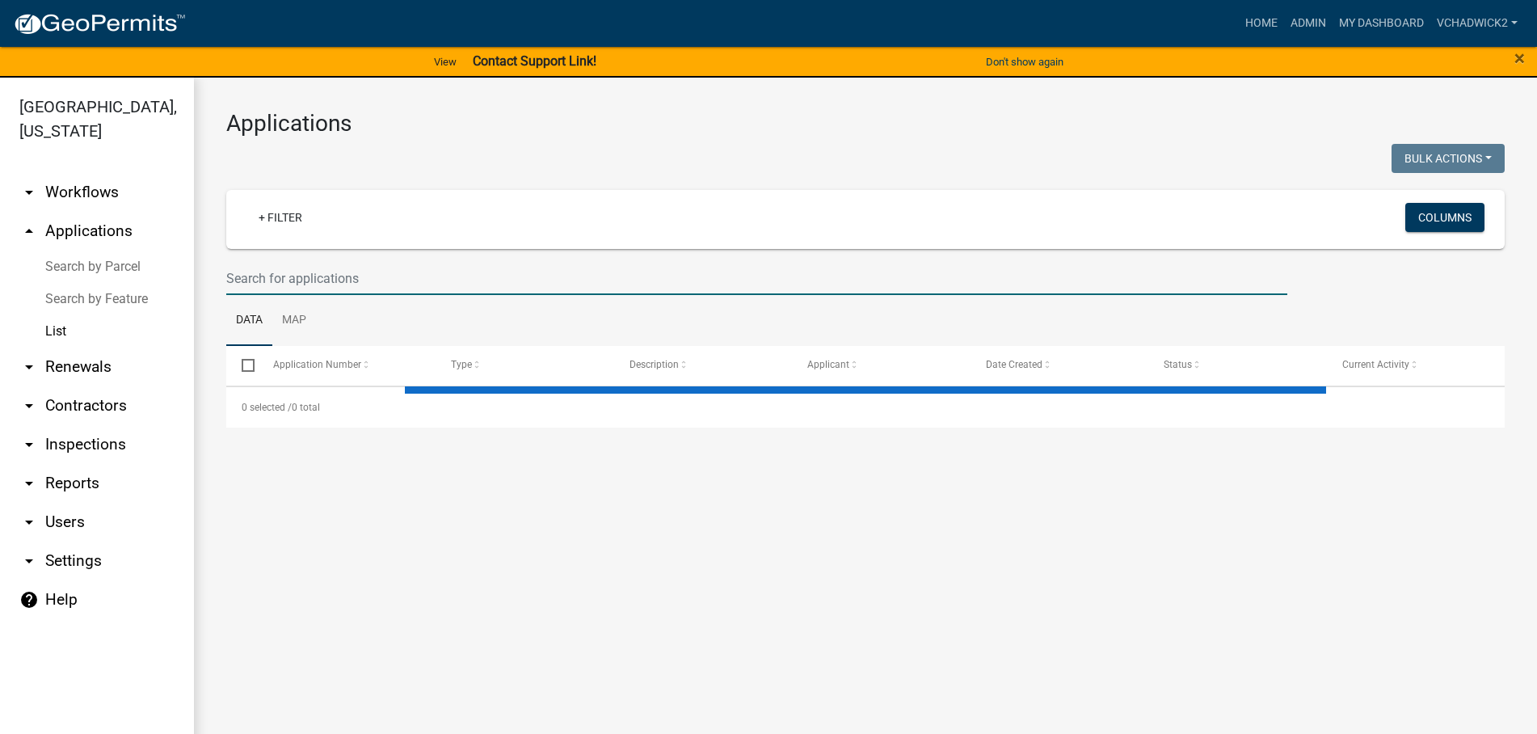
click at [339, 285] on input "text" at bounding box center [756, 278] width 1061 height 33
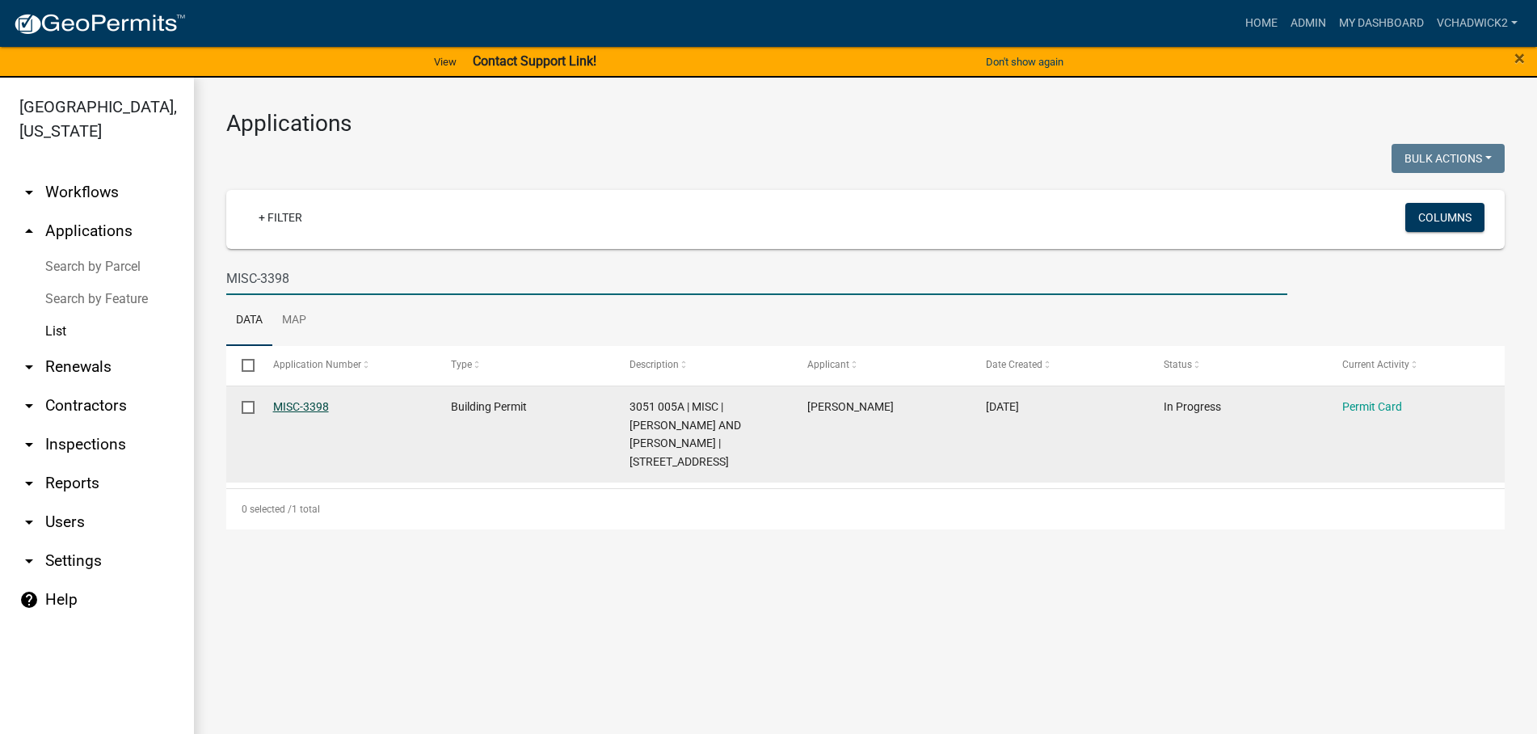
type input "MISC-3398"
click at [309, 402] on link "MISC-3398" at bounding box center [301, 406] width 56 height 13
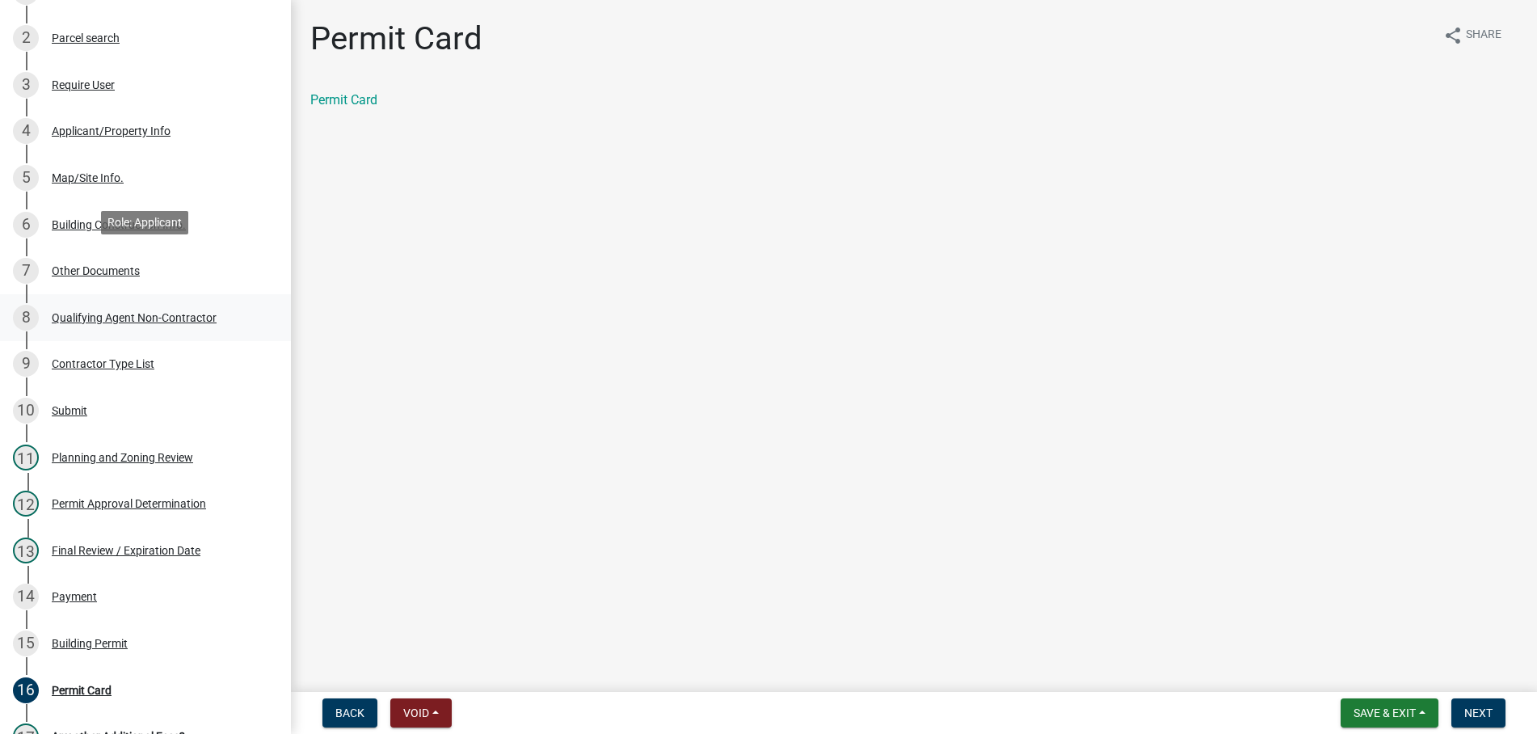
scroll to position [330, 0]
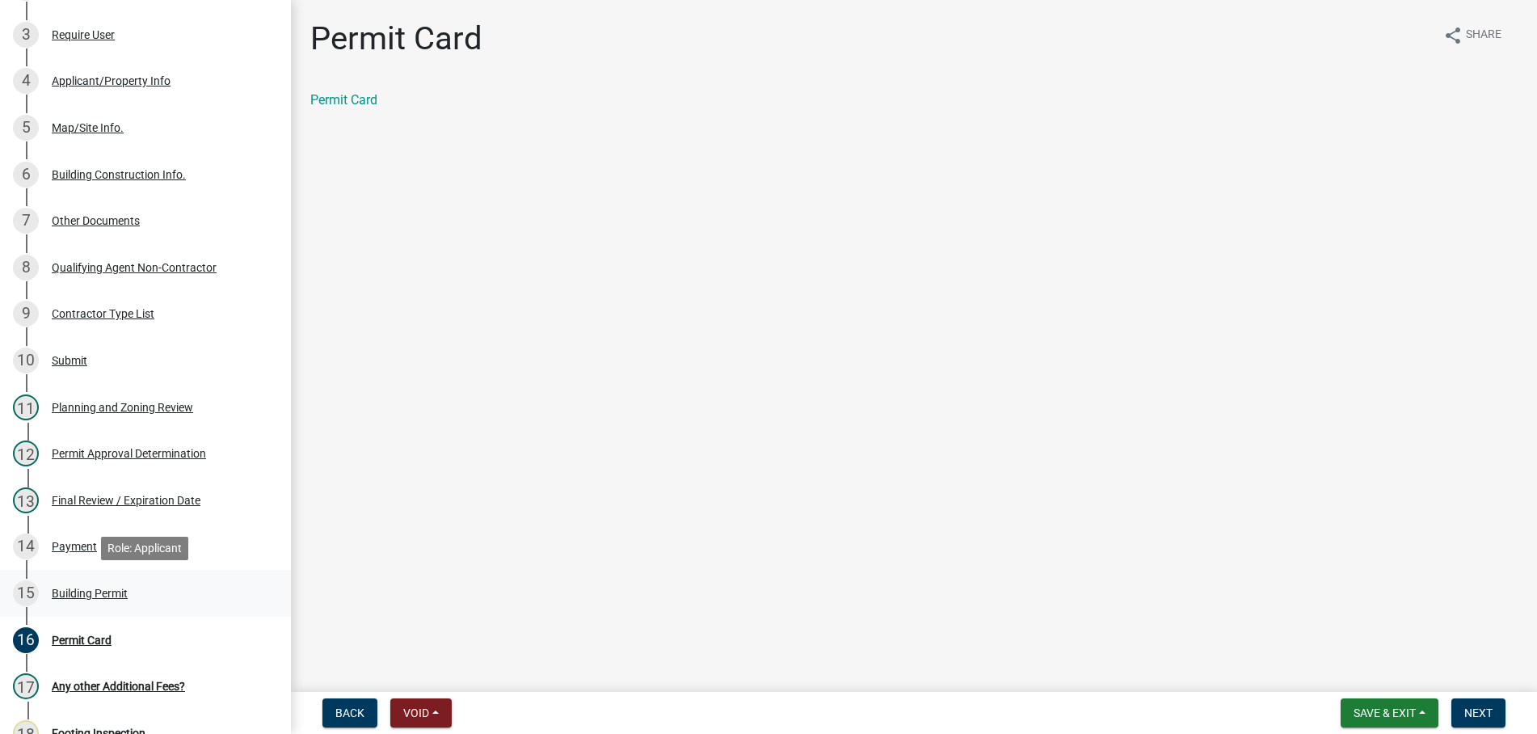
click at [68, 593] on div "Building Permit" at bounding box center [90, 592] width 76 height 11
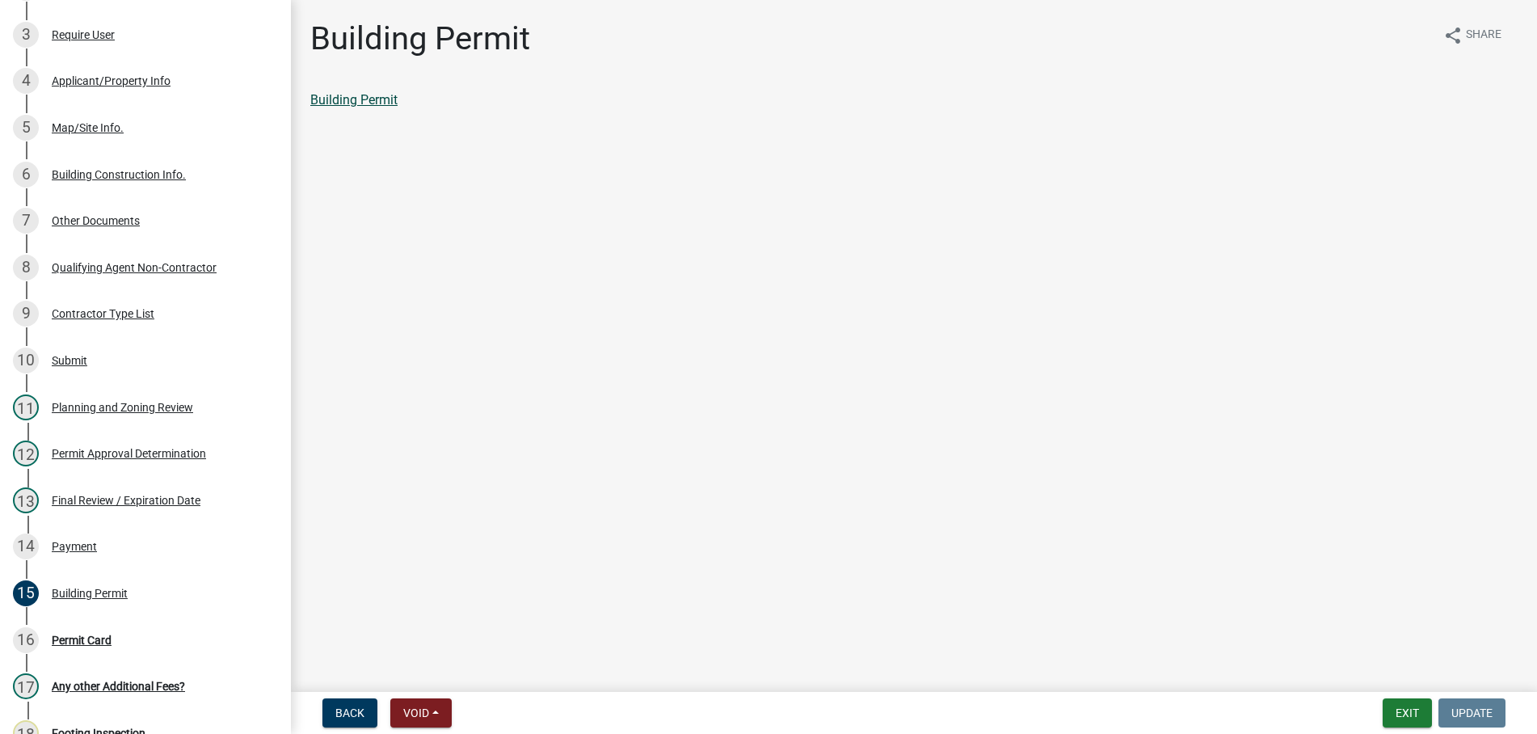
click at [380, 100] on link "Building Permit" at bounding box center [353, 99] width 87 height 15
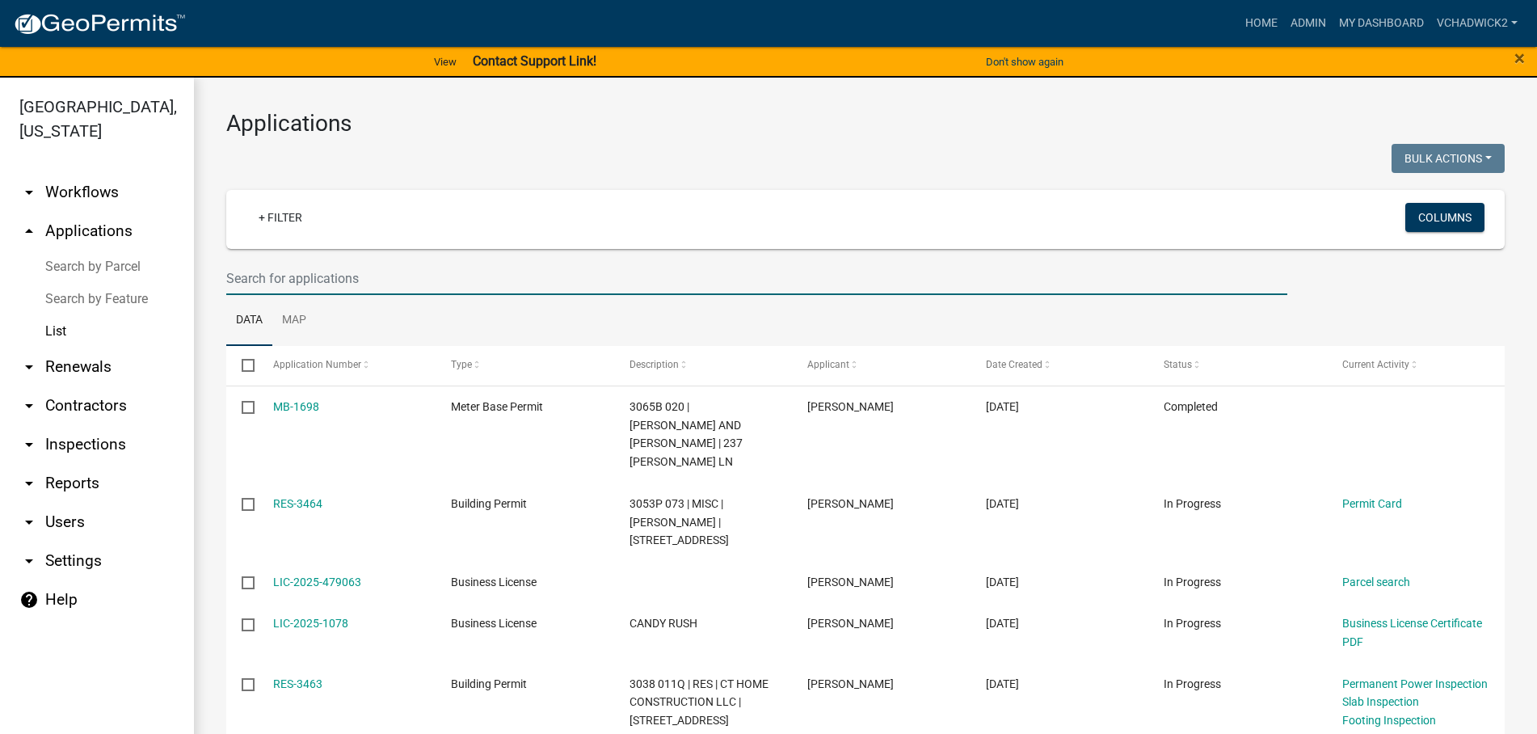
click at [305, 281] on input "text" at bounding box center [756, 278] width 1061 height 33
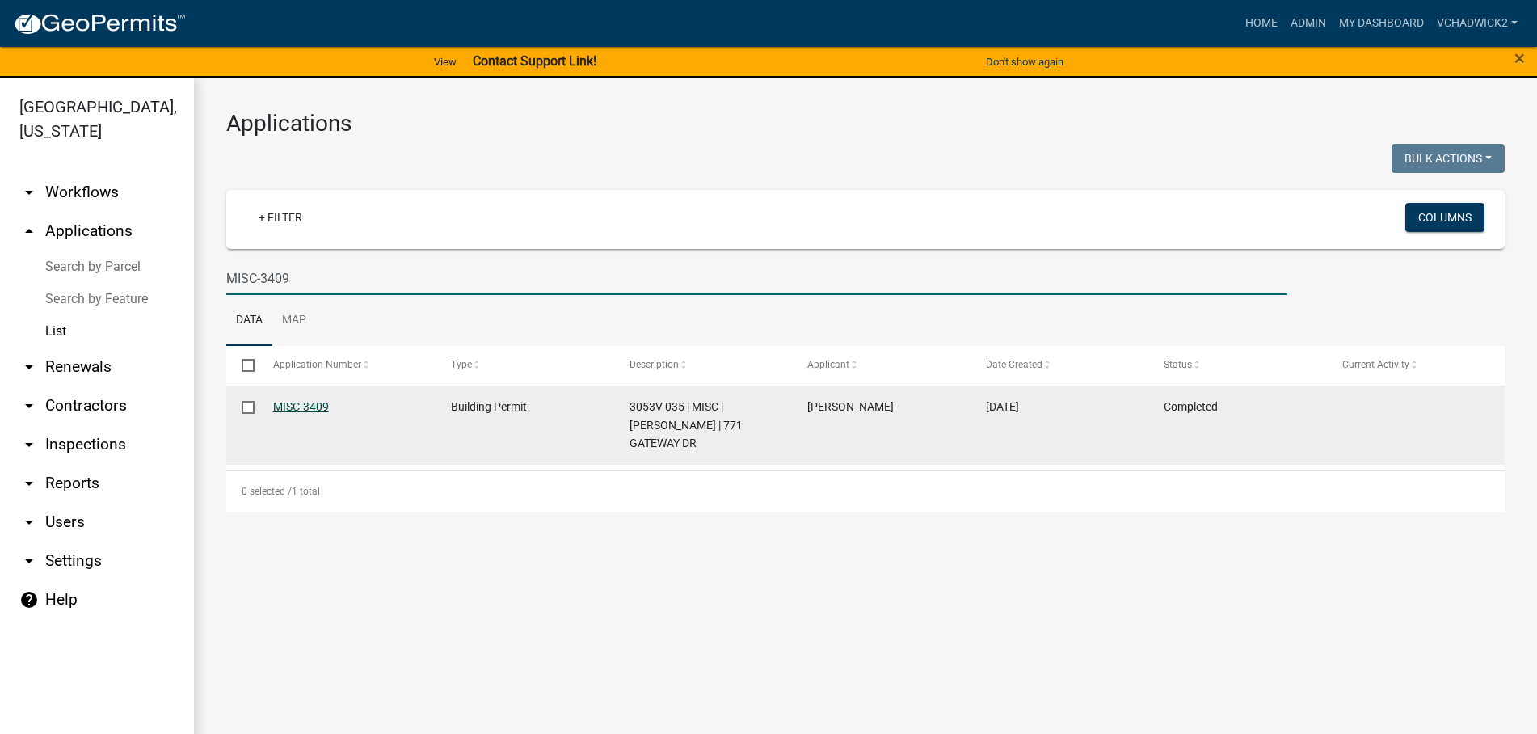
type input "MISC-3409"
click at [318, 407] on link "MISC-3409" at bounding box center [301, 406] width 56 height 13
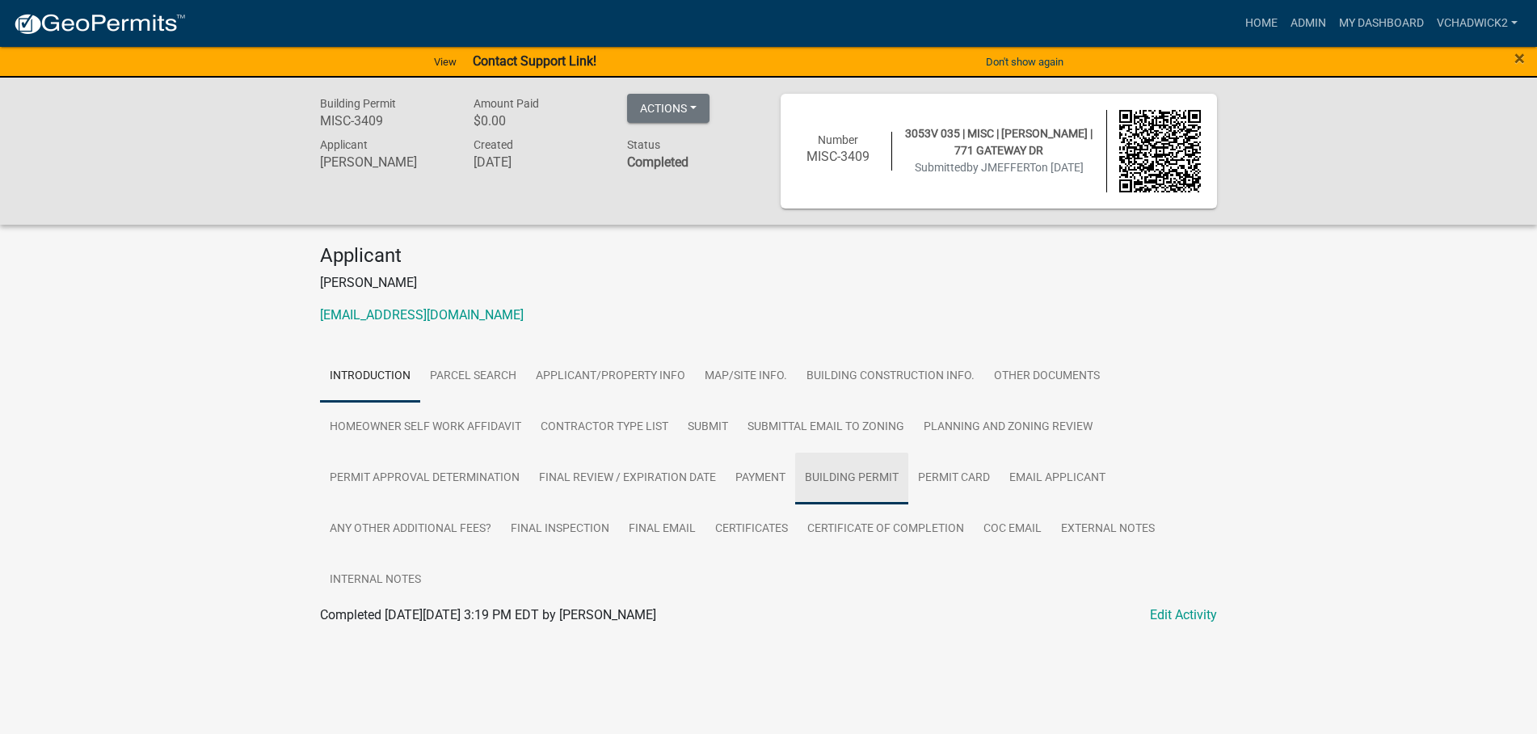
click at [864, 472] on link "Building Permit" at bounding box center [851, 478] width 113 height 52
click at [366, 641] on link "Building Permit" at bounding box center [363, 633] width 87 height 15
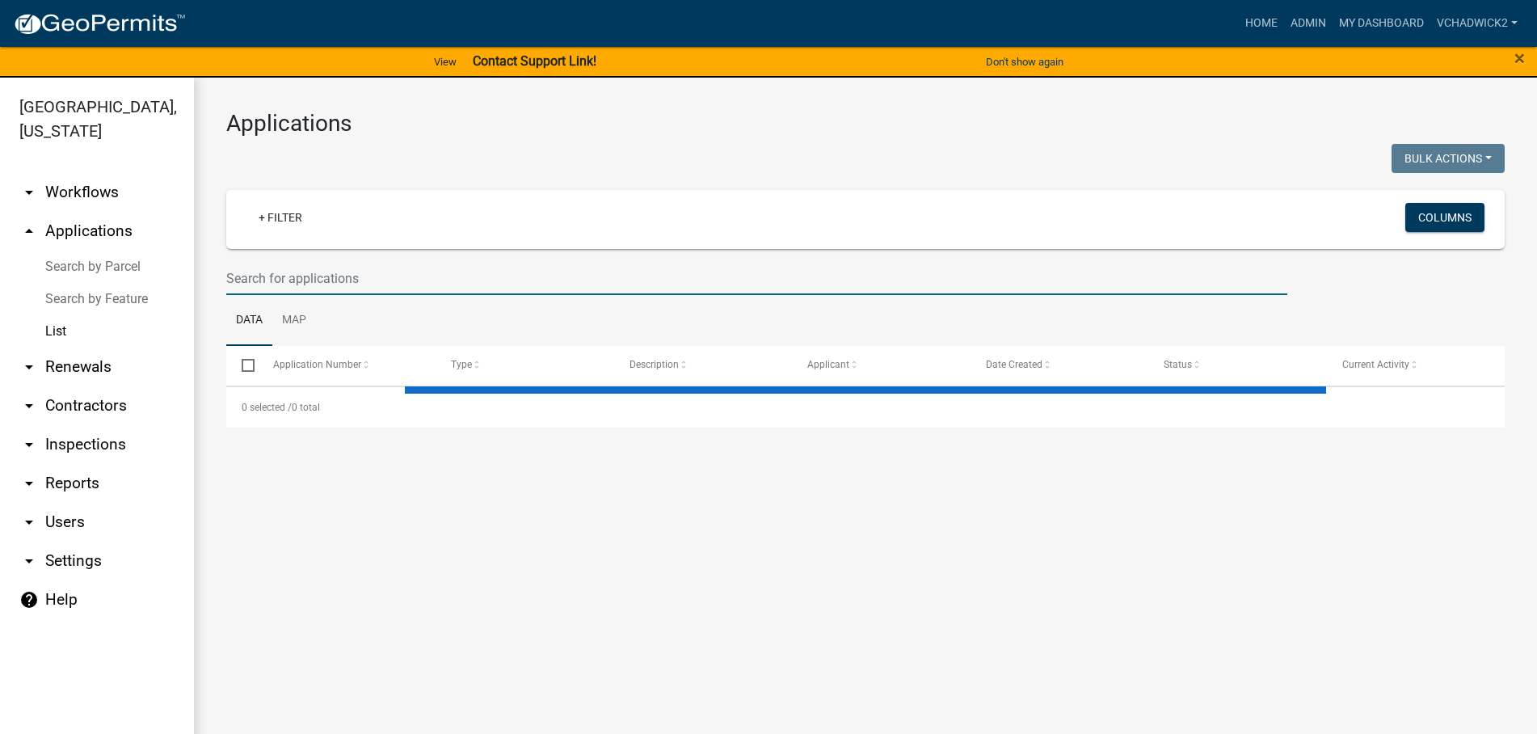
click at [309, 278] on input "text" at bounding box center [756, 278] width 1061 height 33
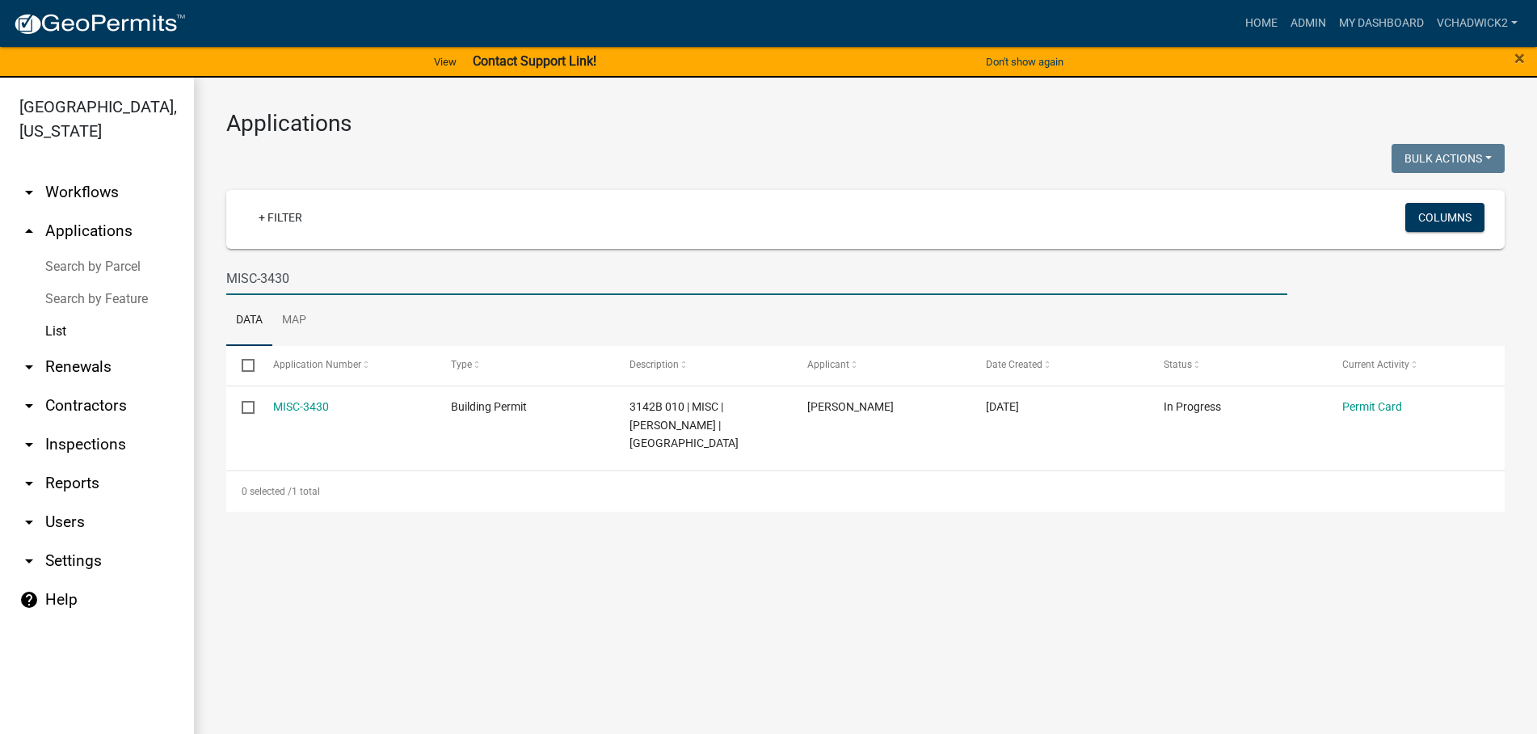
type input "MISC-3430"
click at [298, 406] on link "MISC-3430" at bounding box center [301, 406] width 56 height 13
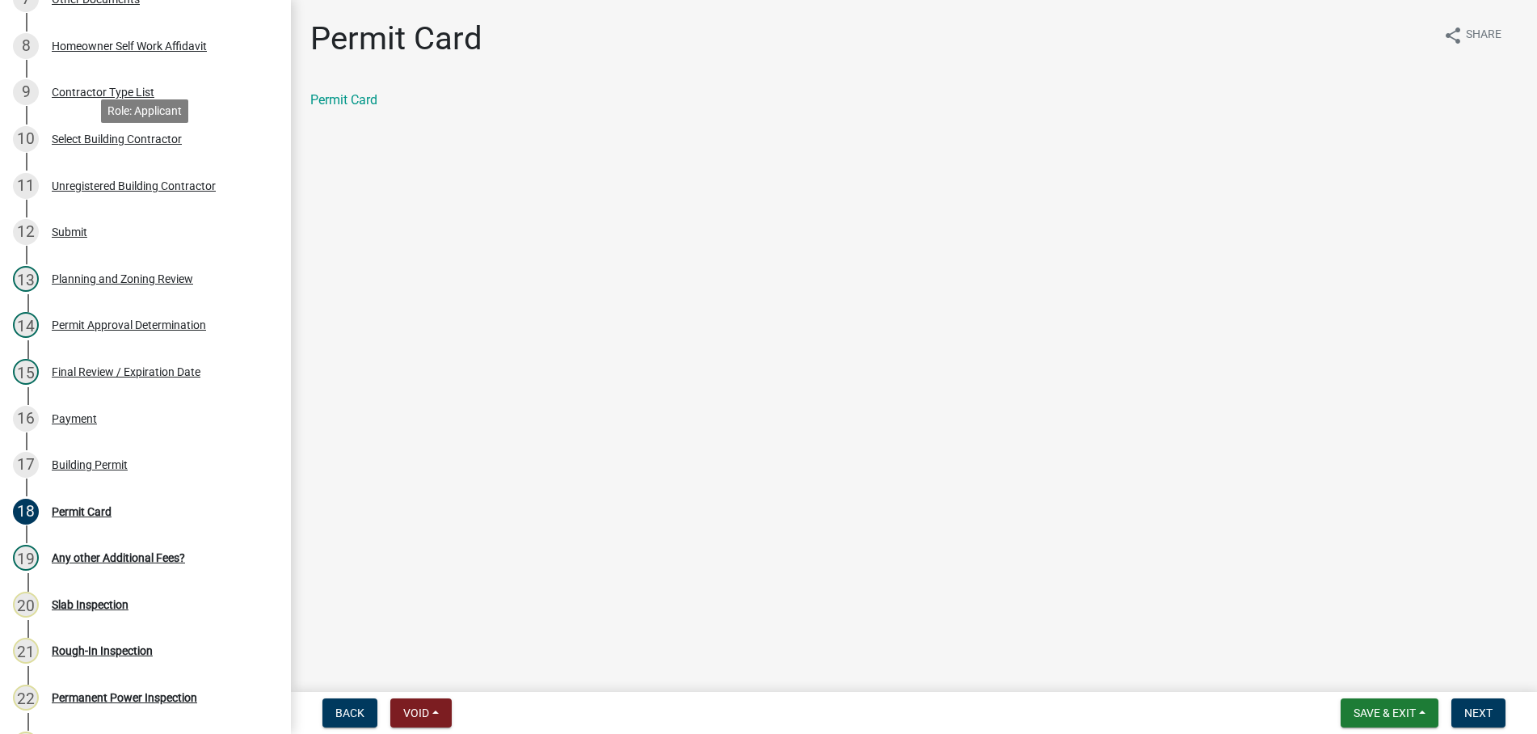
scroll to position [659, 0]
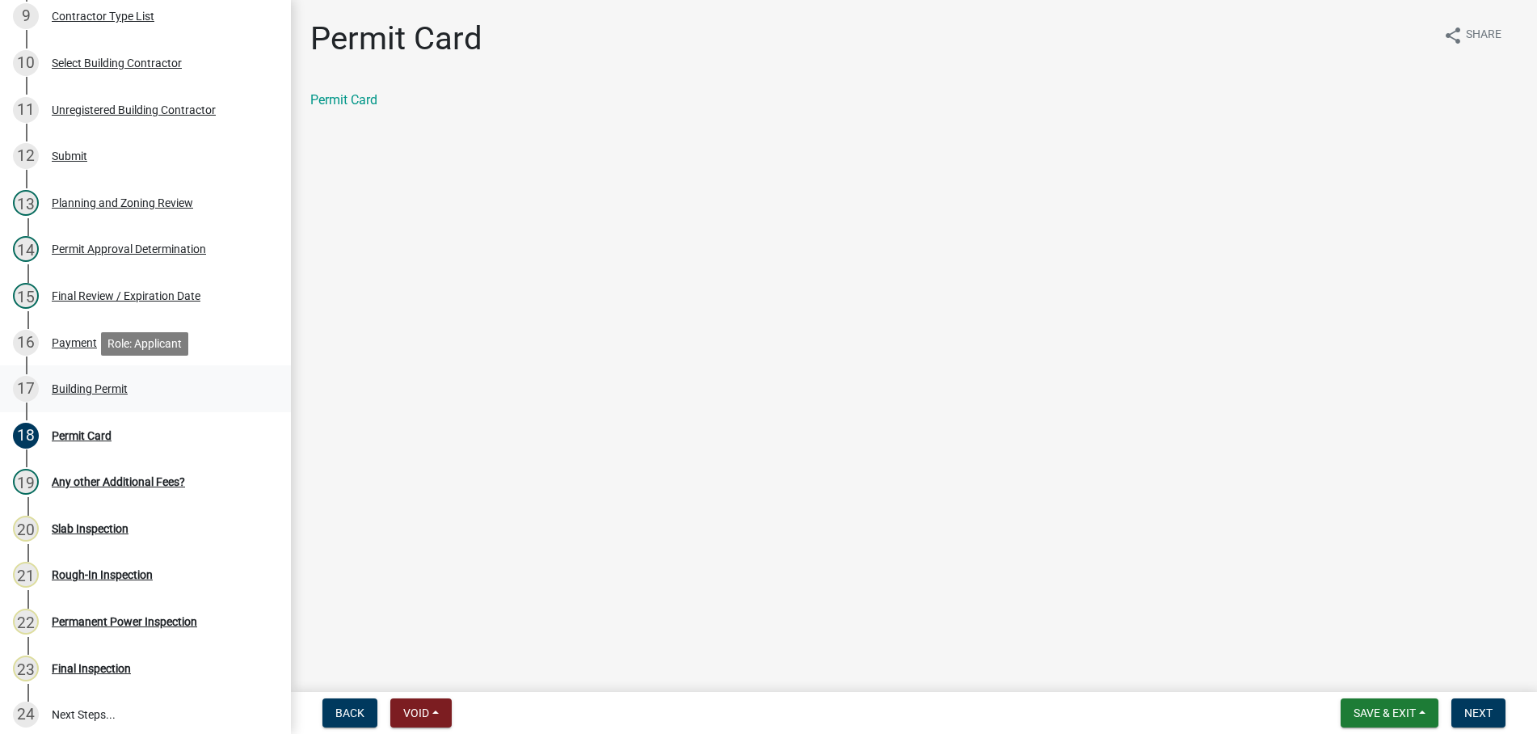
click at [66, 390] on div "Building Permit" at bounding box center [90, 388] width 76 height 11
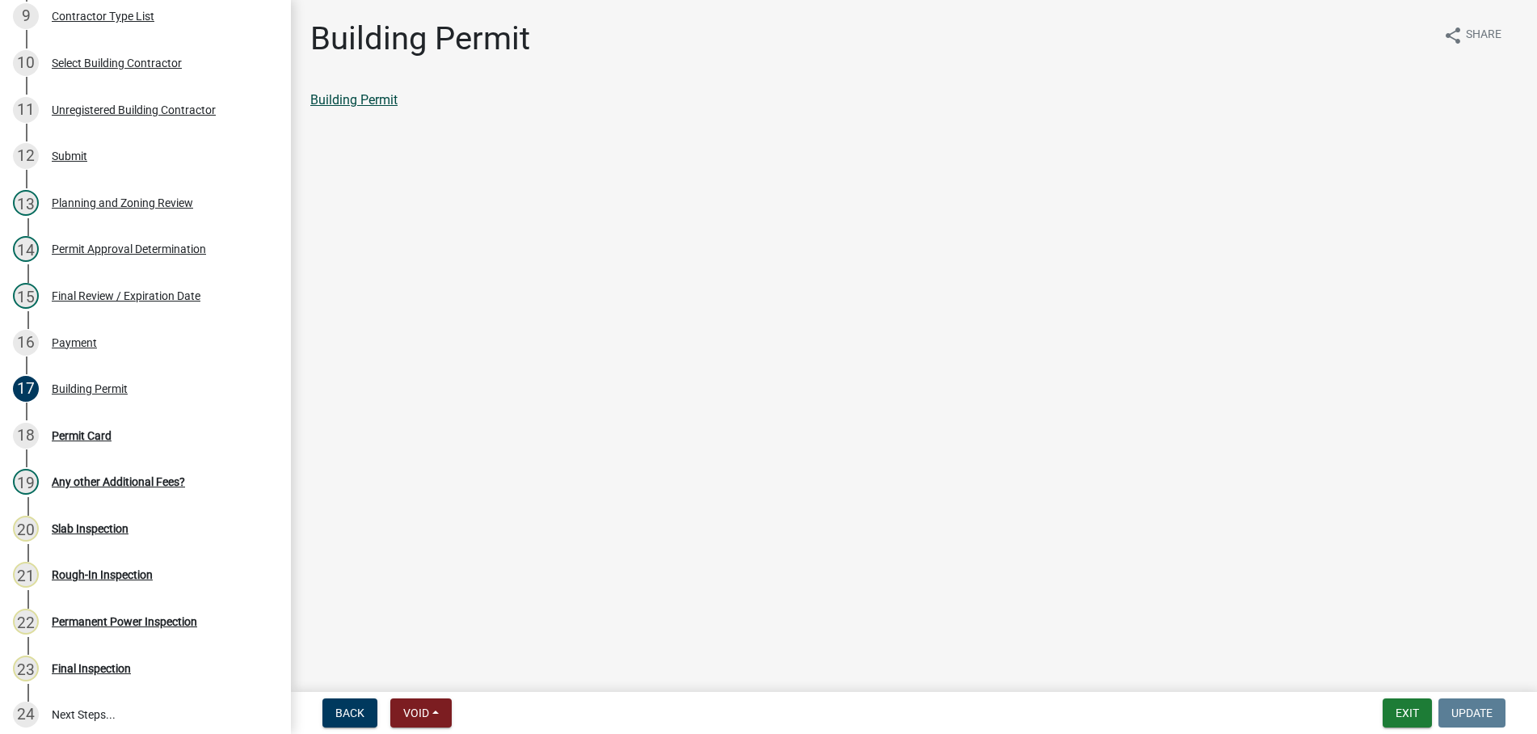
click at [368, 100] on link "Building Permit" at bounding box center [353, 99] width 87 height 15
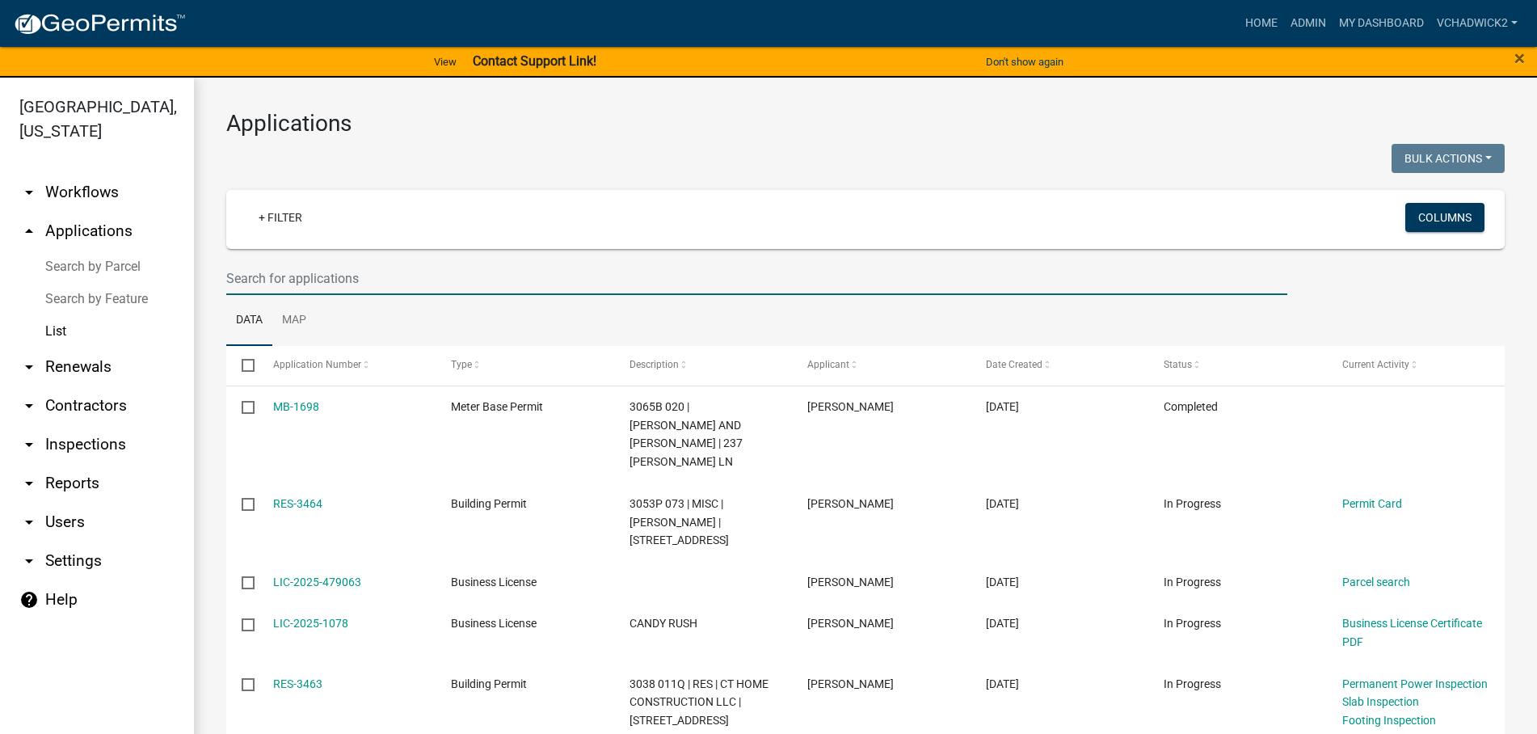
click at [386, 275] on input "text" at bounding box center [756, 278] width 1061 height 33
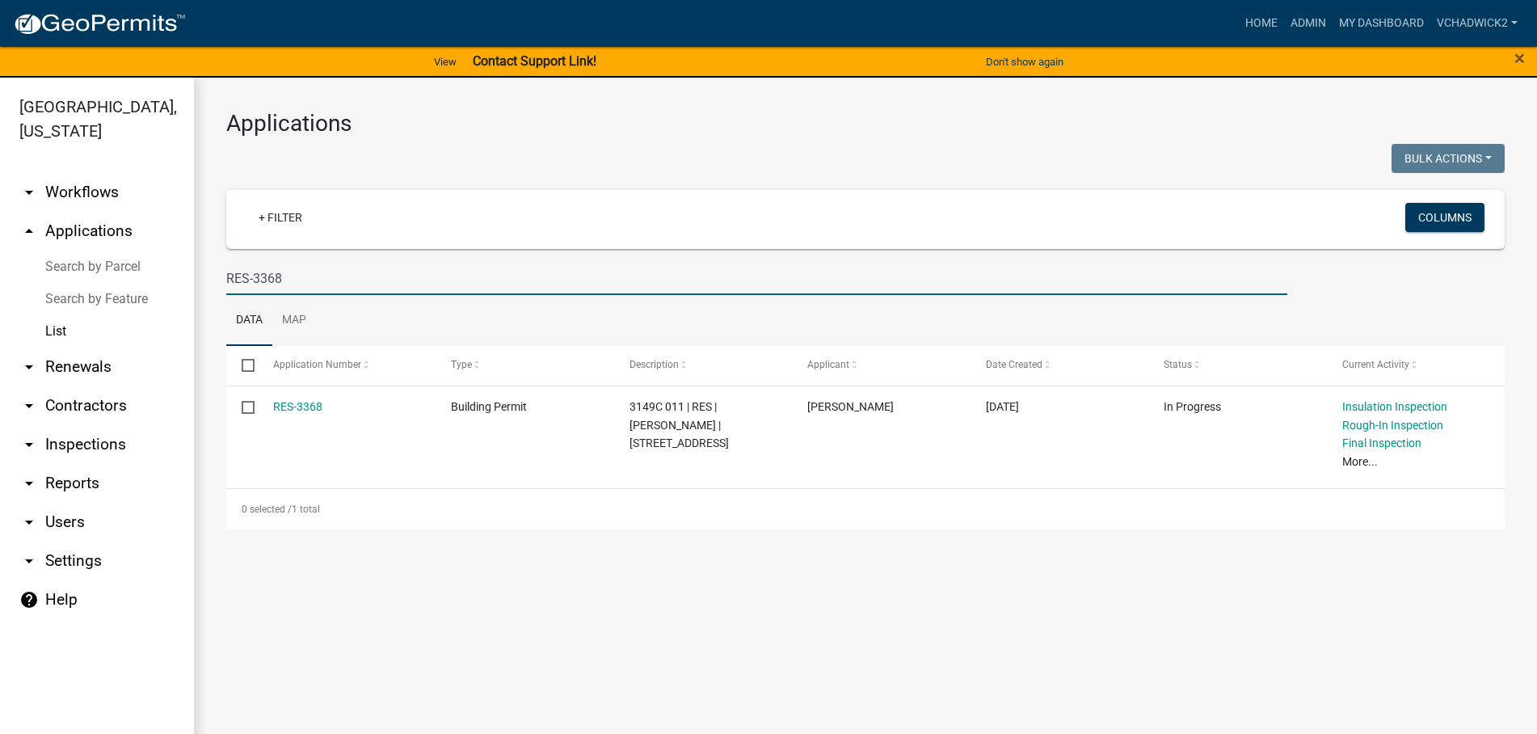
type input "RES-3368"
click at [301, 409] on link "RES-3368" at bounding box center [297, 406] width 49 height 13
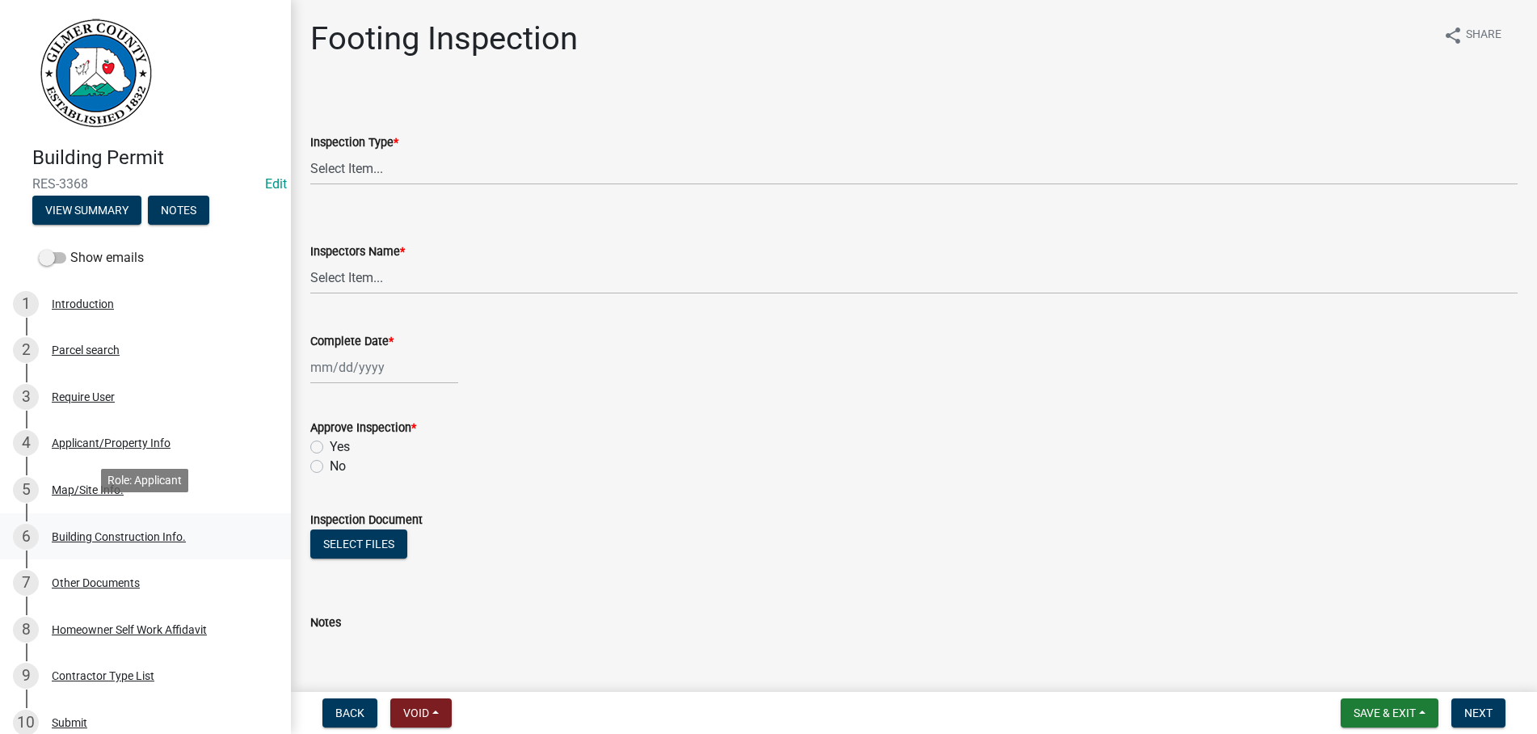
scroll to position [412, 0]
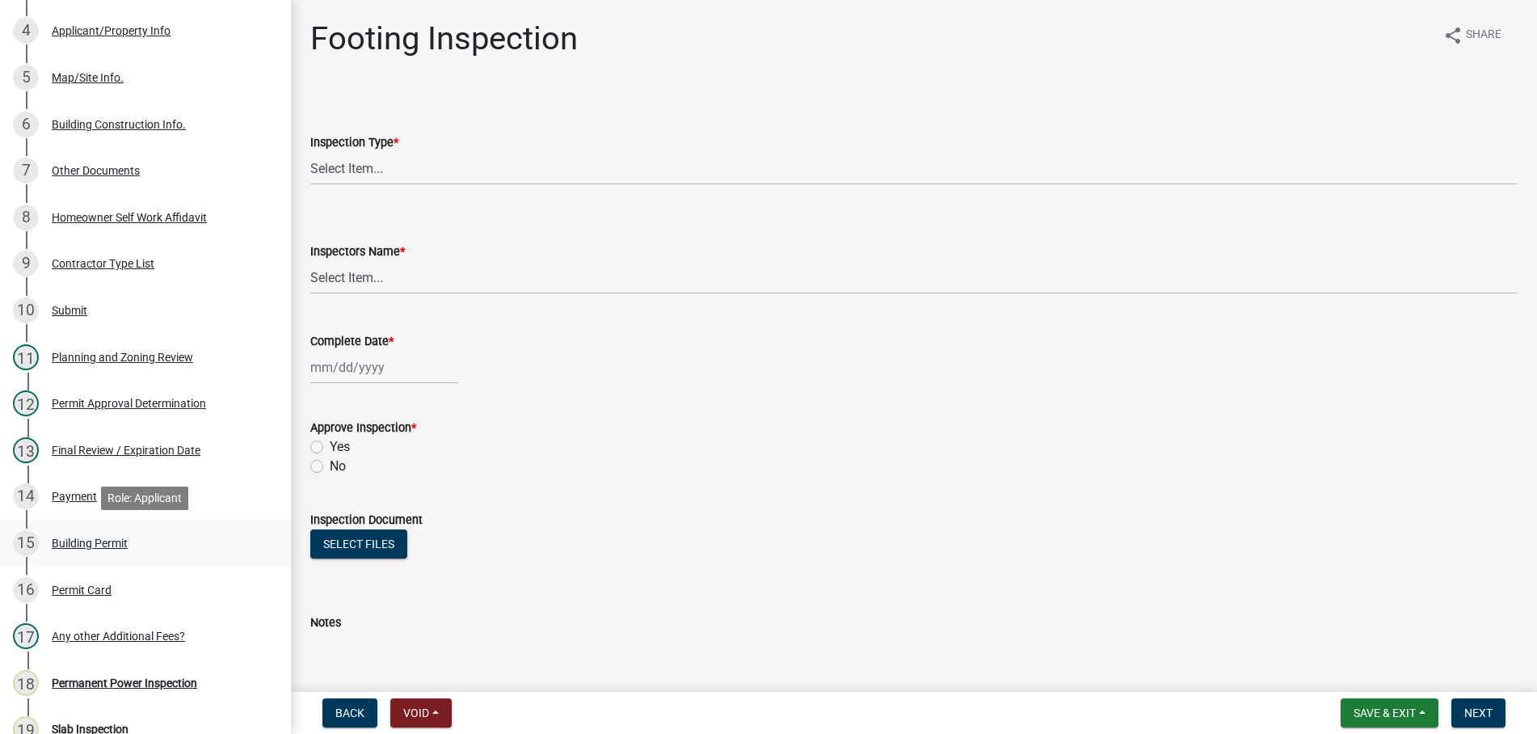
click at [109, 538] on div "Building Permit" at bounding box center [90, 542] width 76 height 11
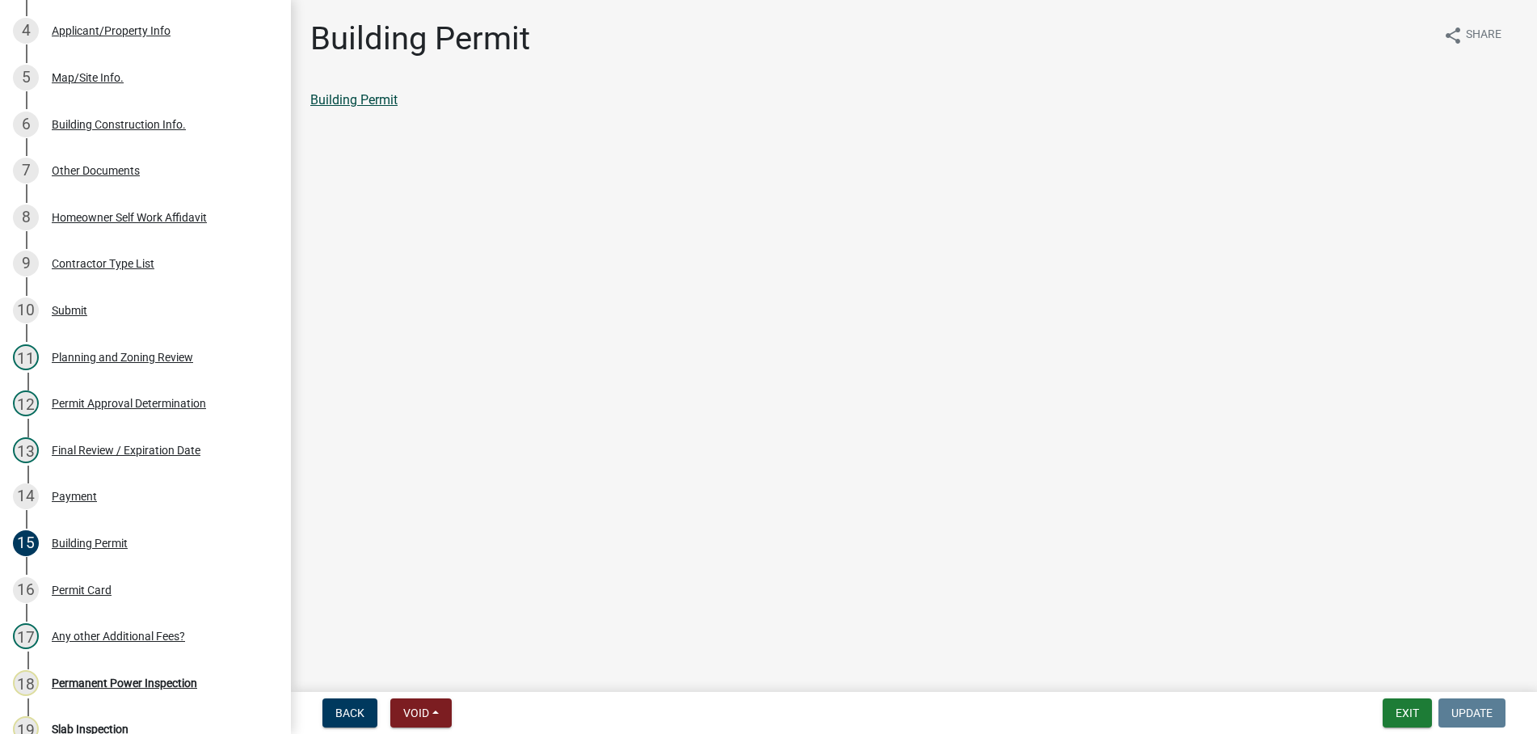
click at [342, 99] on link "Building Permit" at bounding box center [353, 99] width 87 height 15
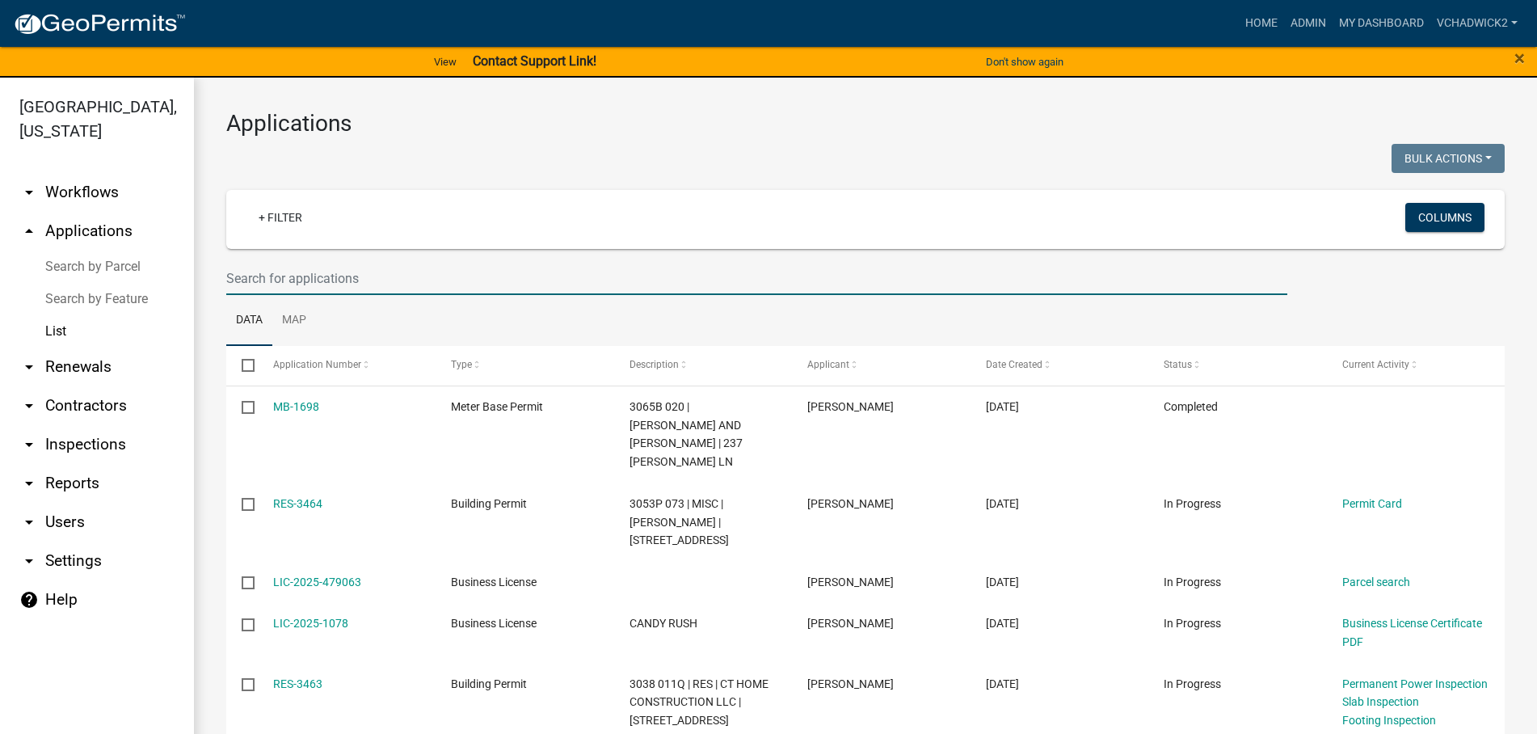
click at [294, 275] on input "text" at bounding box center [756, 278] width 1061 height 33
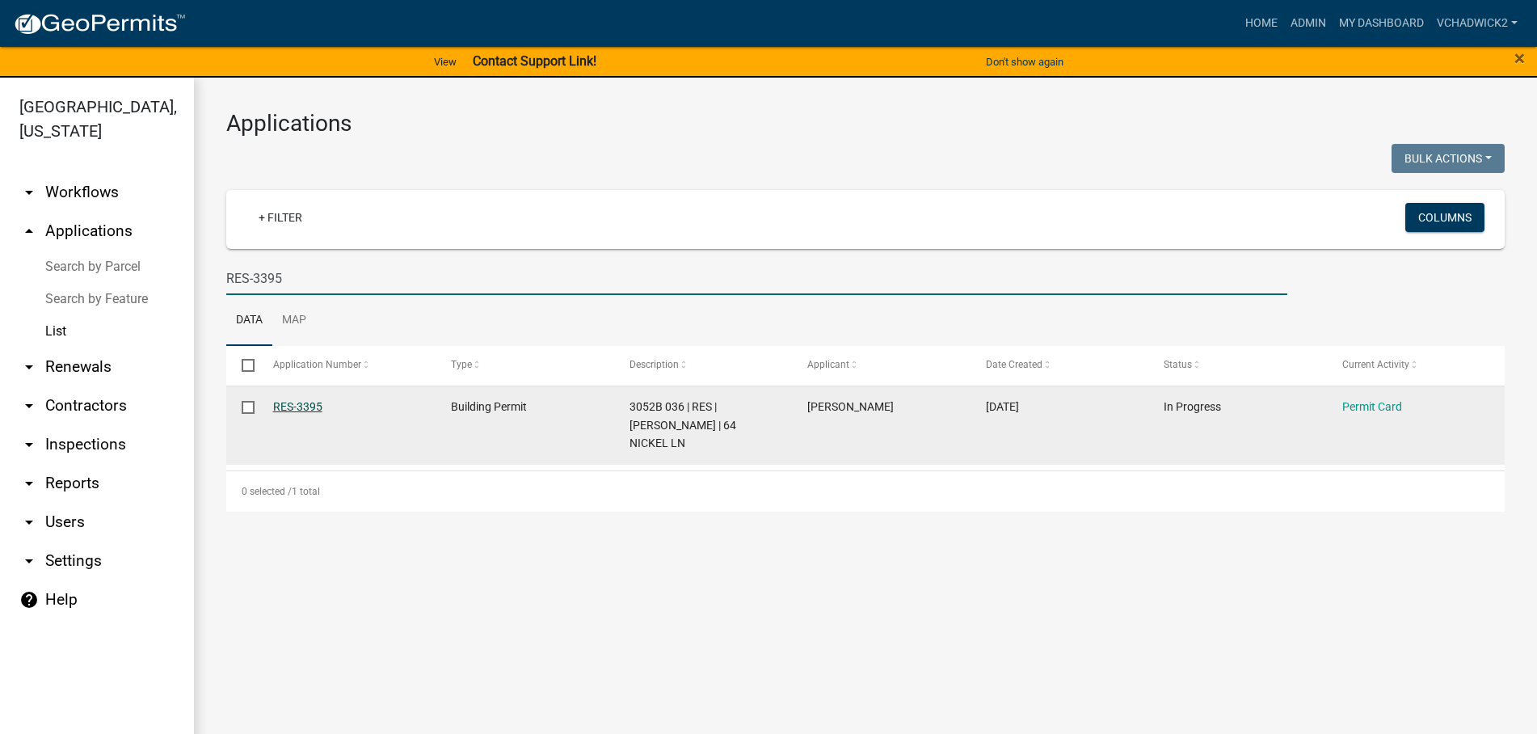
type input "RES-3395"
click at [297, 409] on link "RES-3395" at bounding box center [297, 406] width 49 height 13
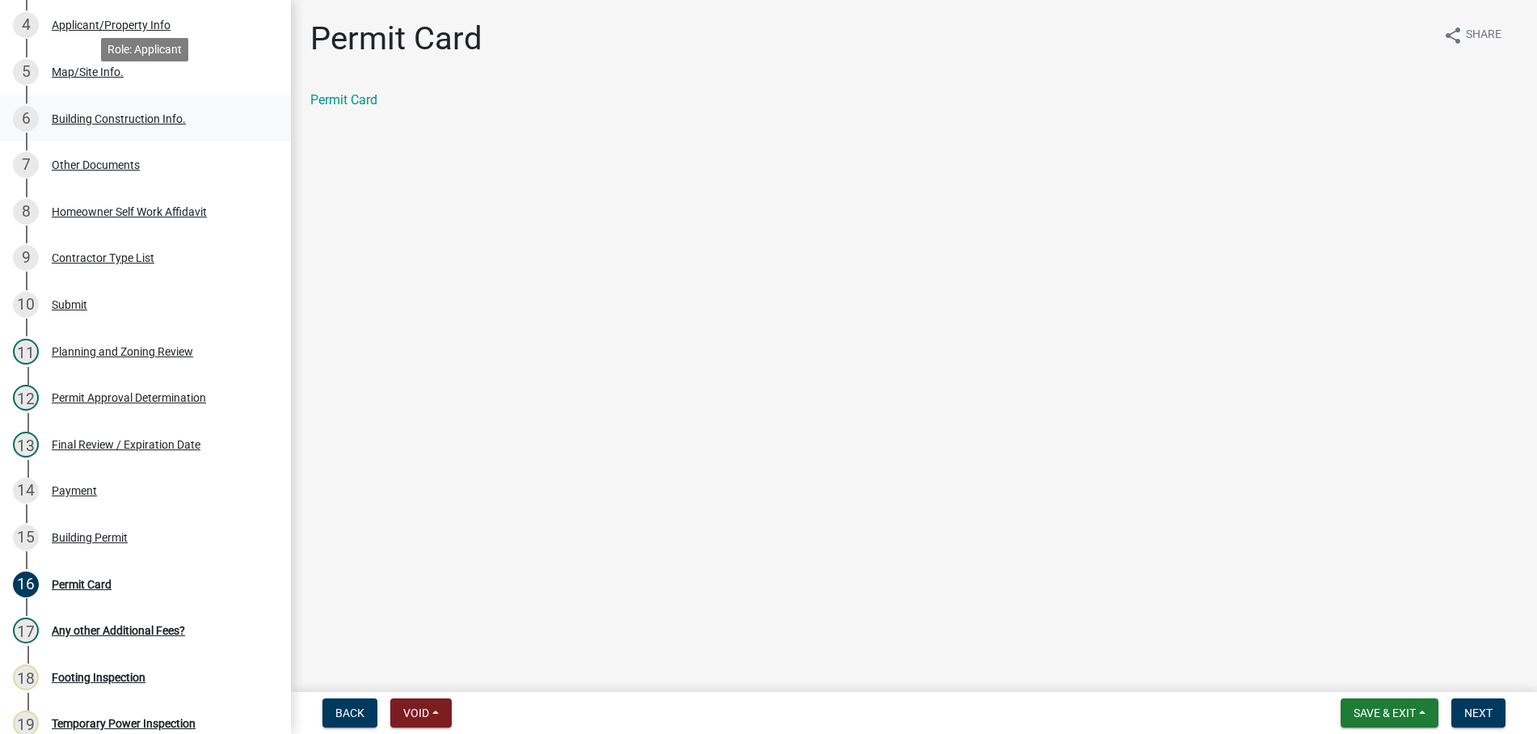
scroll to position [412, 0]
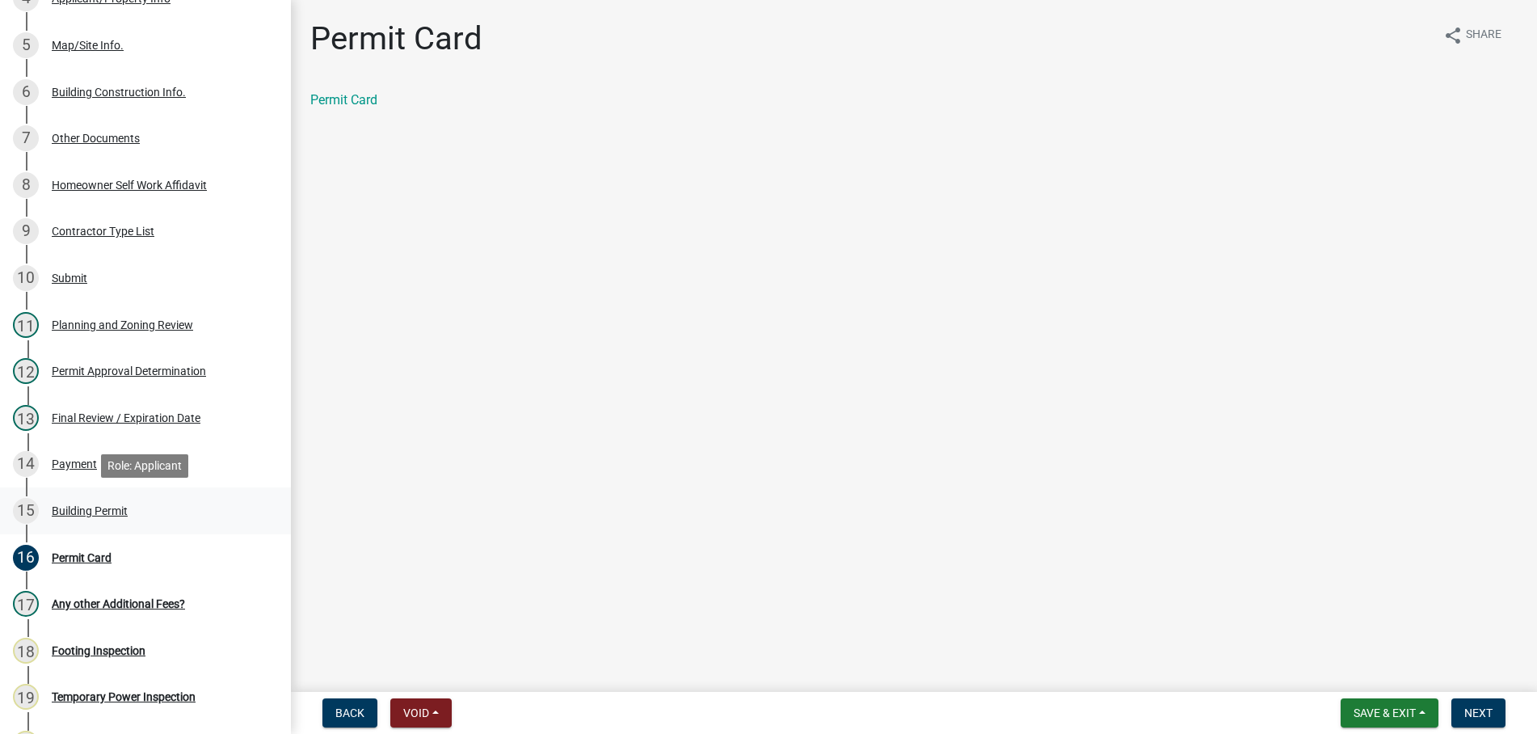
click at [89, 507] on div "Building Permit" at bounding box center [90, 510] width 76 height 11
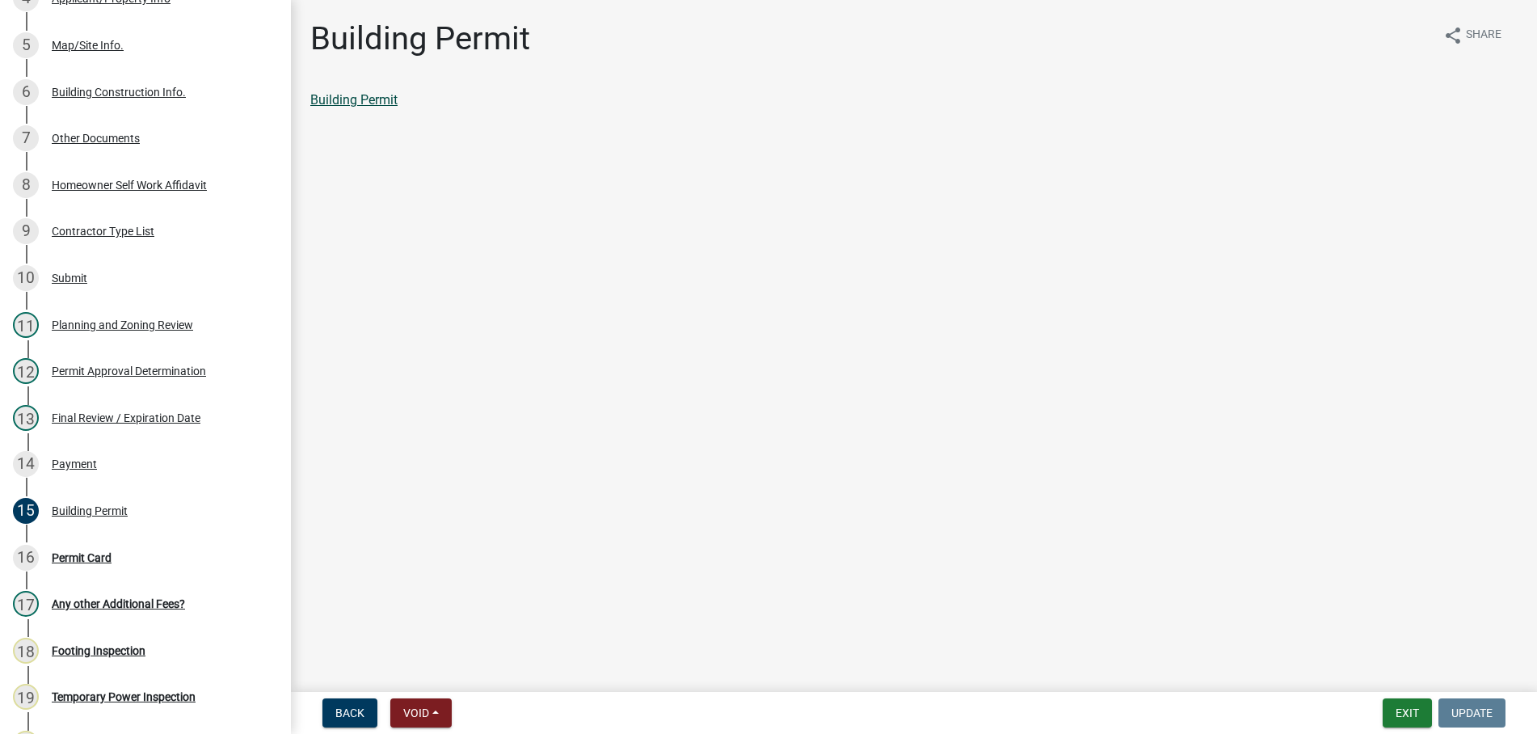
click at [338, 102] on link "Building Permit" at bounding box center [353, 99] width 87 height 15
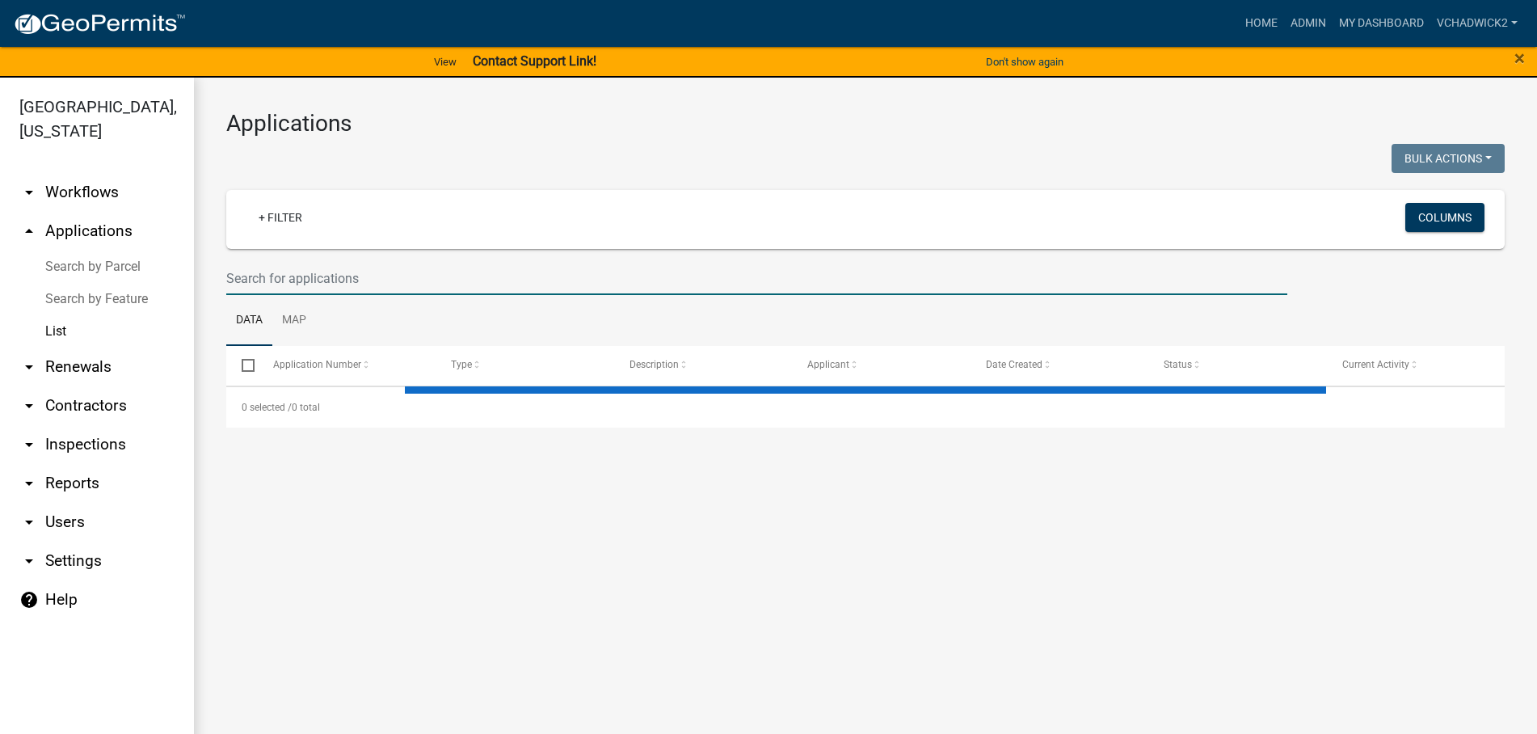
click at [343, 292] on input "text" at bounding box center [756, 278] width 1061 height 33
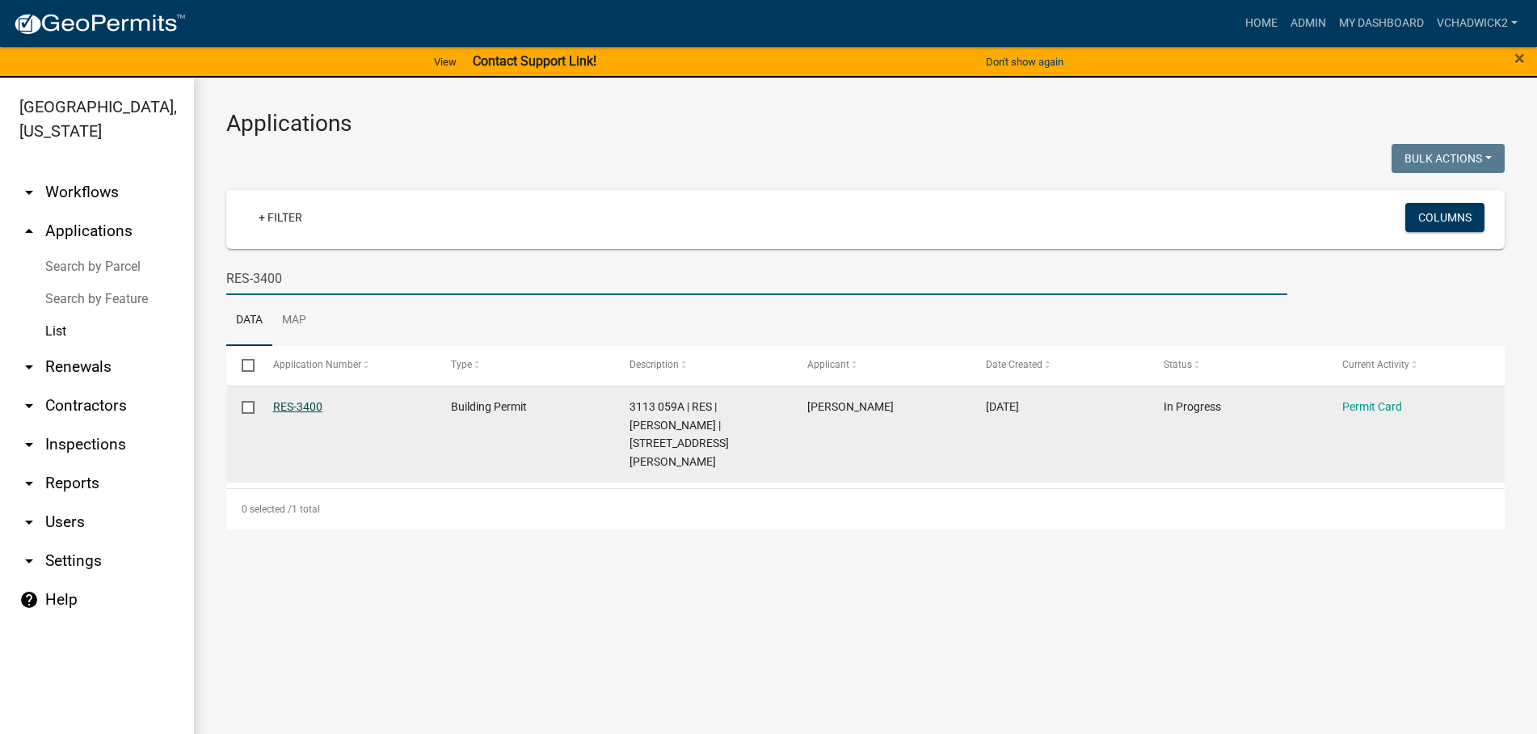
type input "RES-3400"
click at [306, 406] on link "RES-3400" at bounding box center [297, 406] width 49 height 13
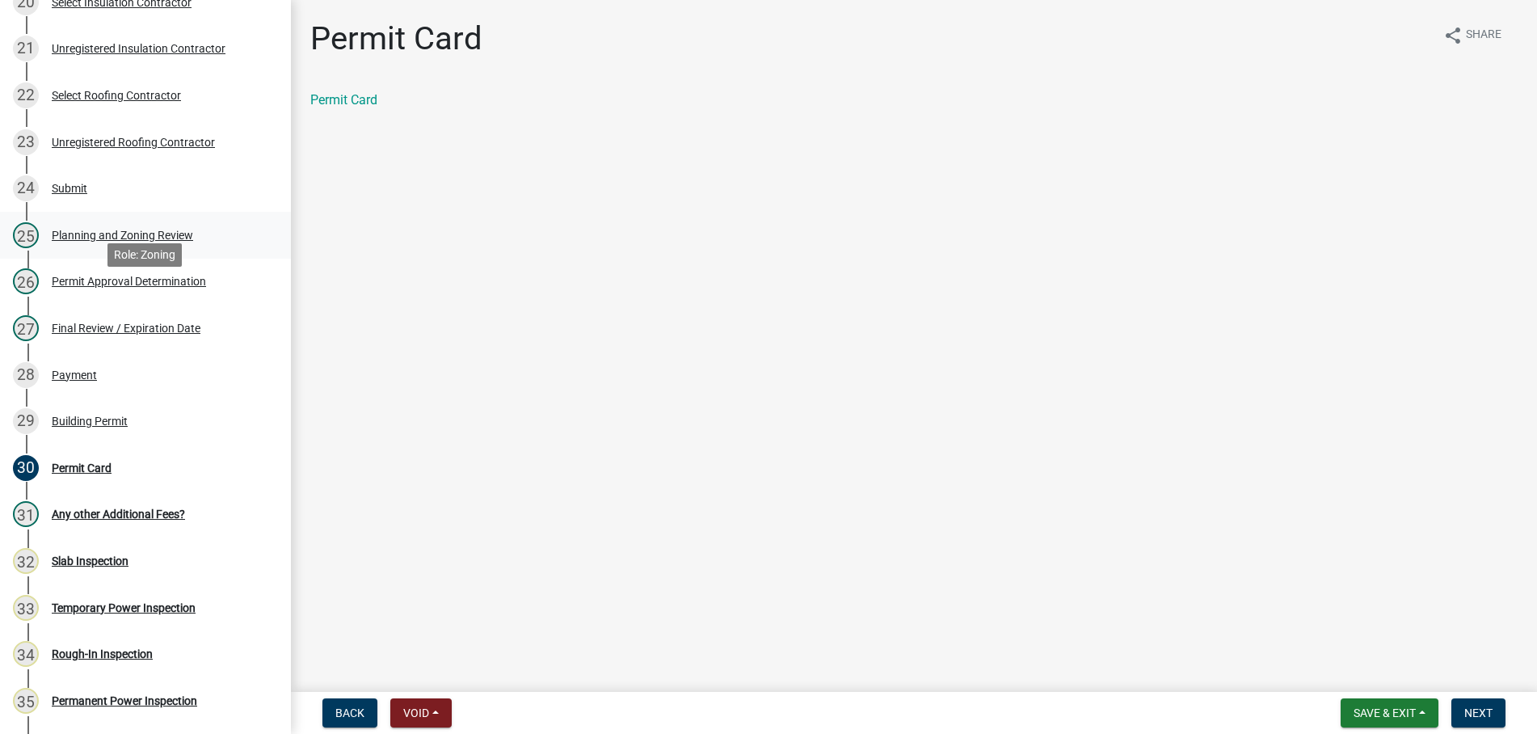
scroll to position [1154, 0]
click at [83, 419] on div "Building Permit" at bounding box center [90, 419] width 76 height 11
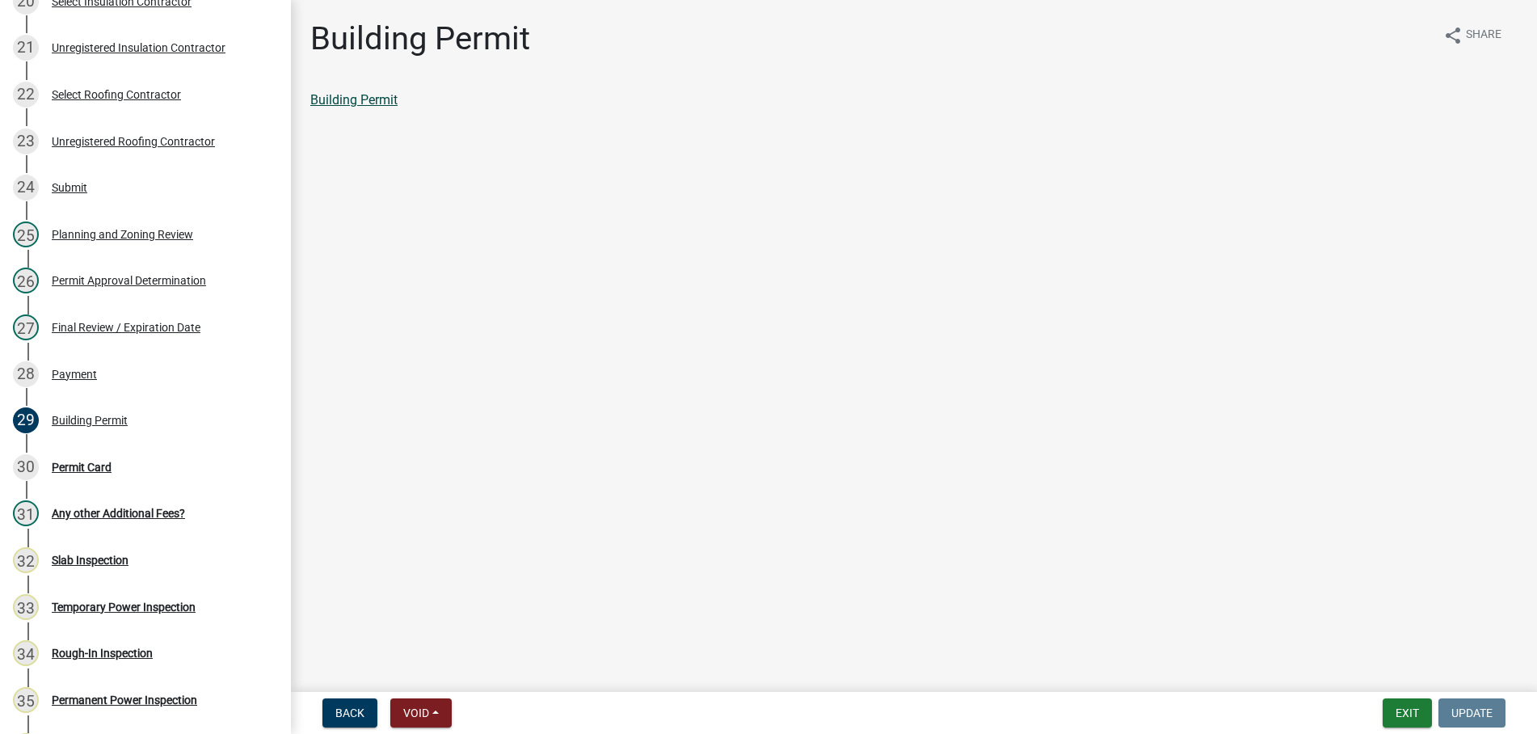
click at [379, 104] on link "Building Permit" at bounding box center [353, 99] width 87 height 15
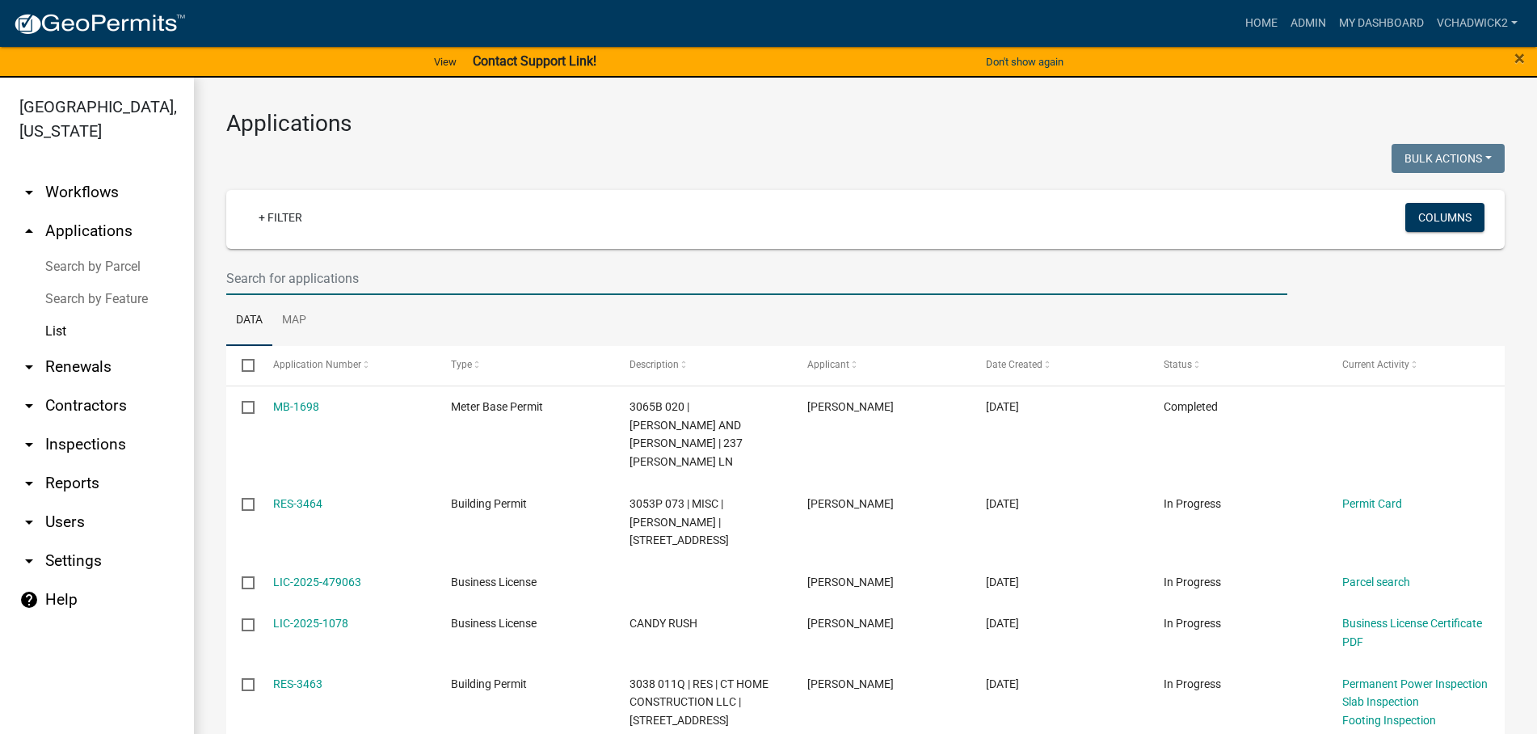
click at [315, 279] on input "text" at bounding box center [756, 278] width 1061 height 33
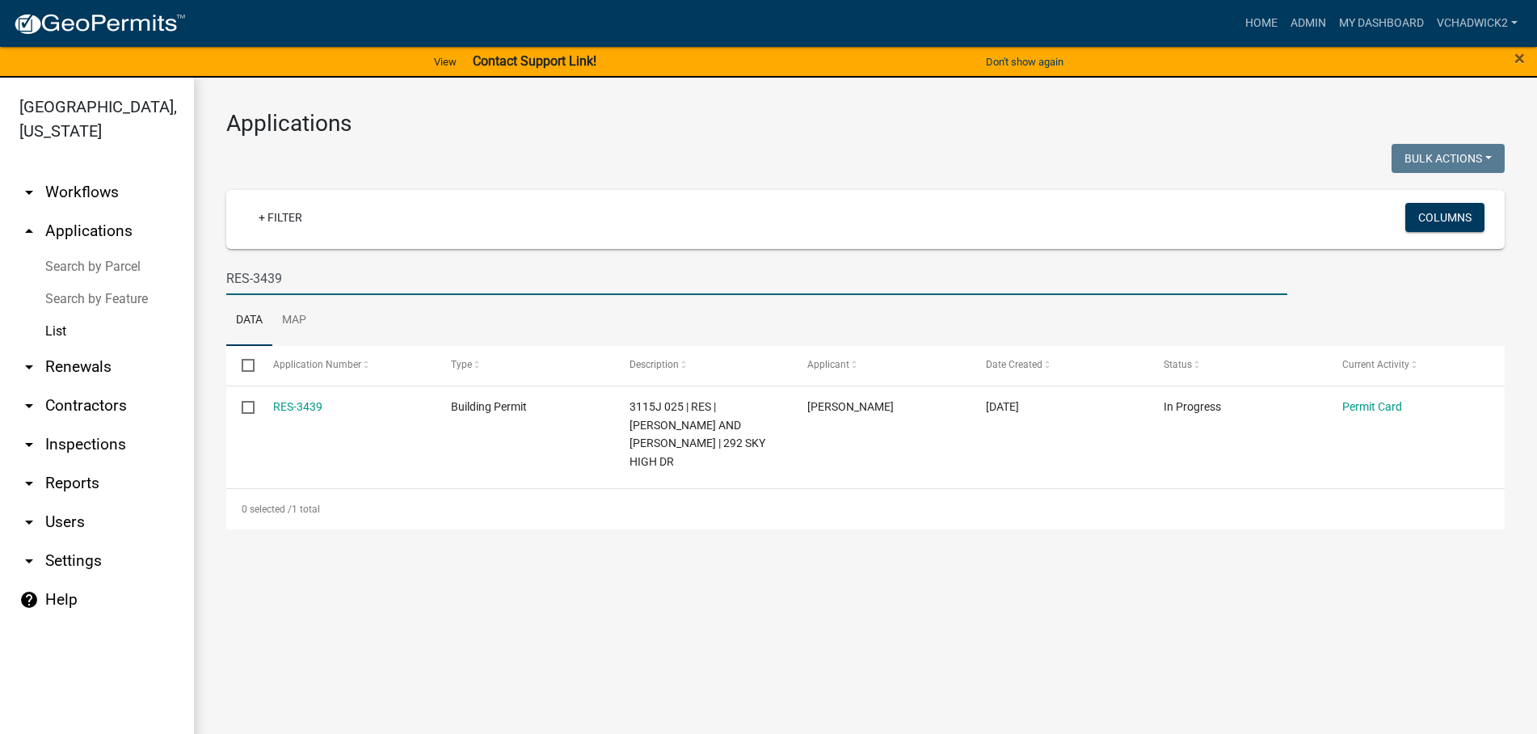
type input "RES-3439"
click at [295, 406] on link "RES-3439" at bounding box center [297, 406] width 49 height 13
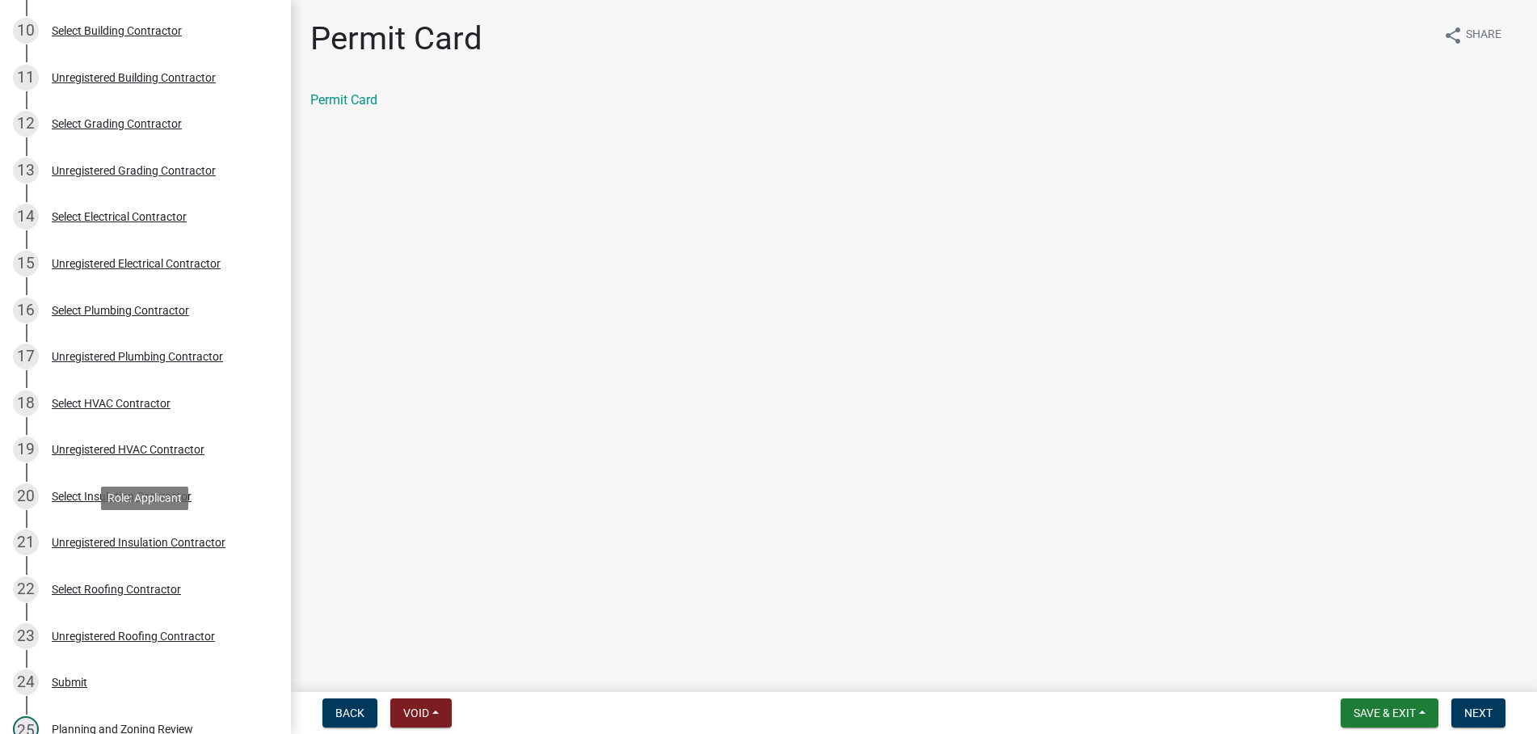
scroll to position [907, 0]
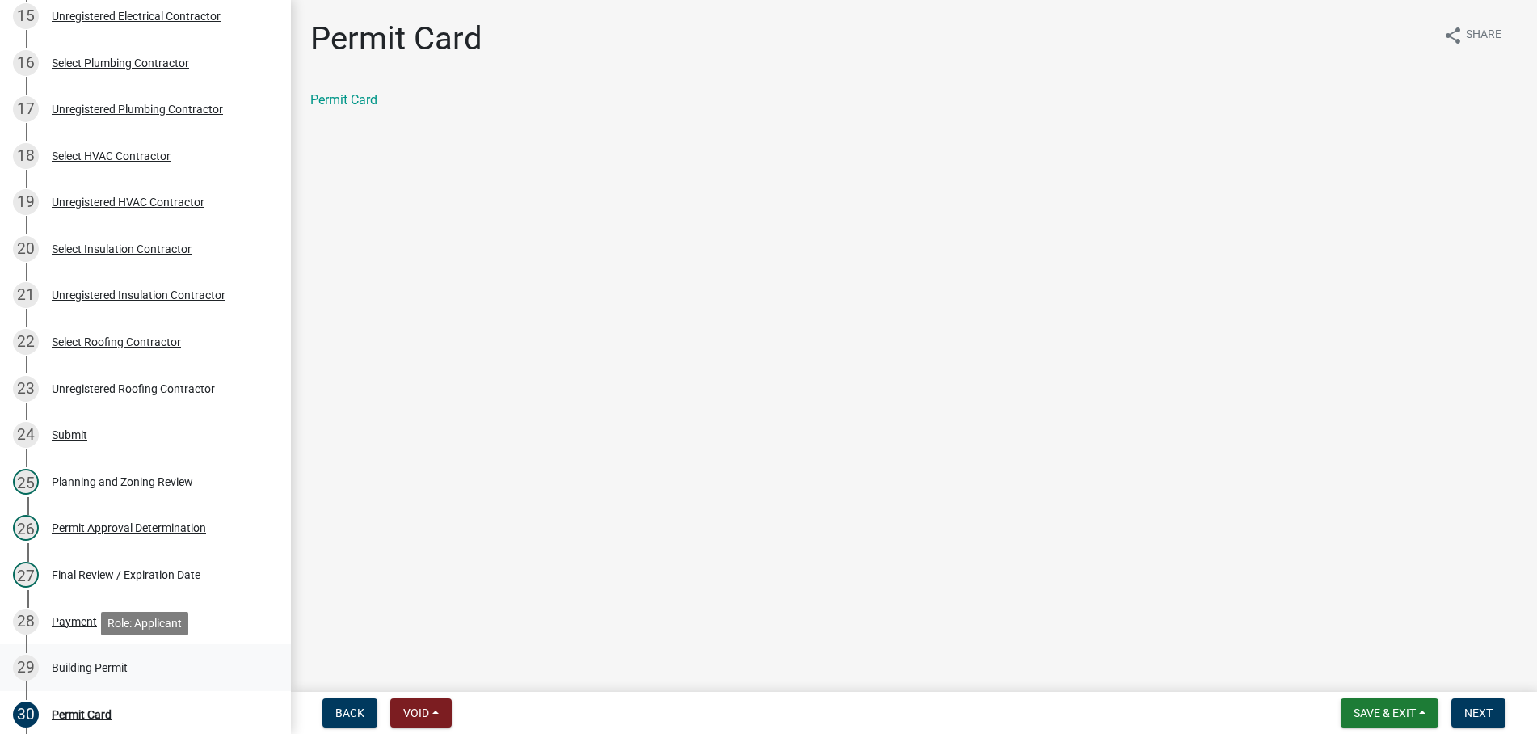
click at [73, 663] on div "Building Permit" at bounding box center [90, 667] width 76 height 11
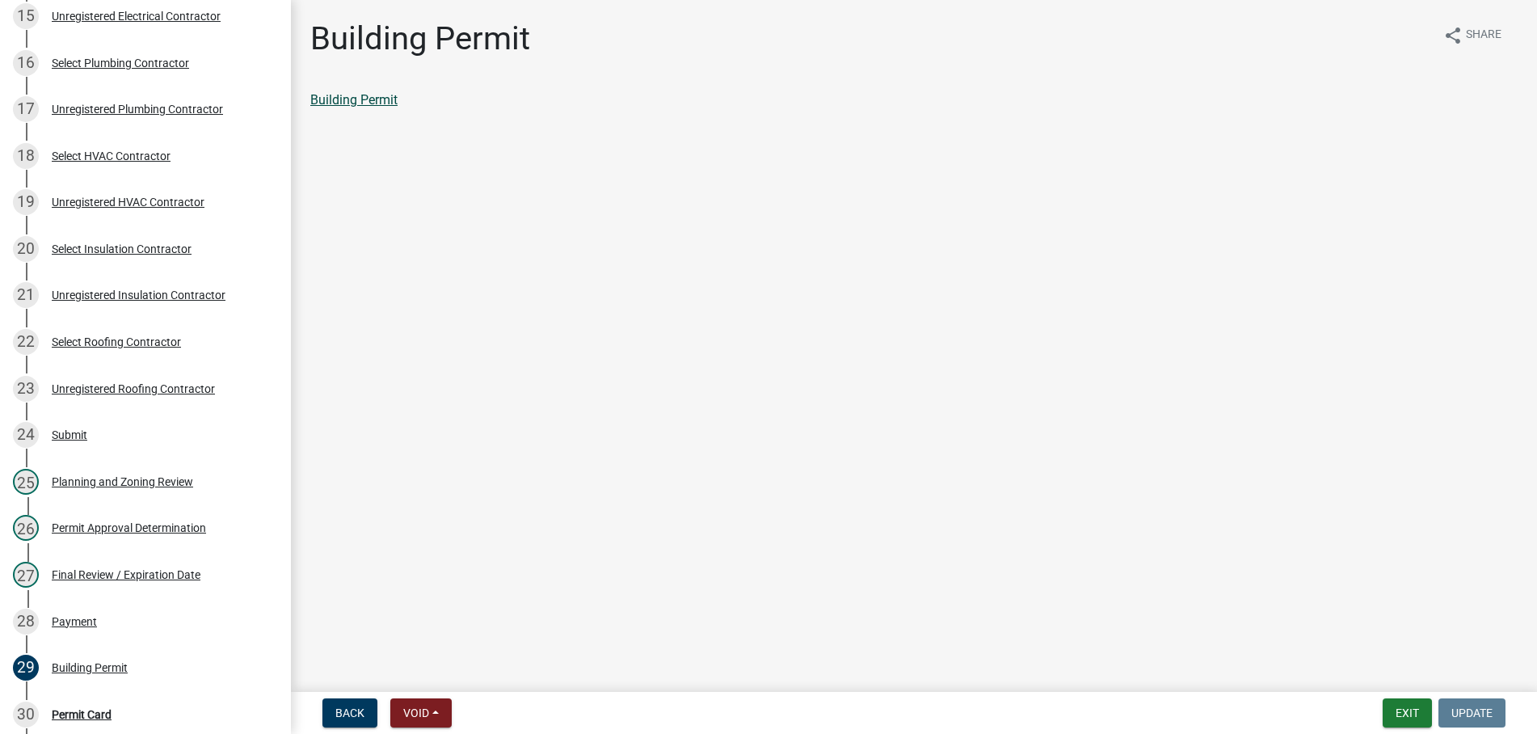
click at [347, 97] on link "Building Permit" at bounding box center [353, 99] width 87 height 15
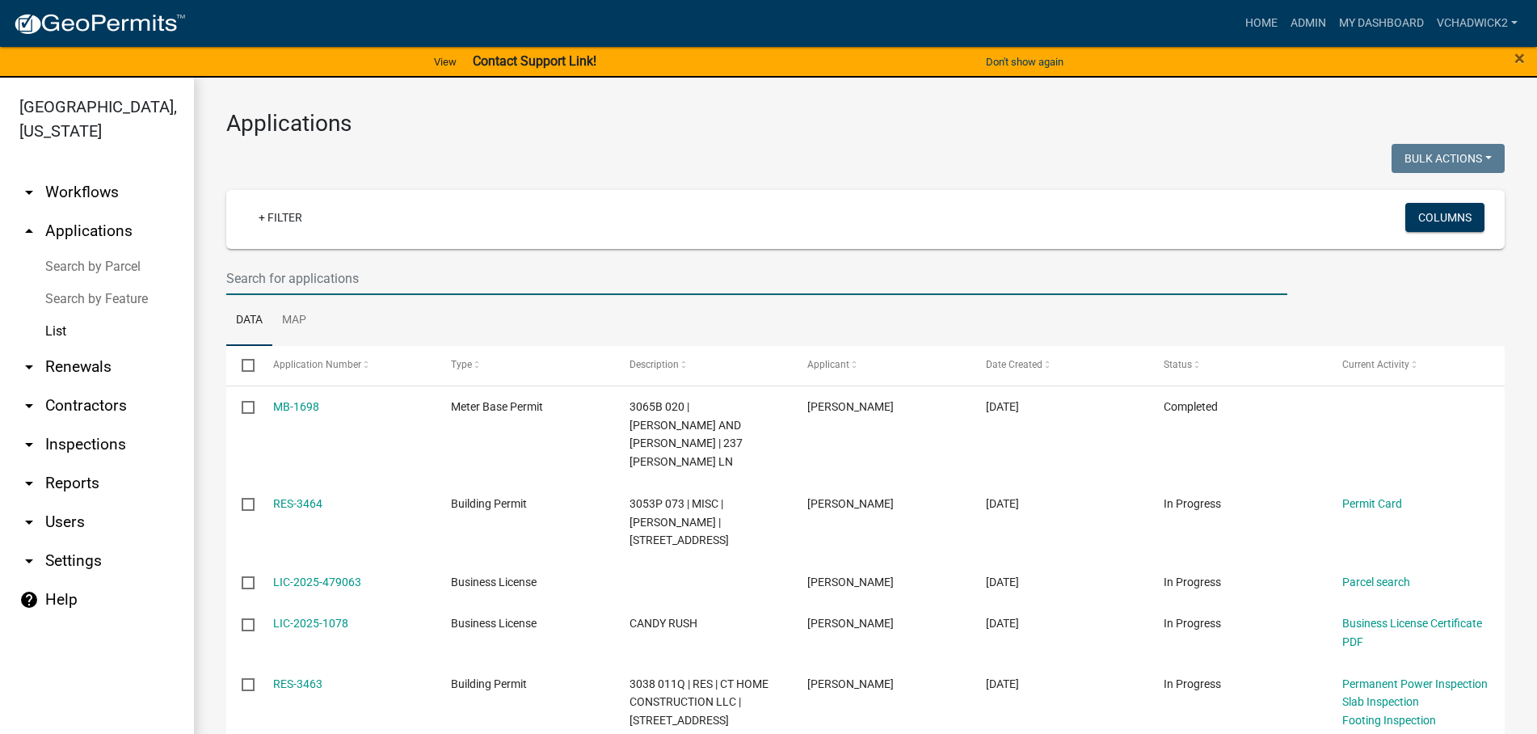
click at [300, 276] on input "text" at bounding box center [756, 278] width 1061 height 33
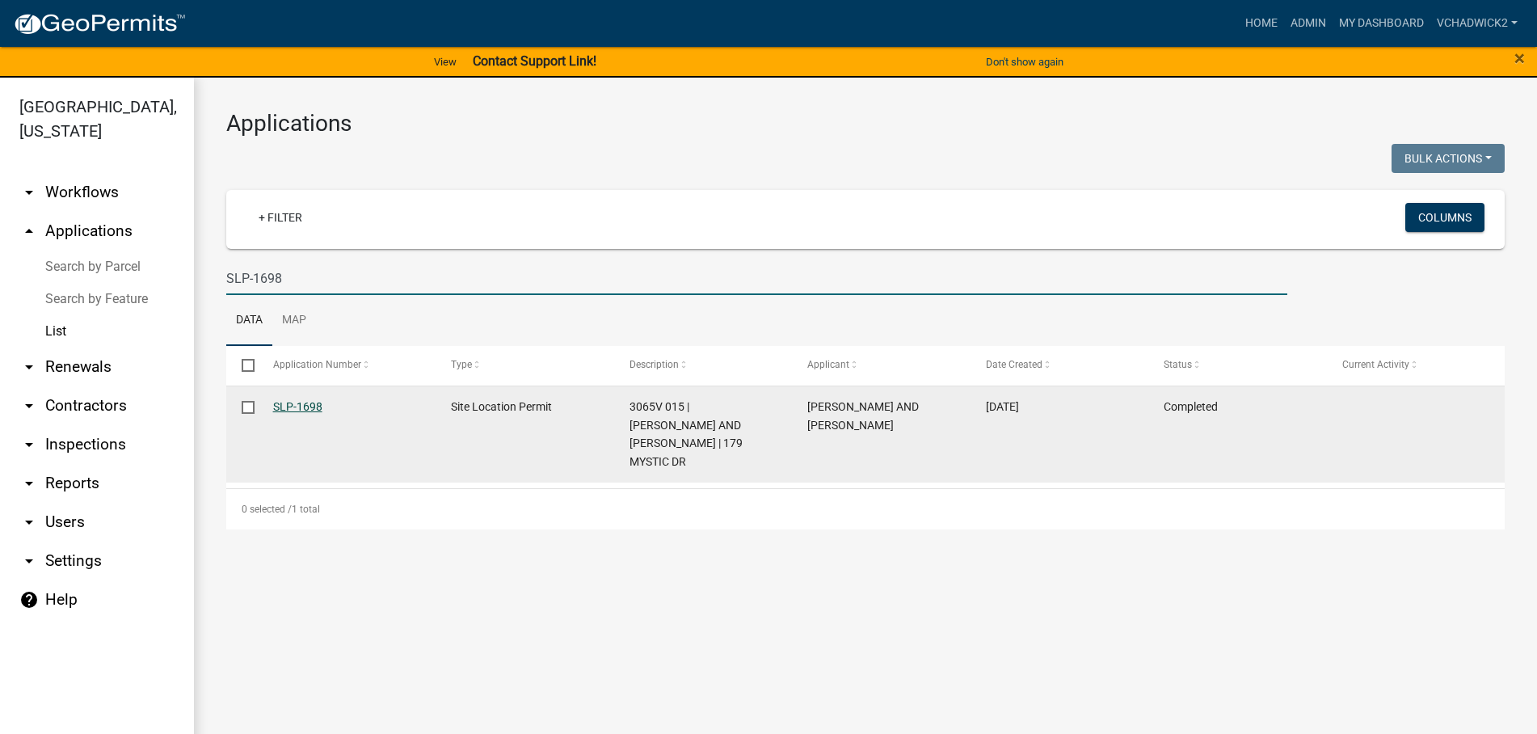
type input "SLP-1698"
click at [288, 408] on link "SLP-1698" at bounding box center [297, 406] width 49 height 13
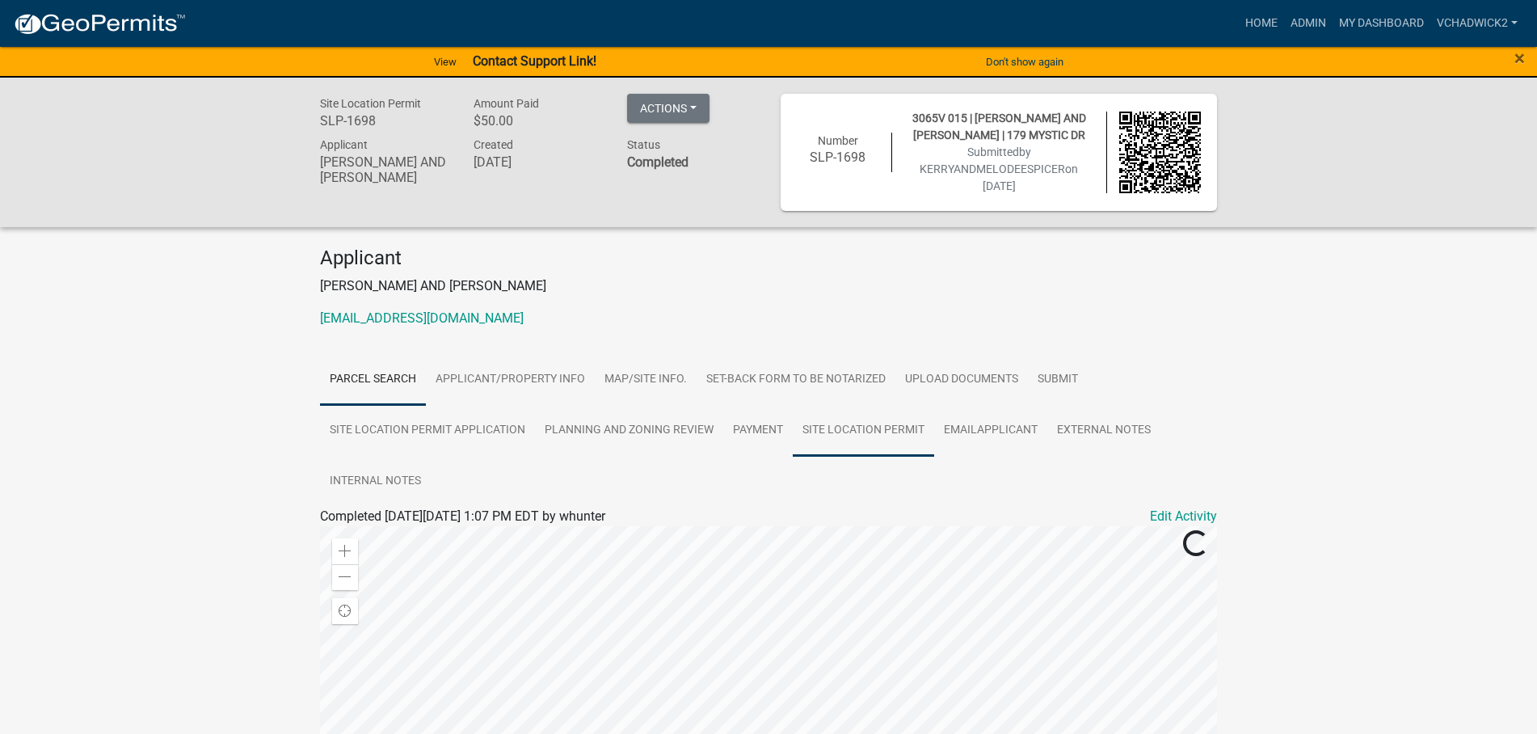
click at [892, 425] on link "Site Location Permit" at bounding box center [863, 431] width 141 height 52
click at [385, 539] on link "Site Location Permit" at bounding box center [378, 535] width 116 height 15
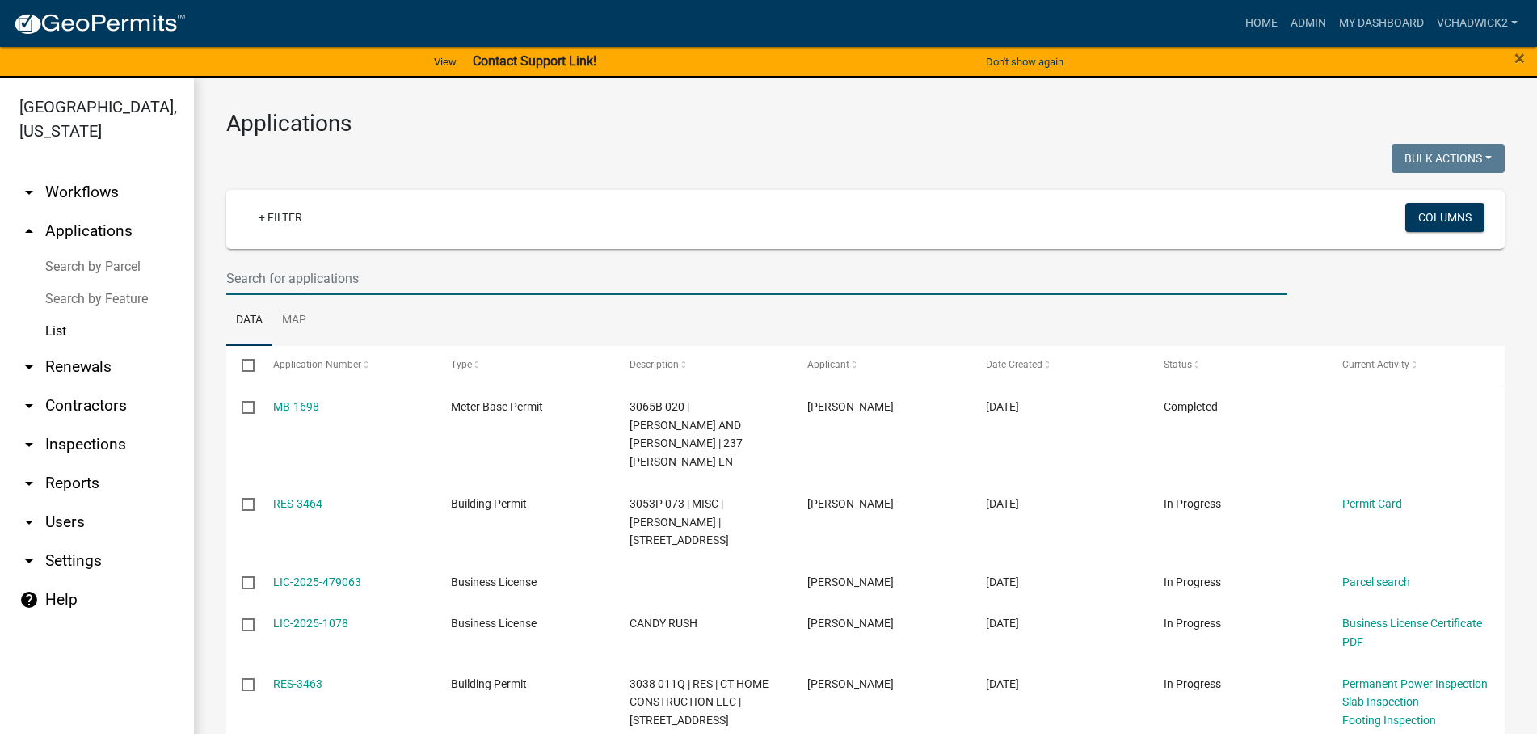
click at [291, 267] on input "text" at bounding box center [756, 278] width 1061 height 33
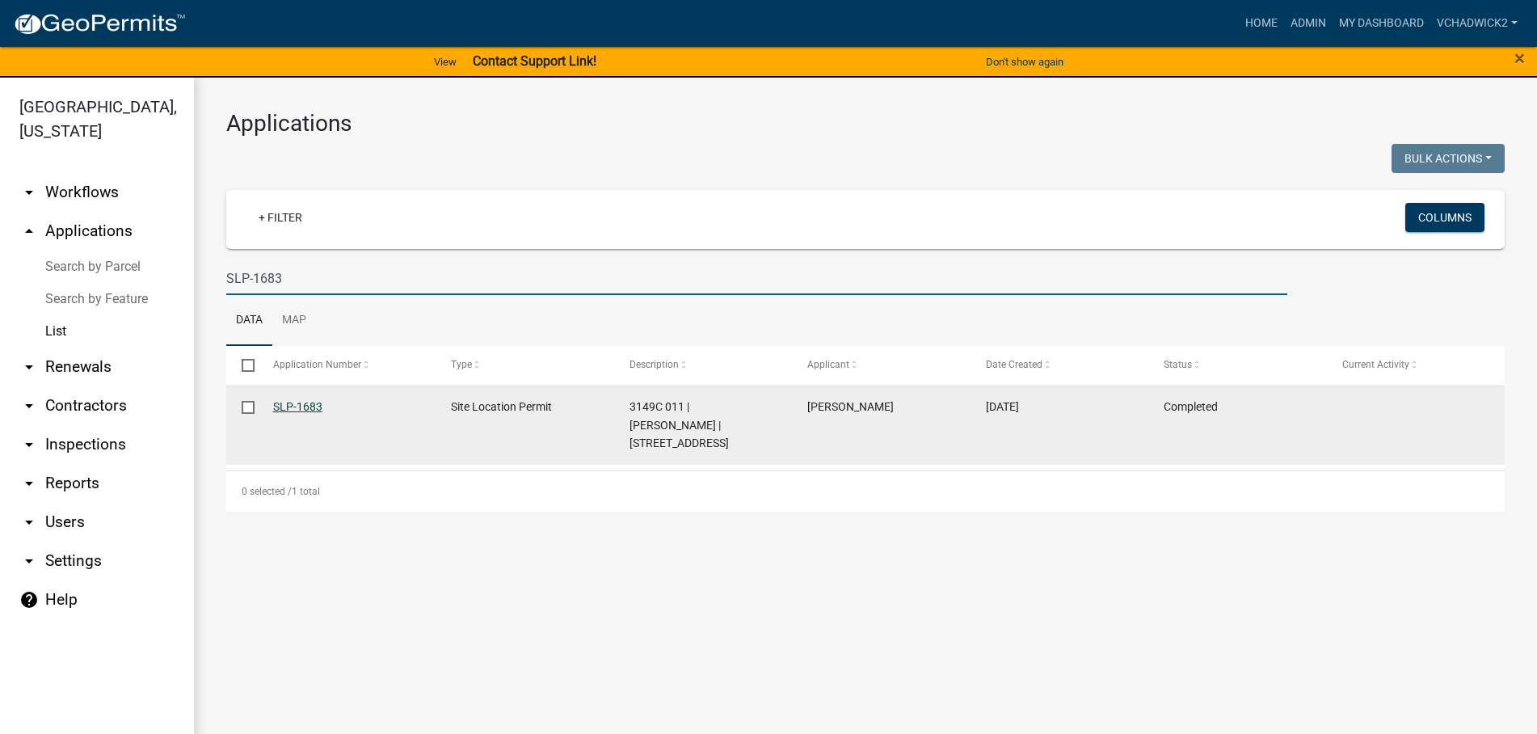
type input "SLP-1683"
click at [290, 404] on link "SLP-1683" at bounding box center [297, 406] width 49 height 13
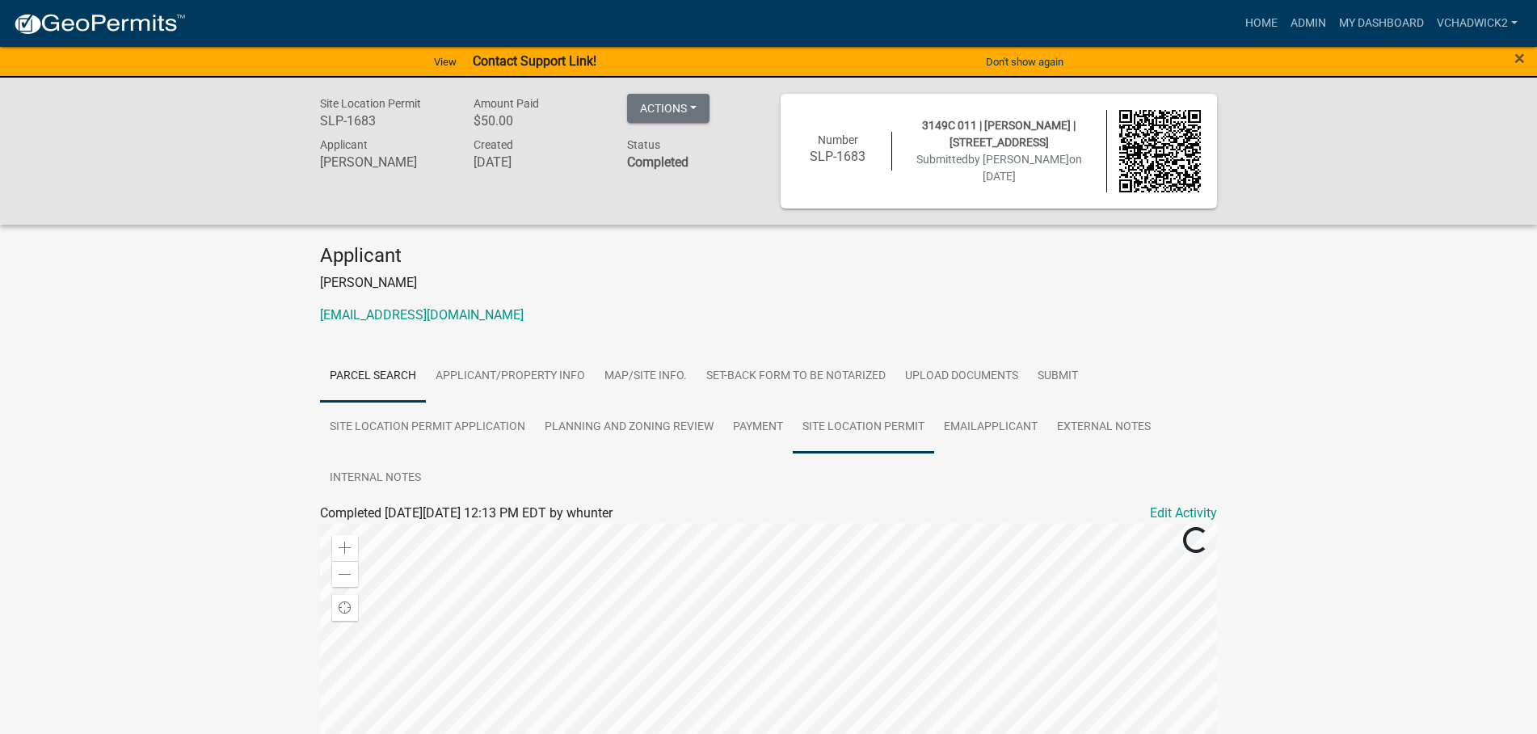
click at [858, 420] on link "Site Location Permit" at bounding box center [863, 428] width 141 height 52
click at [356, 532] on link "Site Location Permit" at bounding box center [378, 531] width 116 height 15
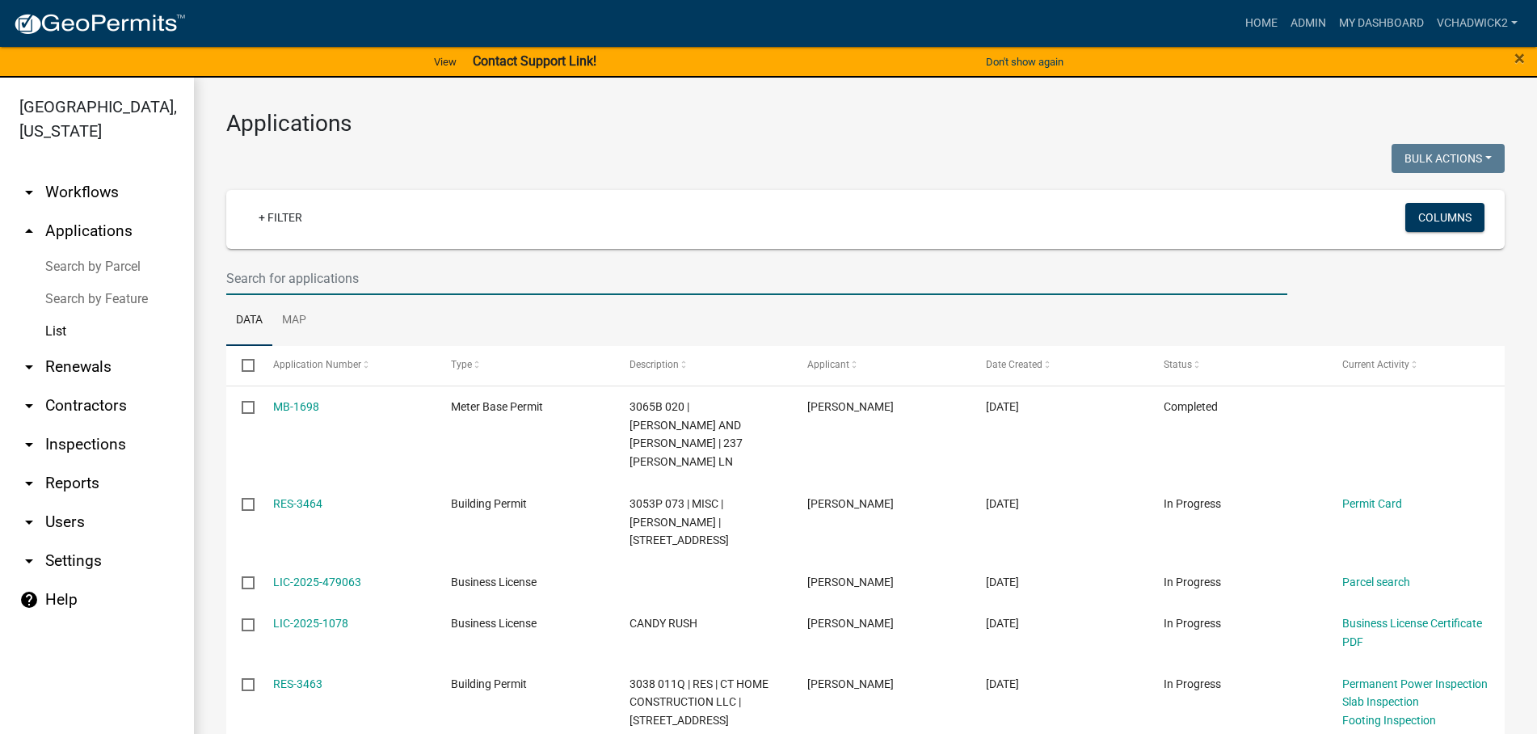
click at [279, 265] on input "text" at bounding box center [756, 278] width 1061 height 33
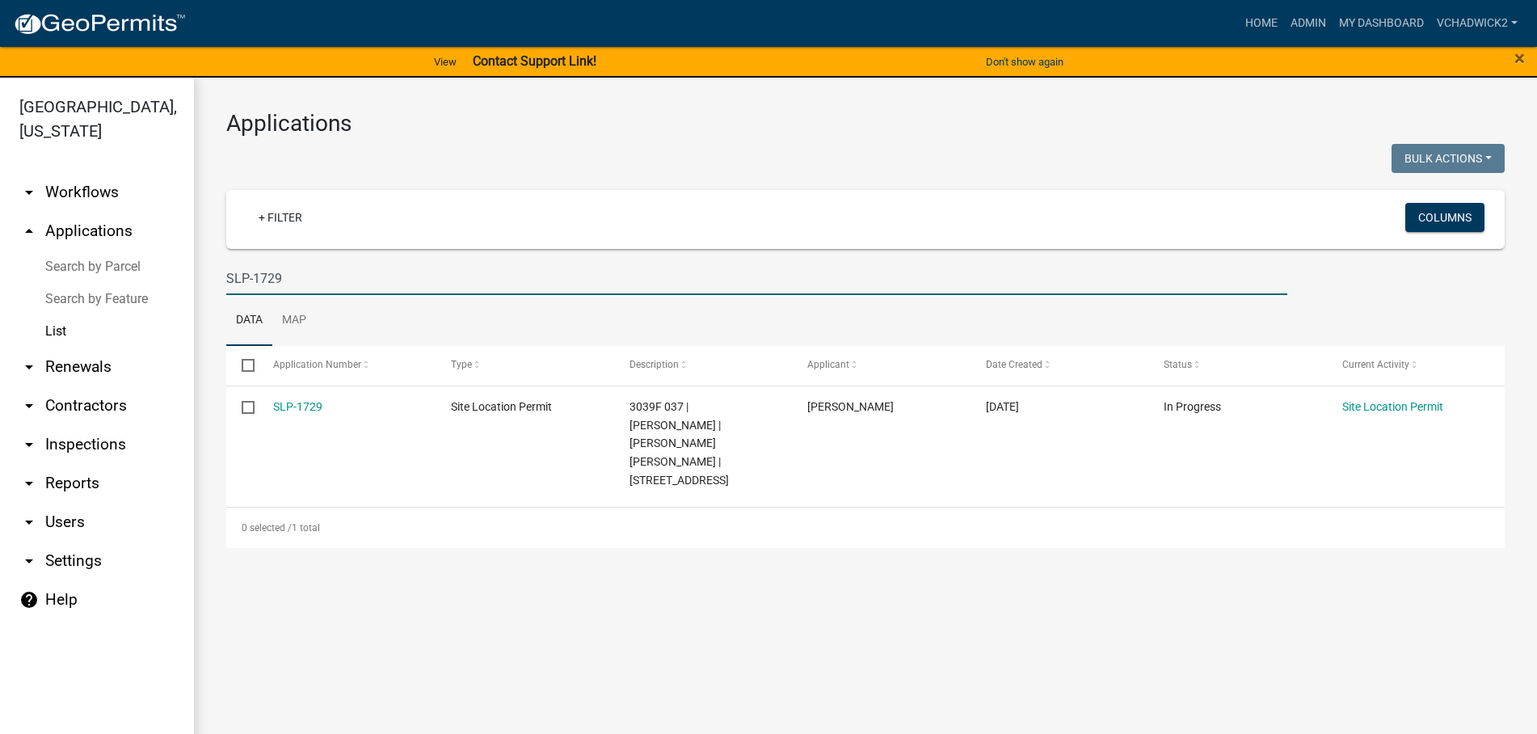
type input "SLP-1729"
click at [291, 410] on link "SLP-1729" at bounding box center [297, 406] width 49 height 13
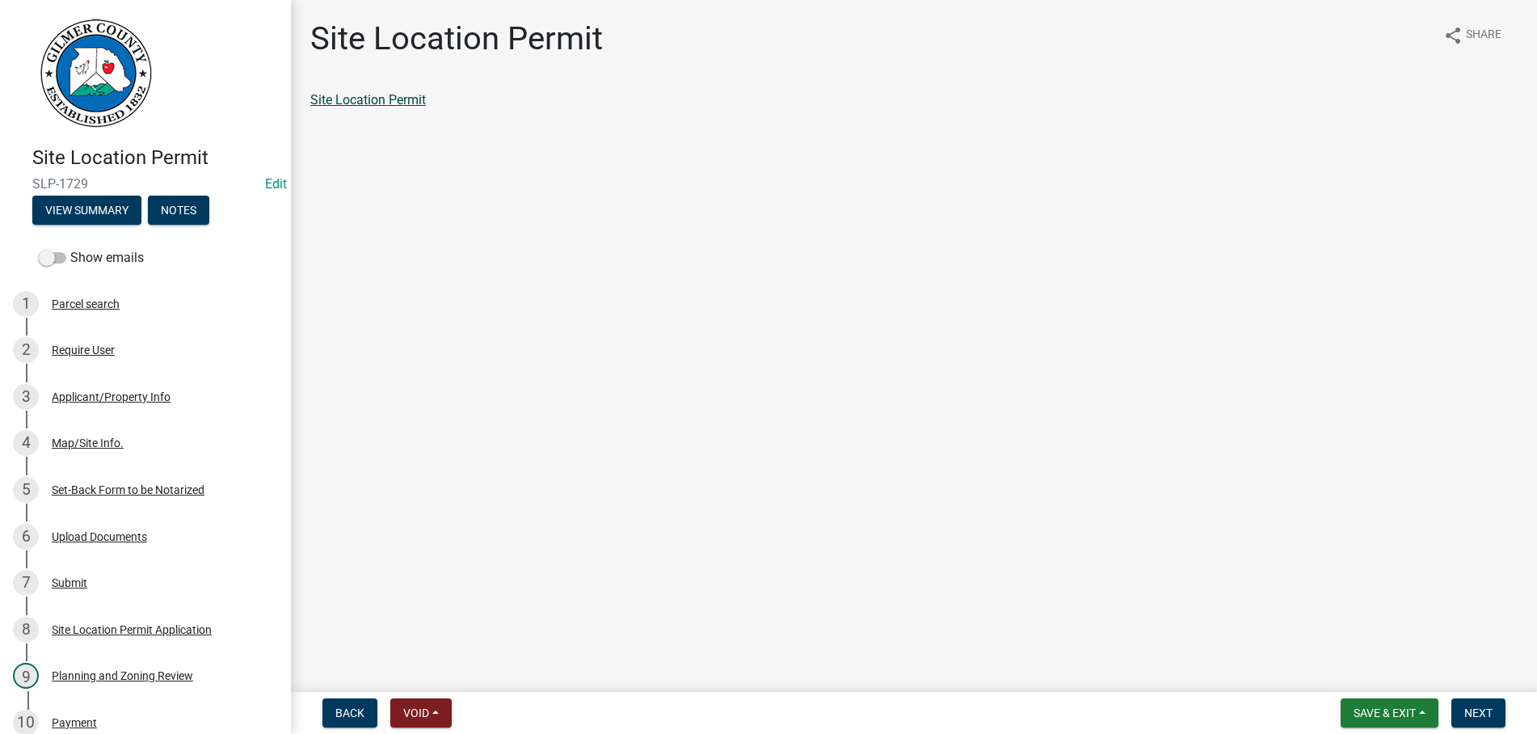
click at [360, 103] on link "Site Location Permit" at bounding box center [368, 99] width 116 height 15
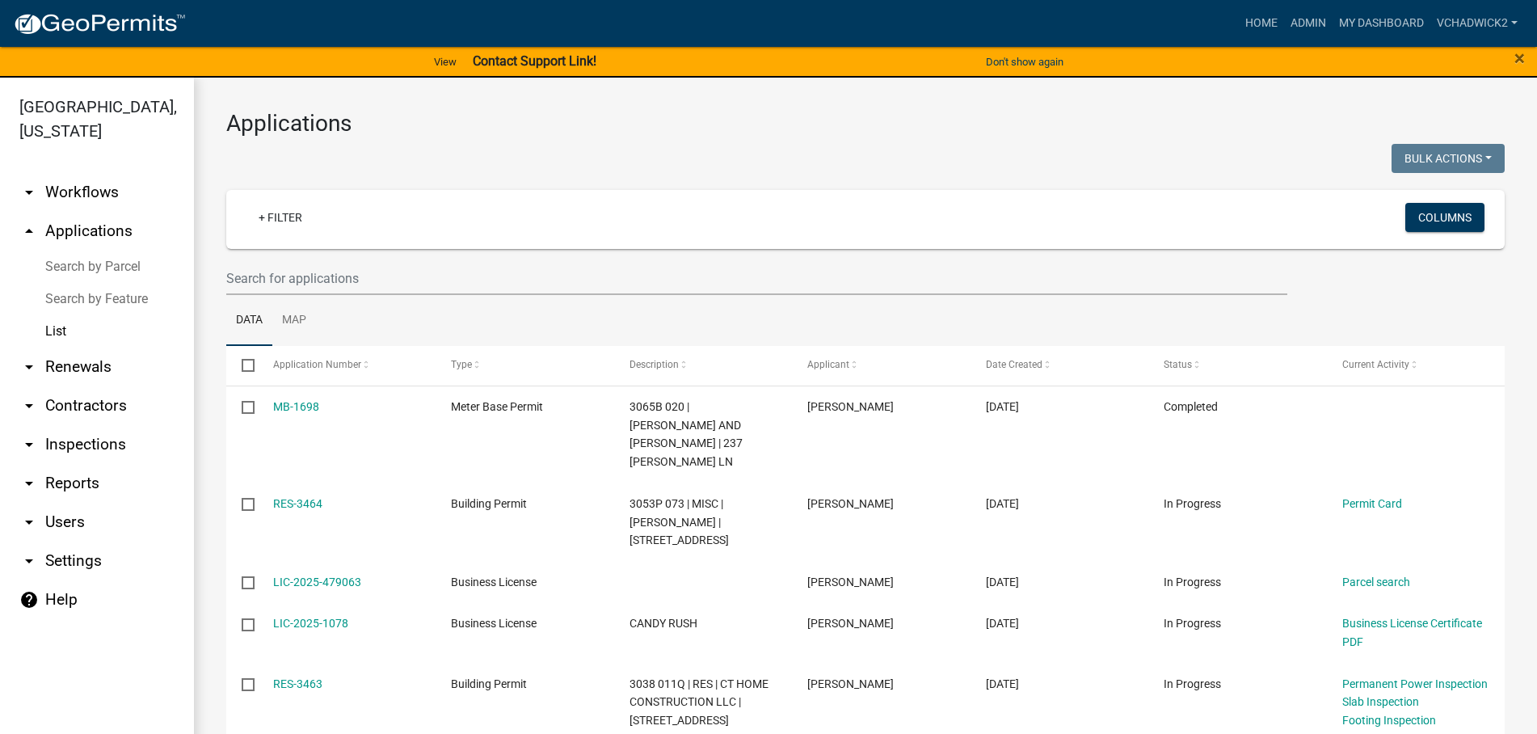
click at [281, 259] on wm-filter-builder "+ Filter Columns" at bounding box center [865, 242] width 1278 height 105
click at [284, 271] on input "text" at bounding box center [756, 278] width 1061 height 33
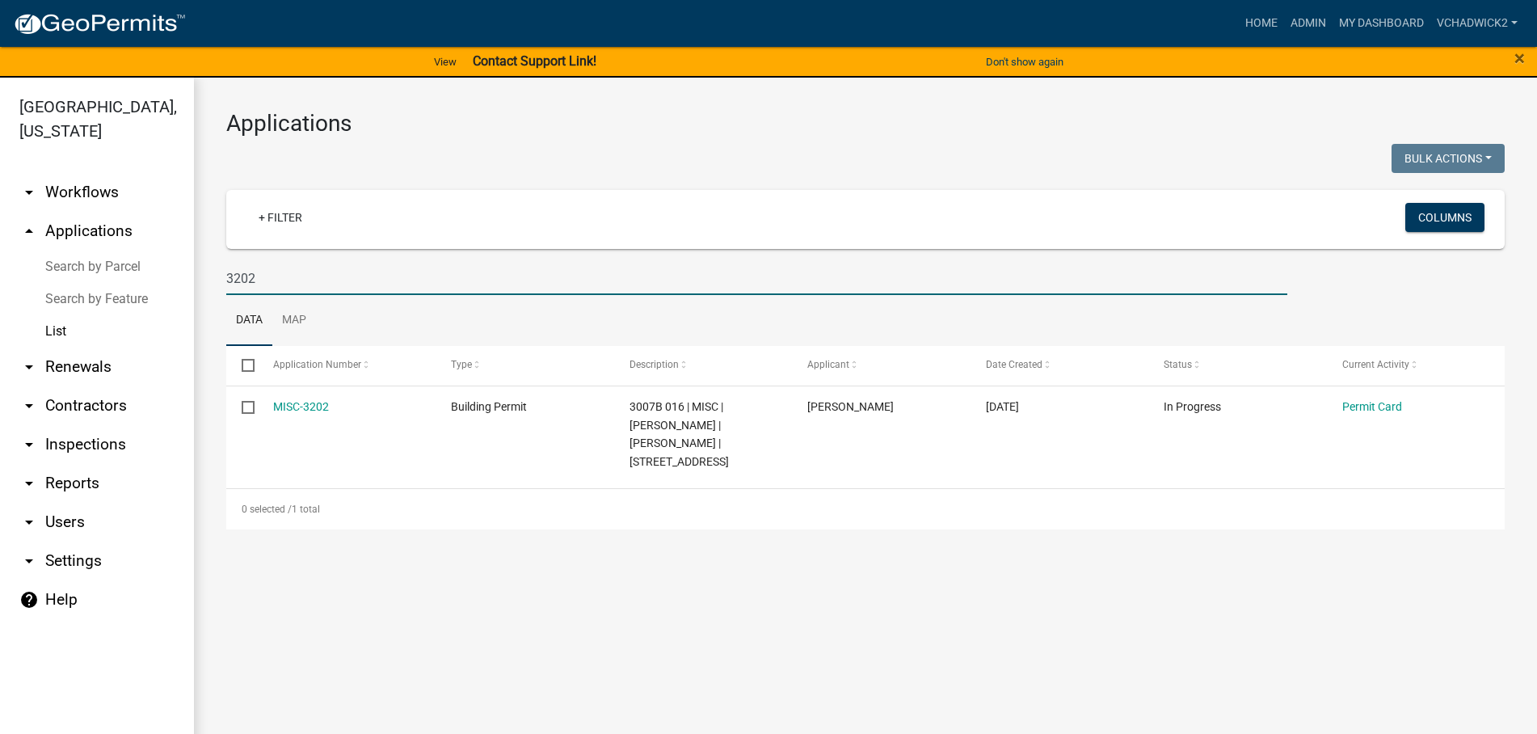
type input "3202"
drag, startPoint x: 264, startPoint y: 280, endPoint x: -7, endPoint y: 275, distance: 271.5
click at [226, 275] on input "3202" at bounding box center [756, 278] width 1061 height 33
